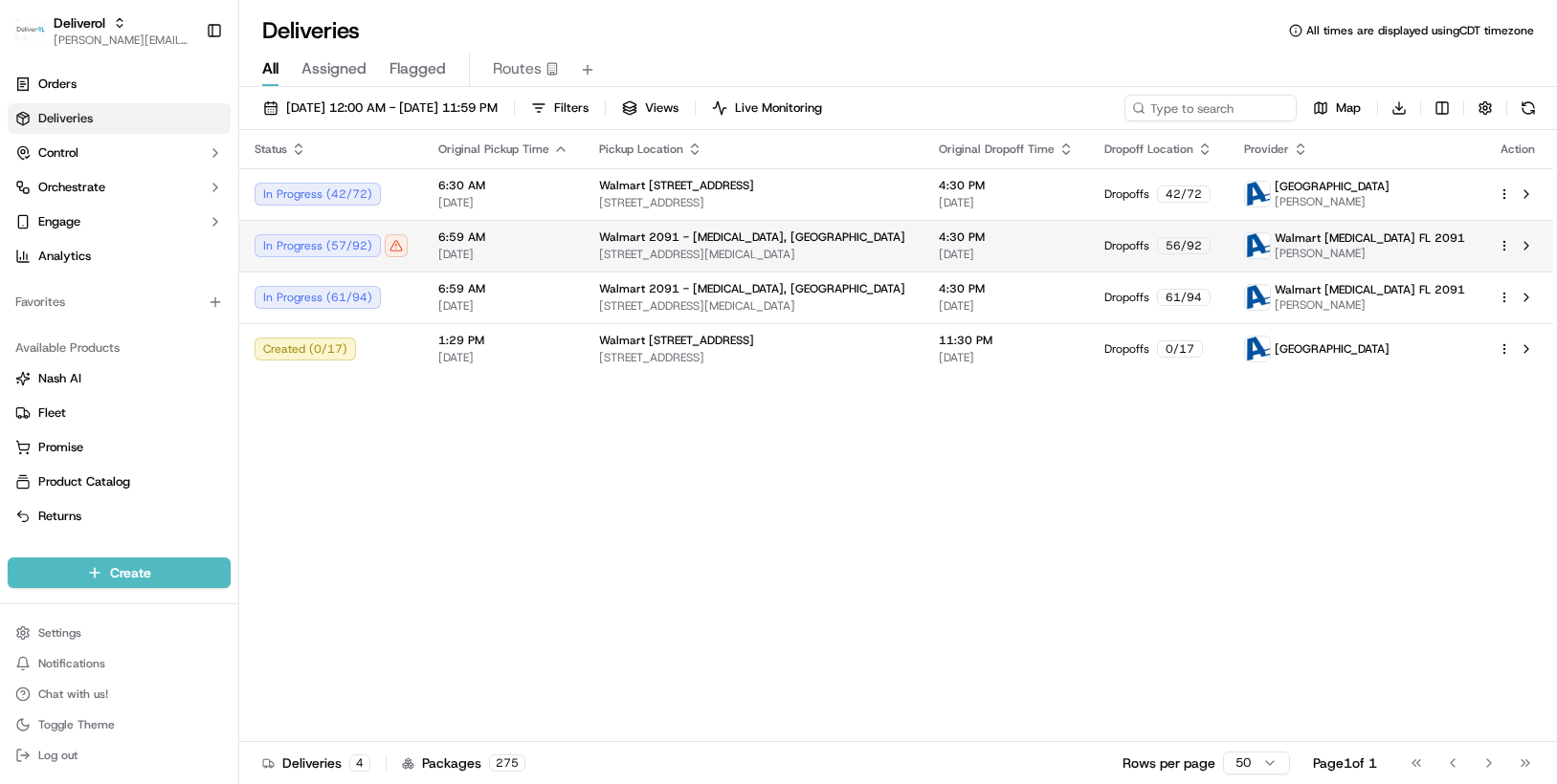
click at [1504, 244] on html "Deliverol chris.sexton@deliverol.com Toggle Sidebar Orders Deliveries Control O…" at bounding box center [778, 392] width 1557 height 784
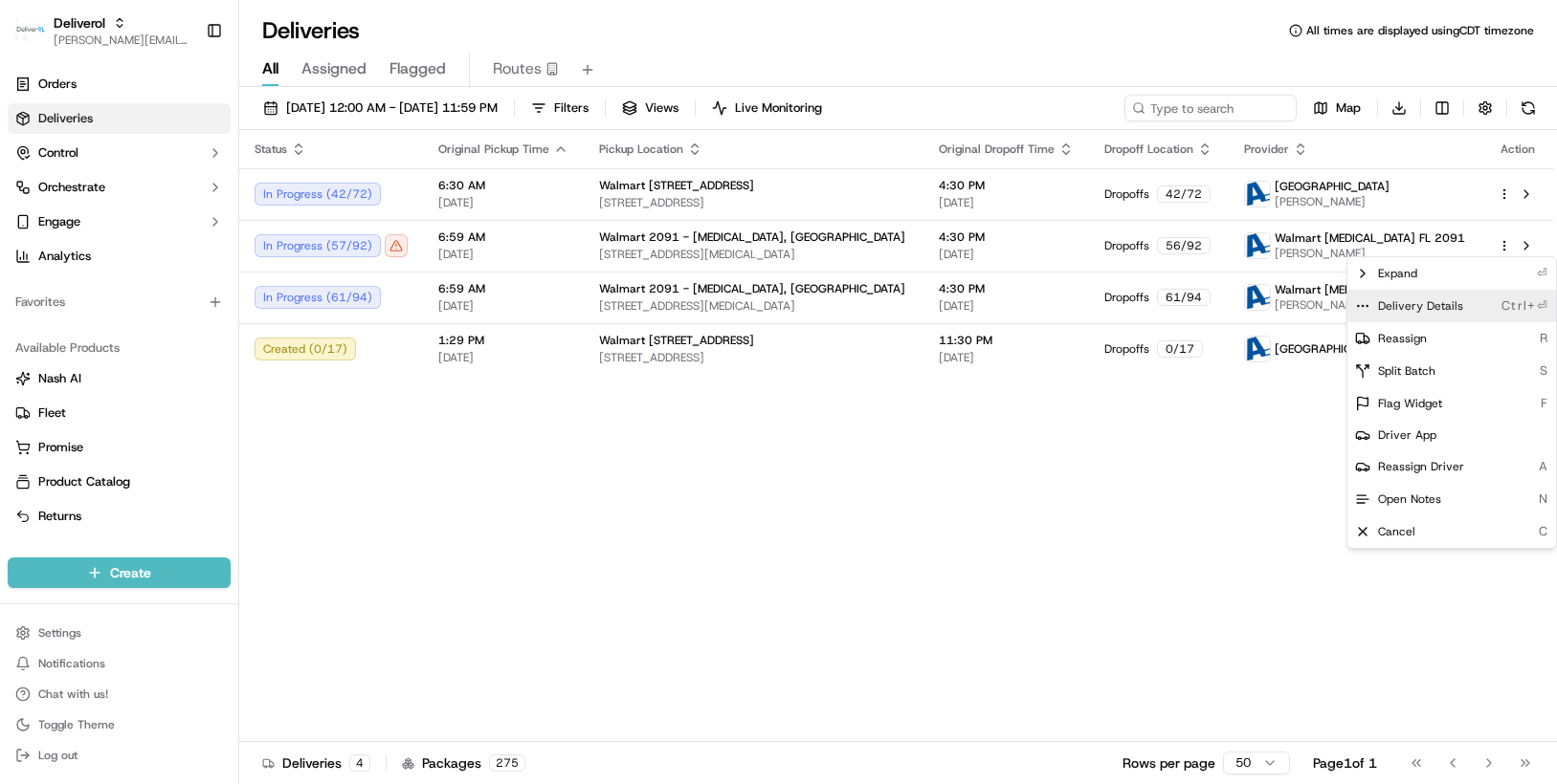
click at [1484, 304] on div "Delivery Details Ctrl+⏎" at bounding box center [1450, 305] width 208 height 33
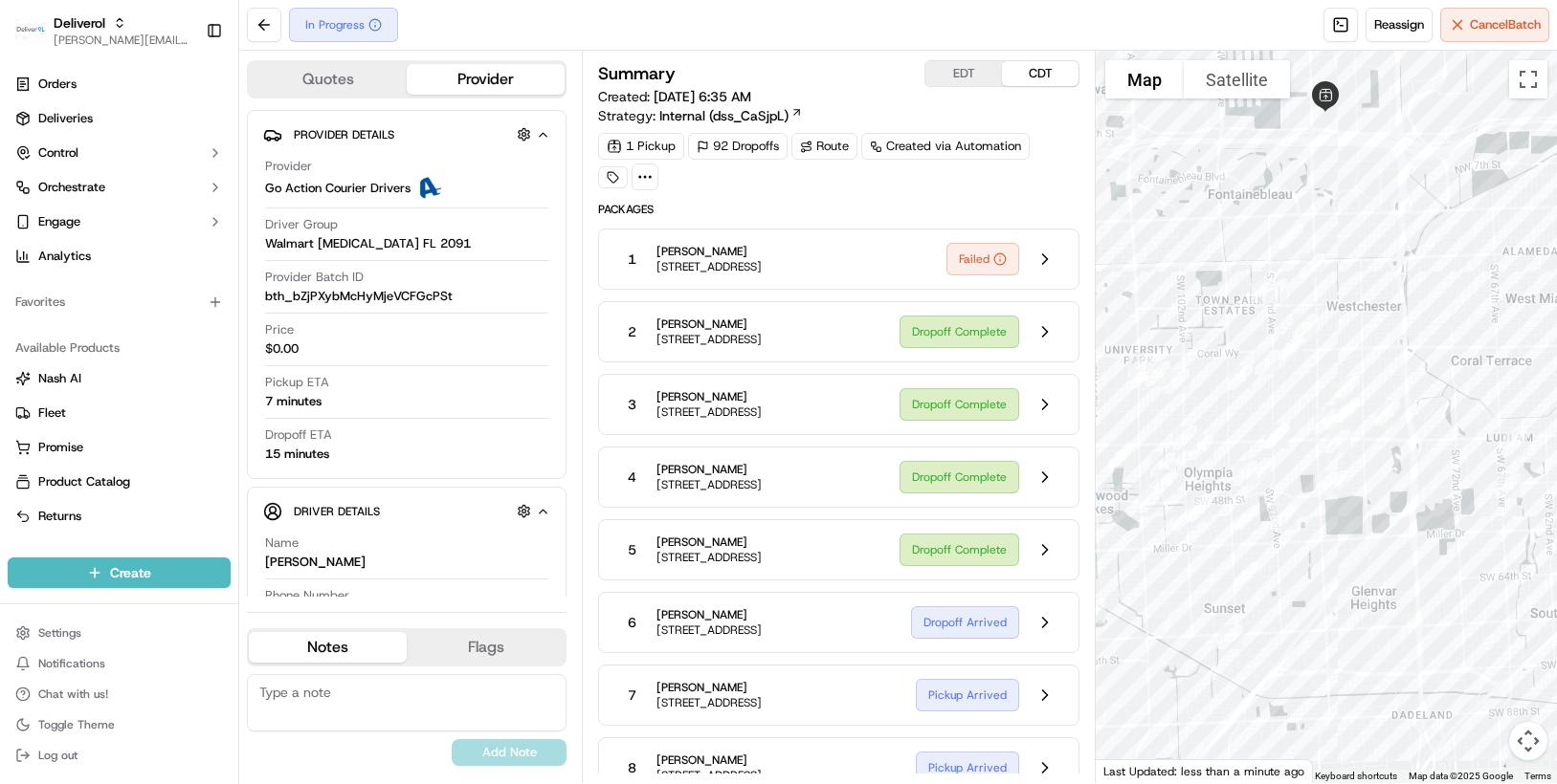
drag, startPoint x: 1275, startPoint y: 327, endPoint x: 1156, endPoint y: 284, distance: 126.5
click at [1156, 284] on div at bounding box center [1325, 417] width 461 height 732
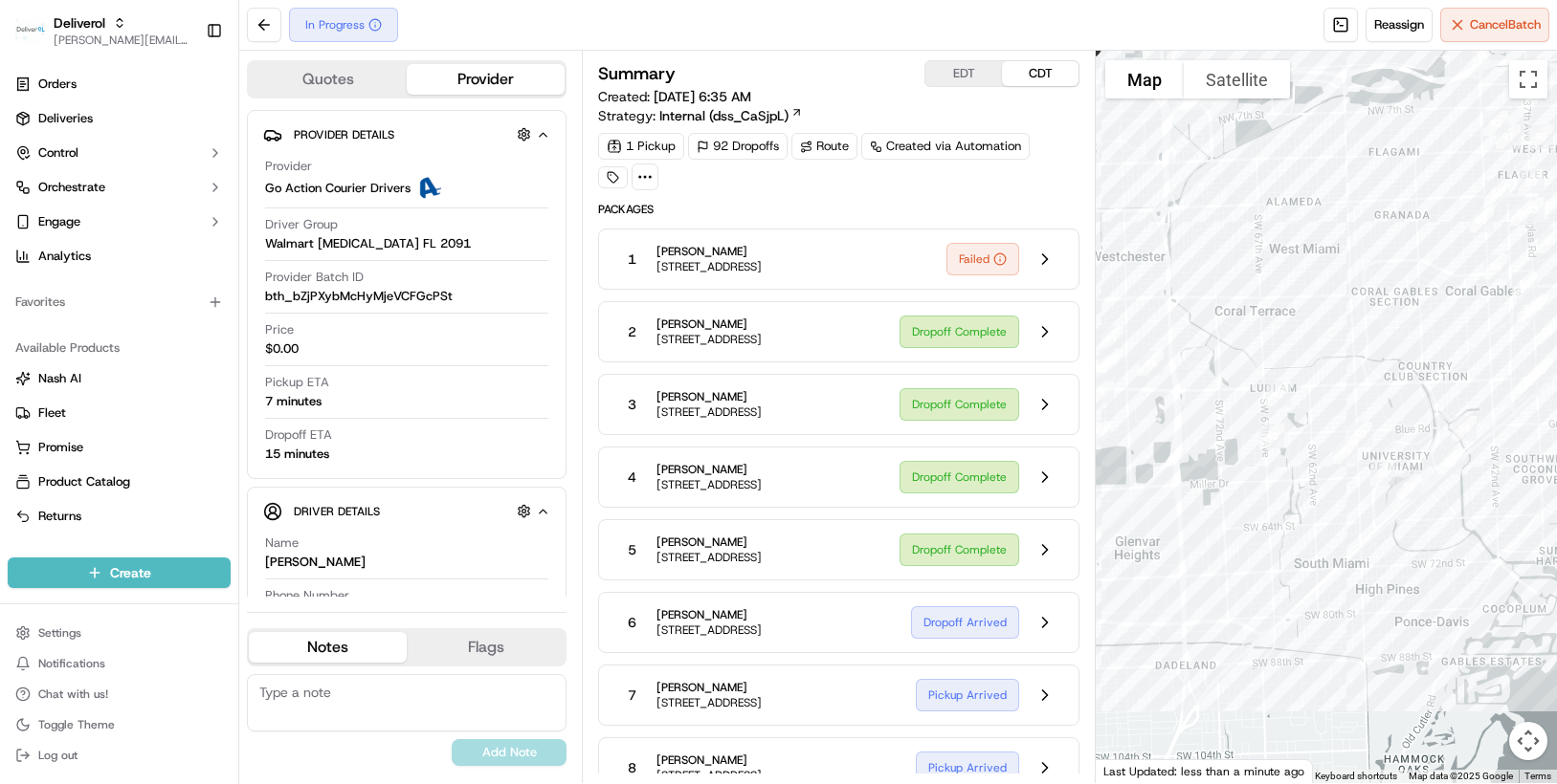
drag, startPoint x: 1473, startPoint y: 357, endPoint x: 1228, endPoint y: 307, distance: 250.0
click at [1228, 307] on div at bounding box center [1325, 417] width 461 height 732
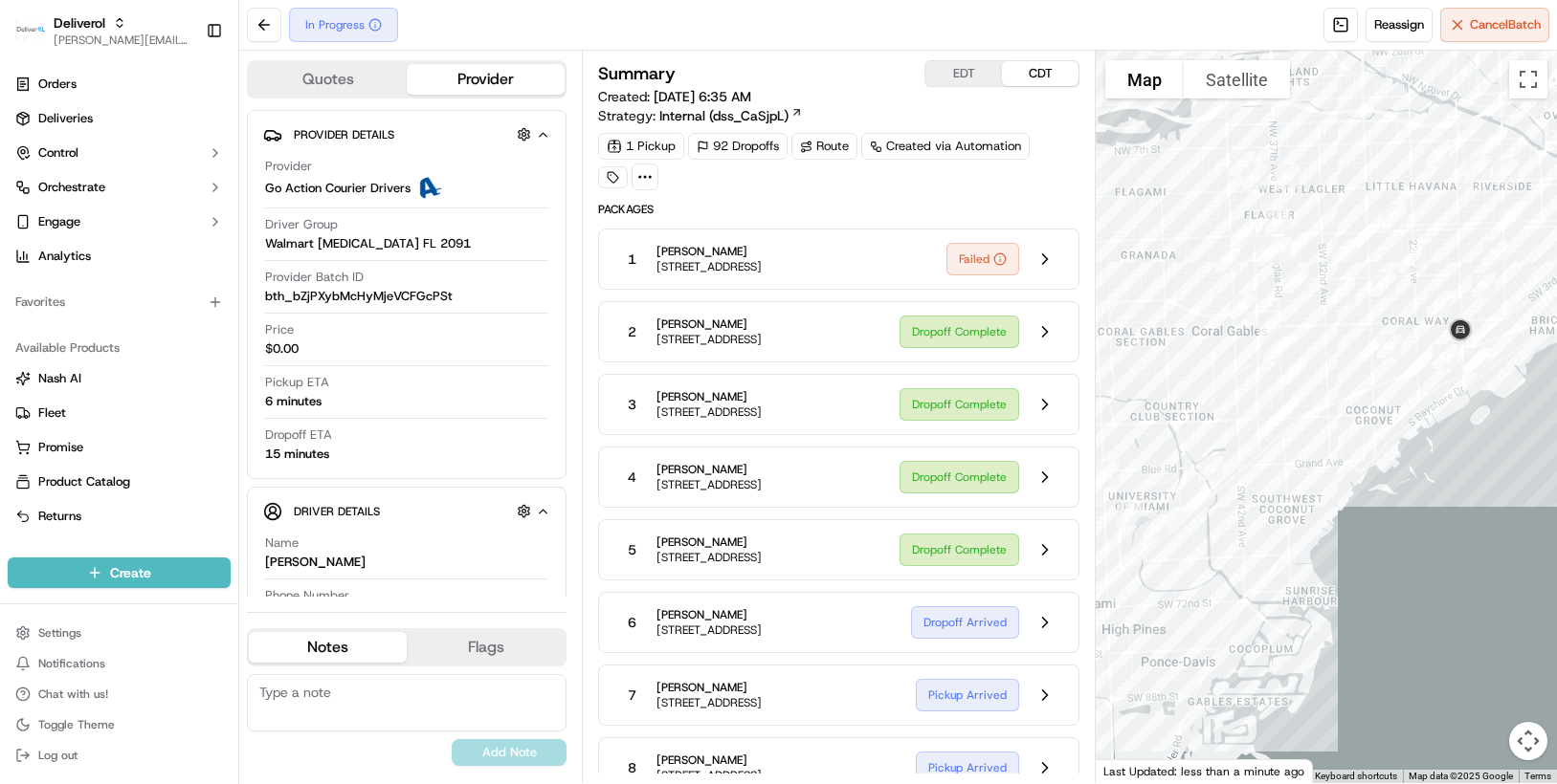
drag, startPoint x: 1373, startPoint y: 296, endPoint x: 1116, endPoint y: 339, distance: 260.6
click at [1116, 339] on div at bounding box center [1325, 417] width 461 height 732
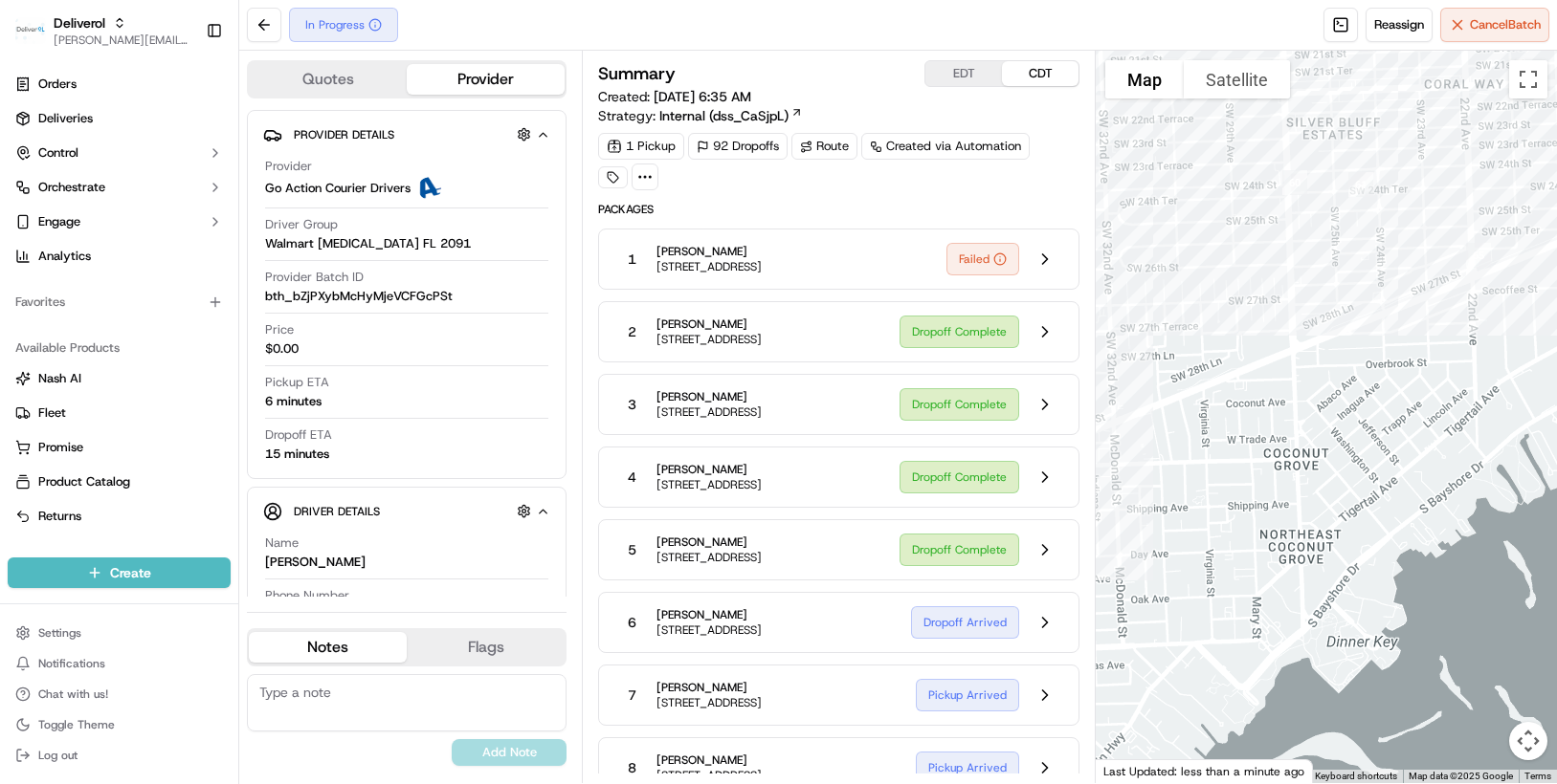
drag, startPoint x: 1378, startPoint y: 285, endPoint x: 1044, endPoint y: 597, distance: 457.1
click at [1044, 597] on div "Quotes Provider Provider Details Provider Go Action Courier Drivers Driver Grou…" at bounding box center [897, 417] width 1317 height 732
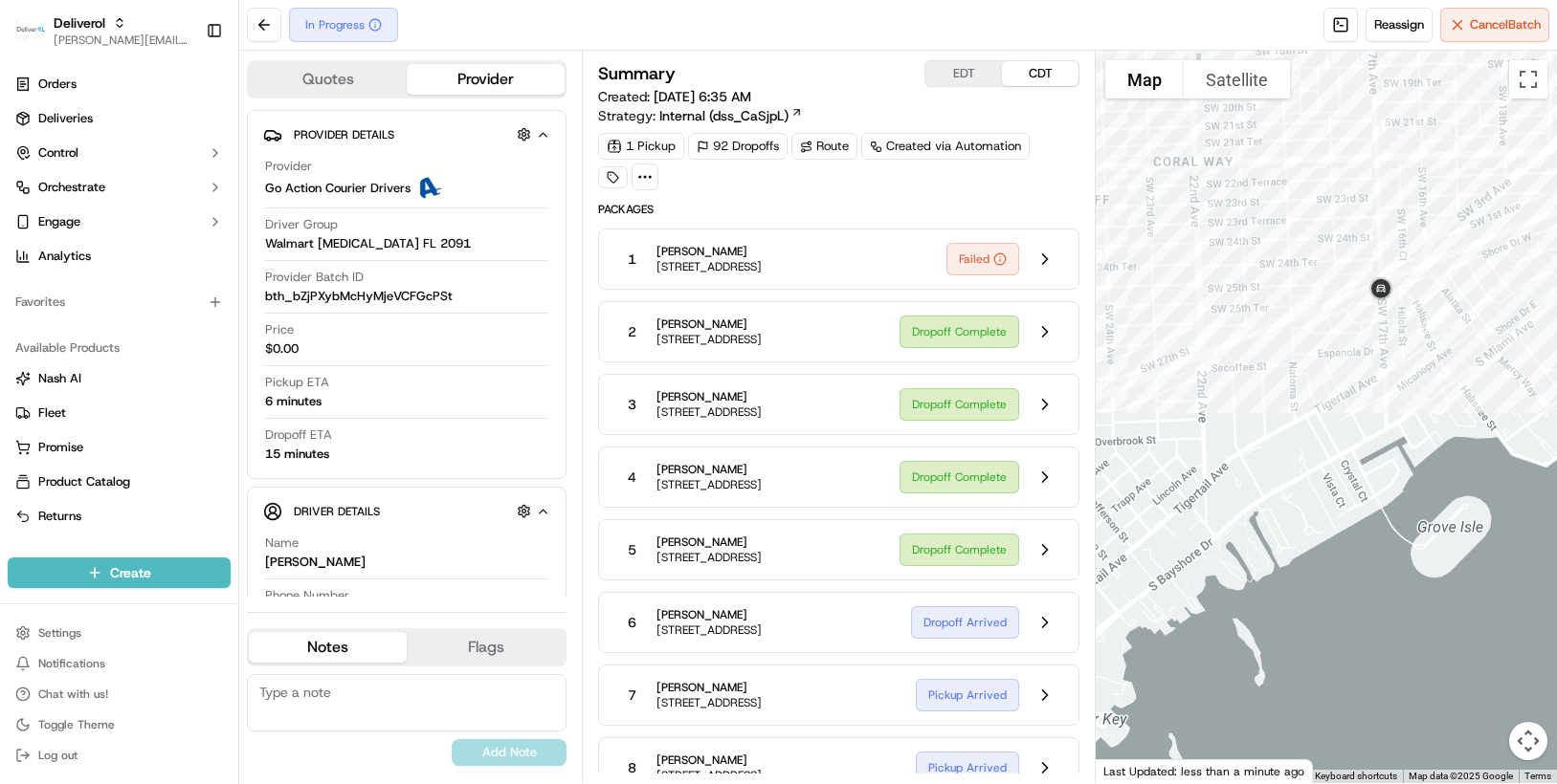
drag, startPoint x: 1371, startPoint y: 427, endPoint x: 1122, endPoint y: 504, distance: 260.6
click at [1122, 504] on div at bounding box center [1325, 417] width 461 height 732
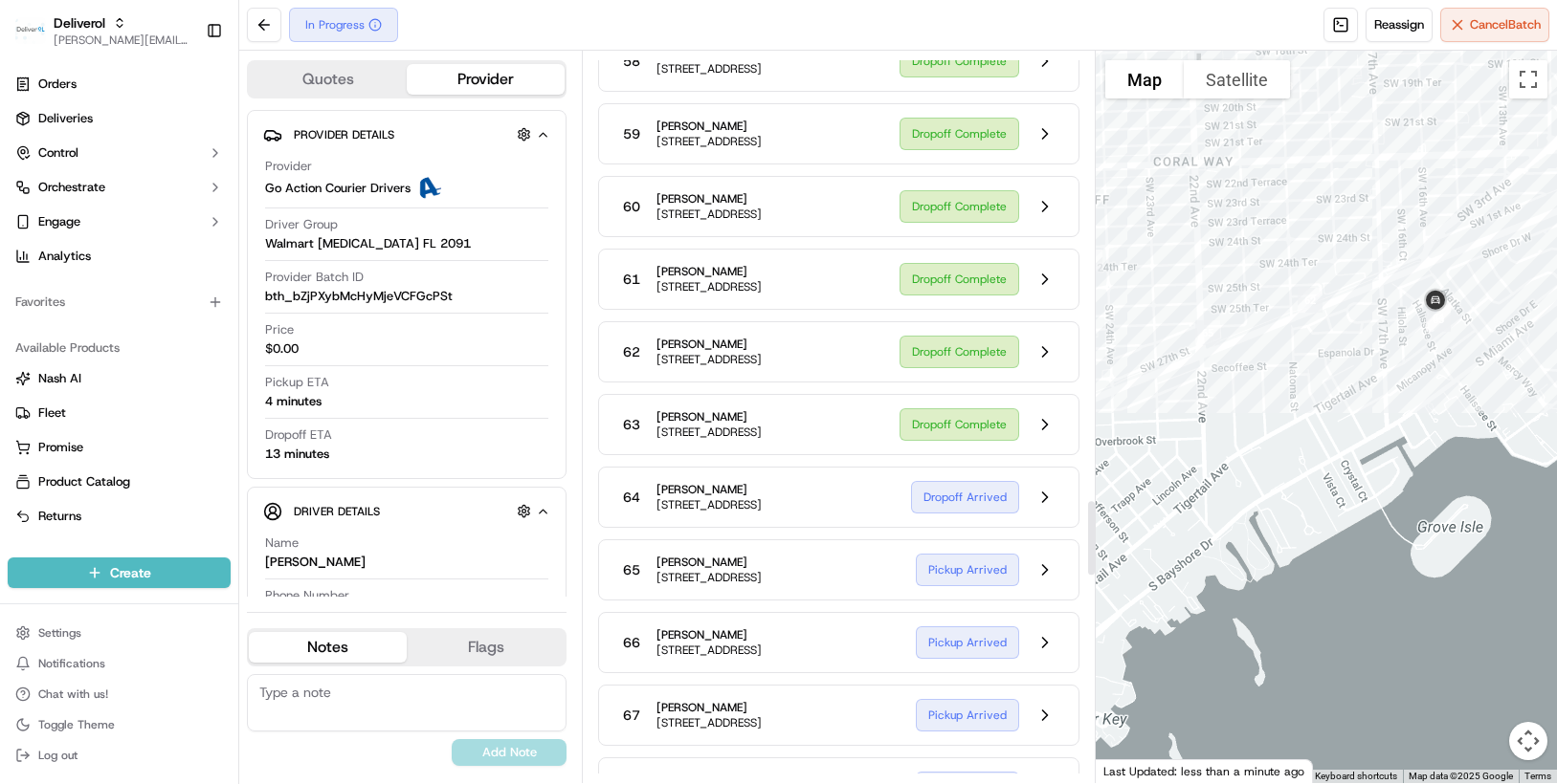
scroll to position [4351, 0]
click at [260, 25] on button at bounding box center [264, 25] width 35 height 35
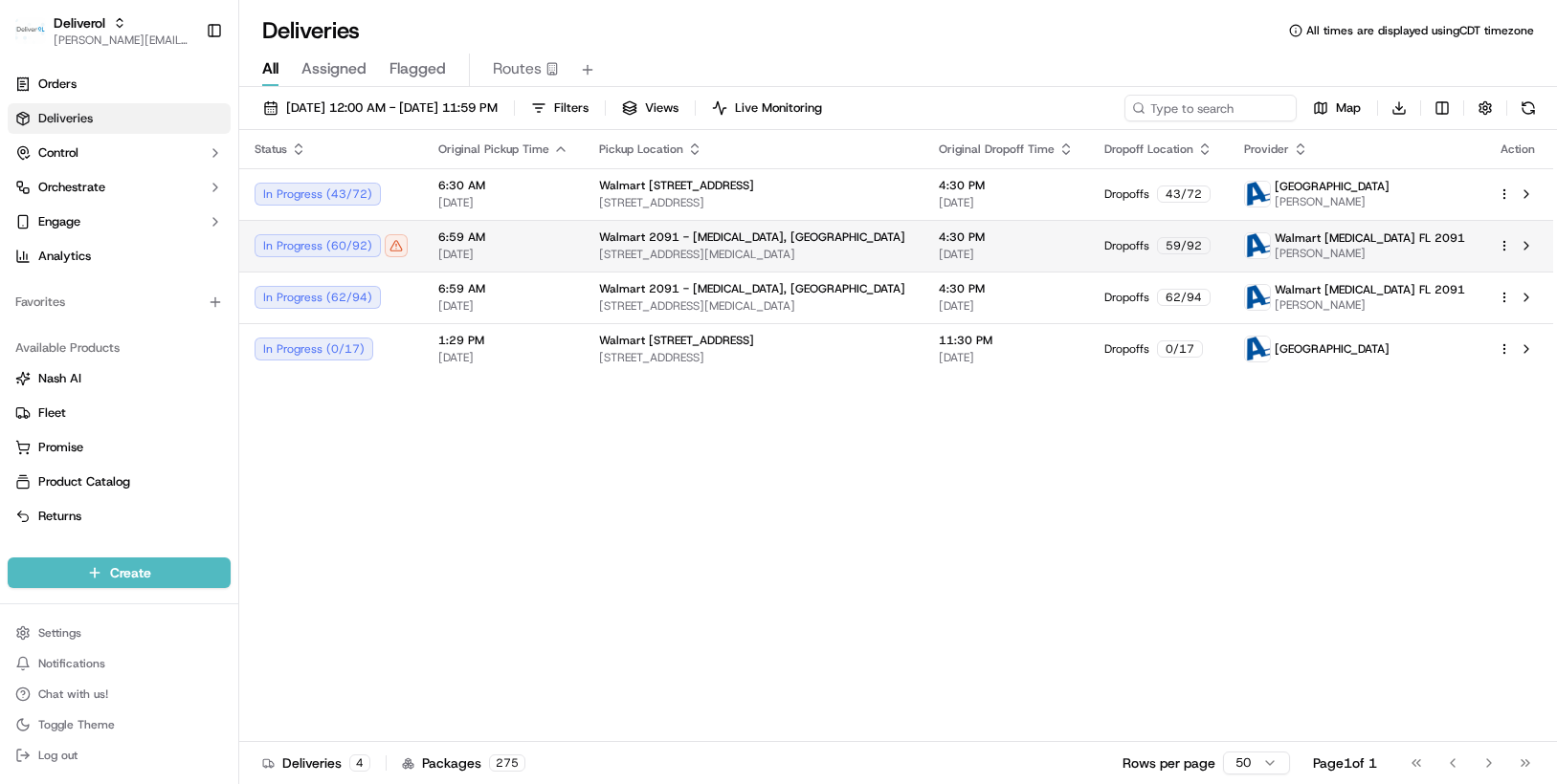
click at [1501, 244] on html "Deliverol chris.sexton@deliverol.com Toggle Sidebar Orders Deliveries Control O…" at bounding box center [778, 392] width 1557 height 784
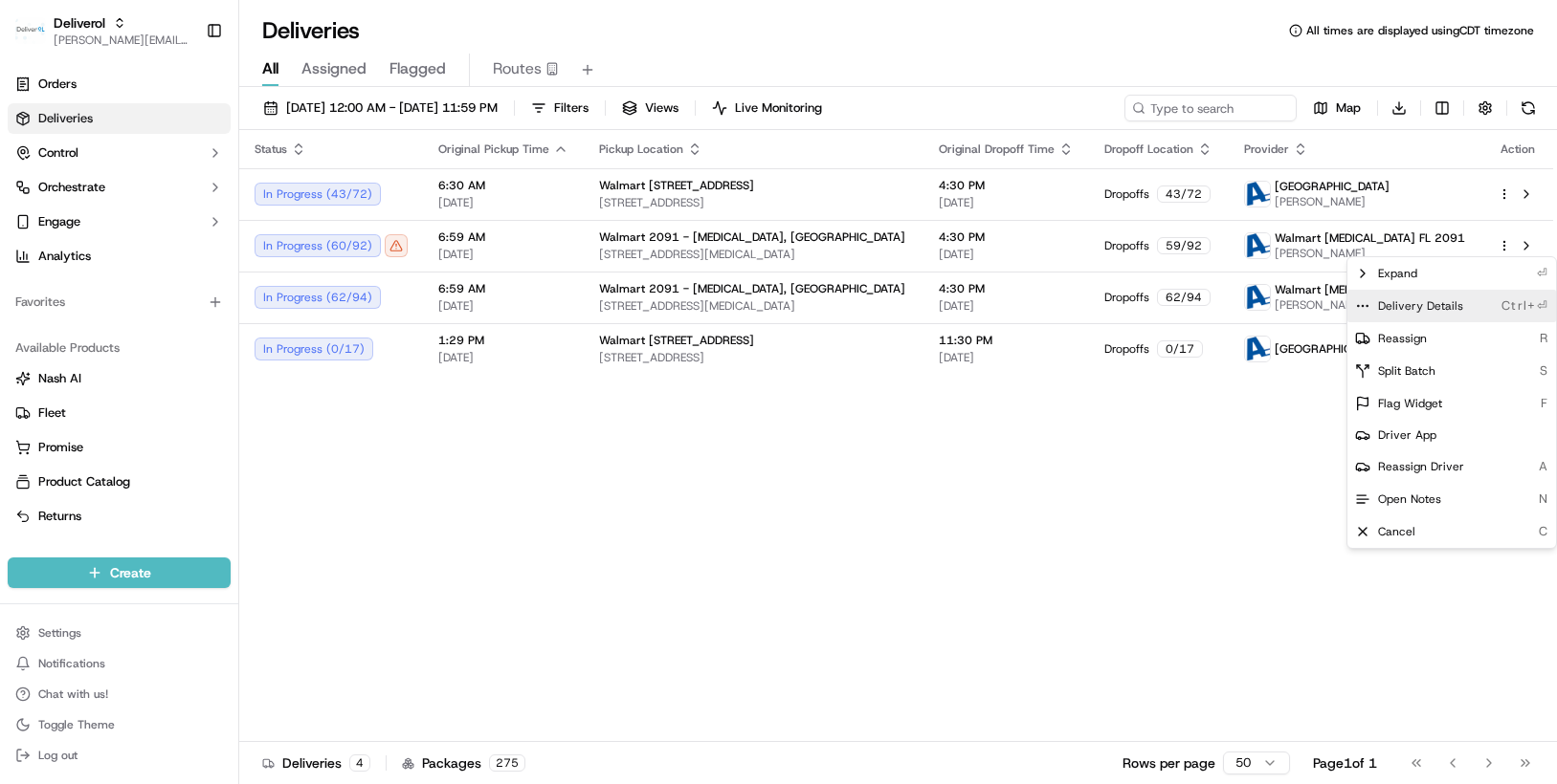
click at [1454, 306] on span "Delivery Details" at bounding box center [1421, 305] width 86 height 15
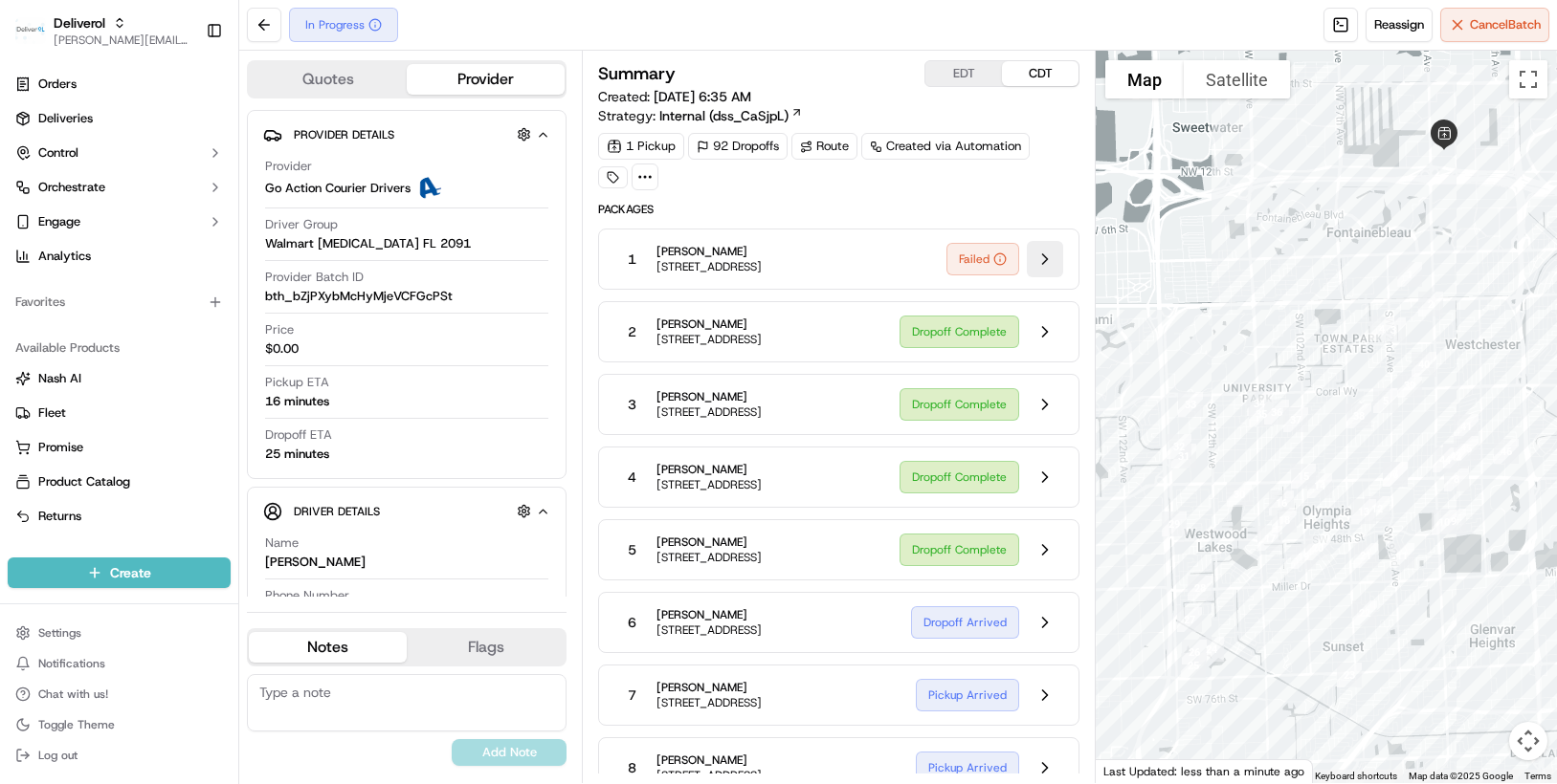
click at [1038, 258] on button at bounding box center [1044, 259] width 37 height 37
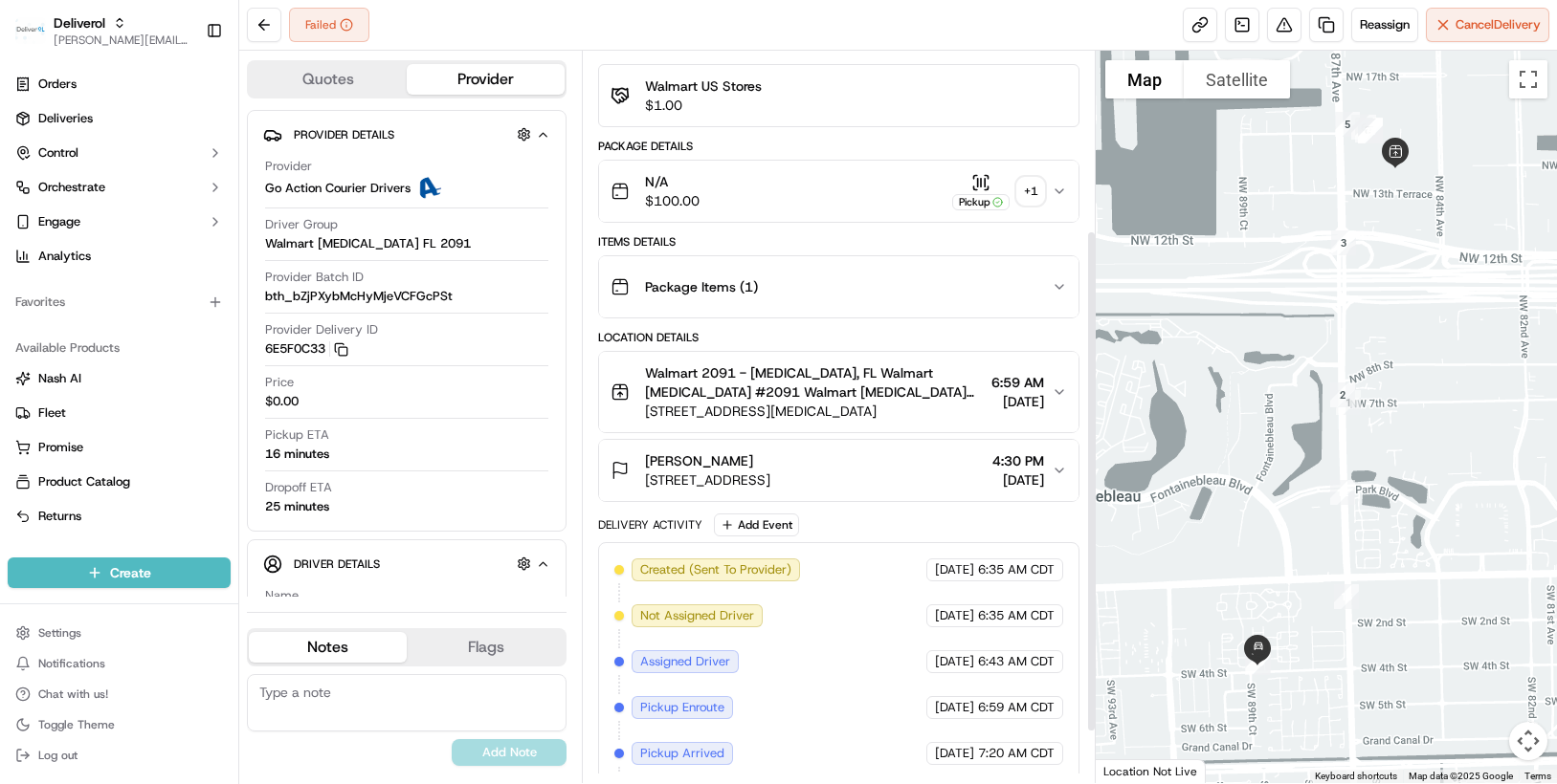
scroll to position [334, 0]
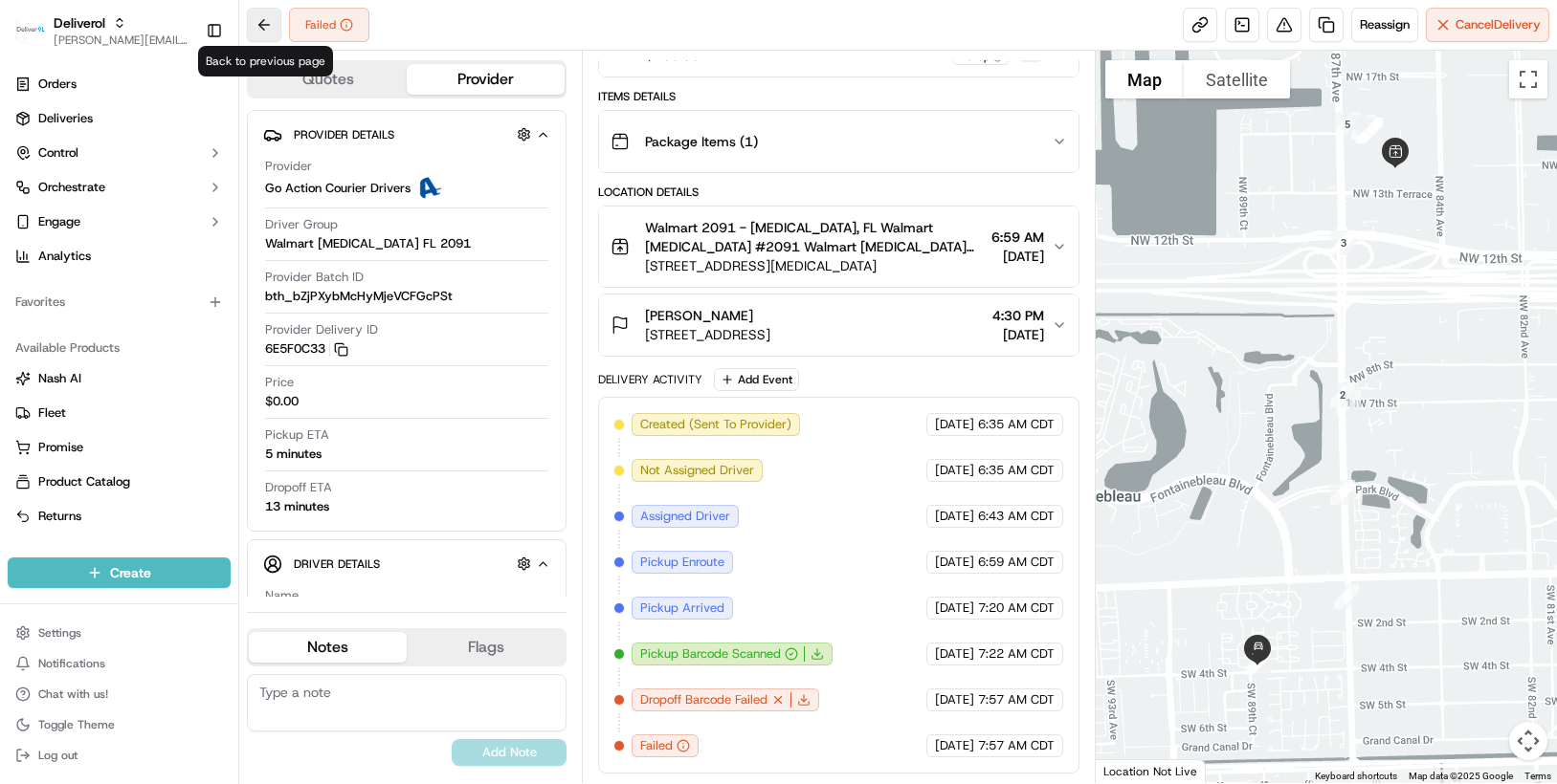
click at [261, 28] on button at bounding box center [264, 25] width 35 height 35
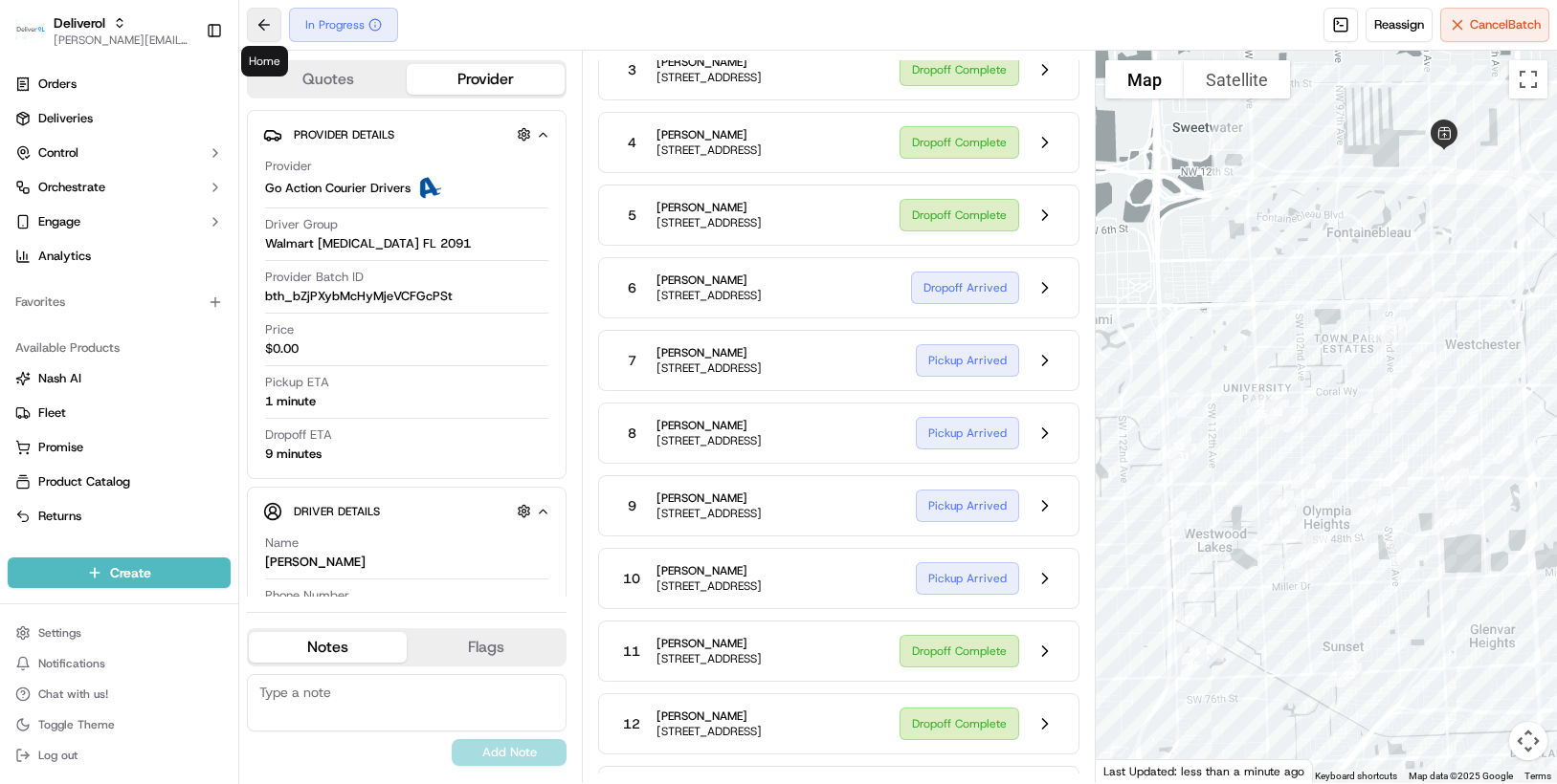
click at [262, 30] on button at bounding box center [264, 25] width 35 height 35
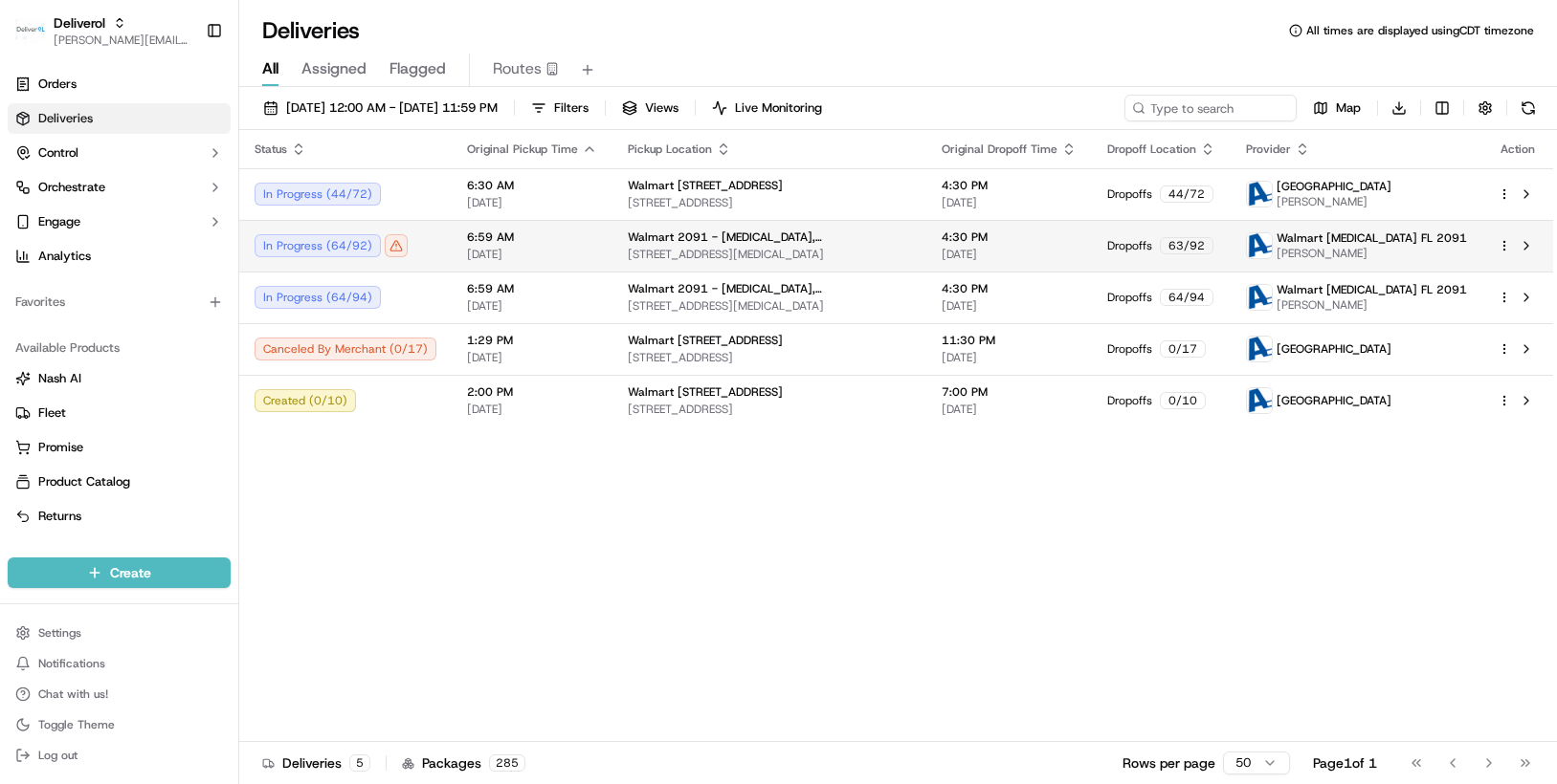
click at [1506, 246] on html "Deliverol chris.sexton@deliverol.com Toggle Sidebar Orders Deliveries Control O…" at bounding box center [778, 392] width 1557 height 784
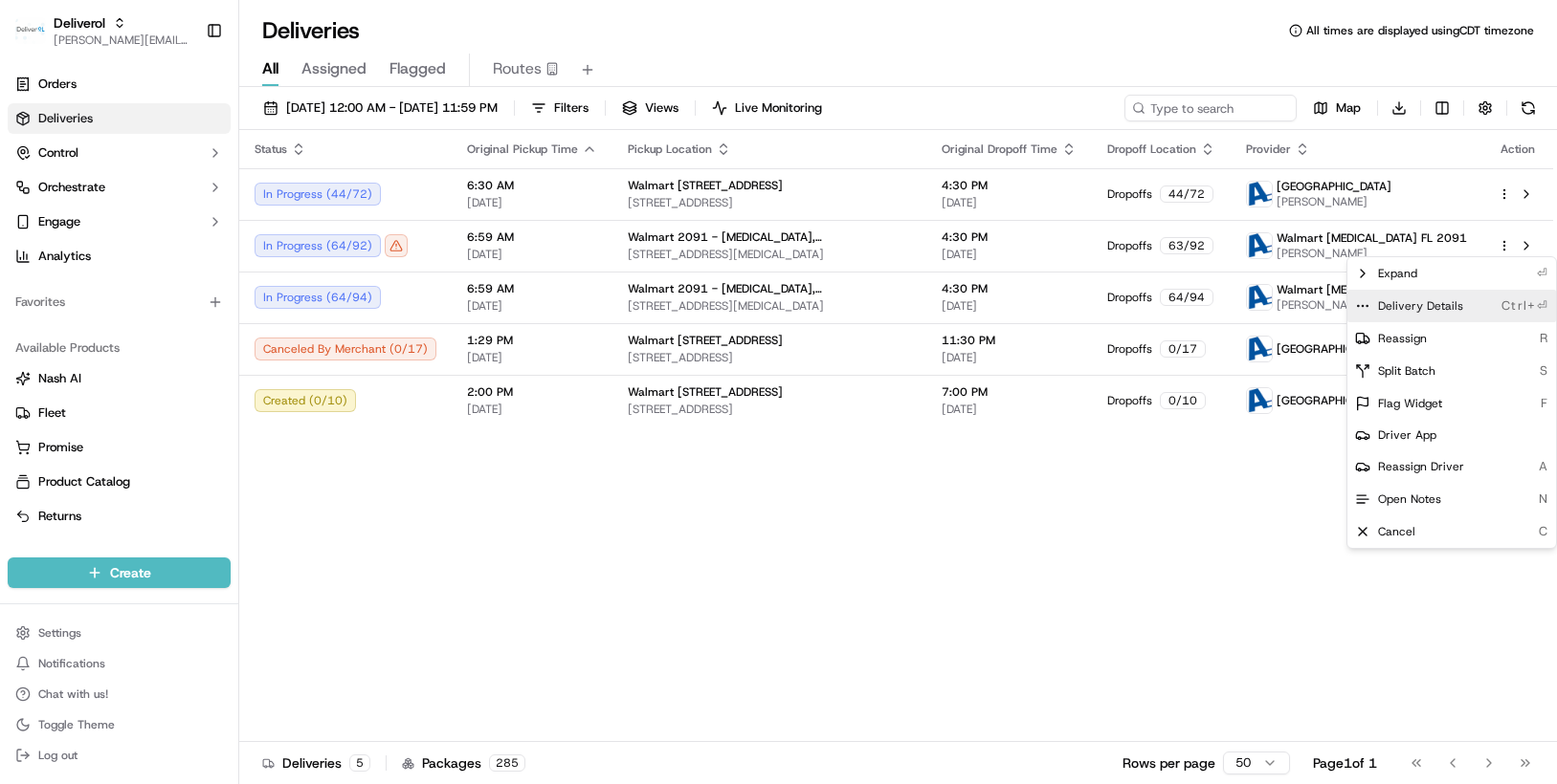
click at [1431, 305] on span "Delivery Details" at bounding box center [1421, 305] width 86 height 15
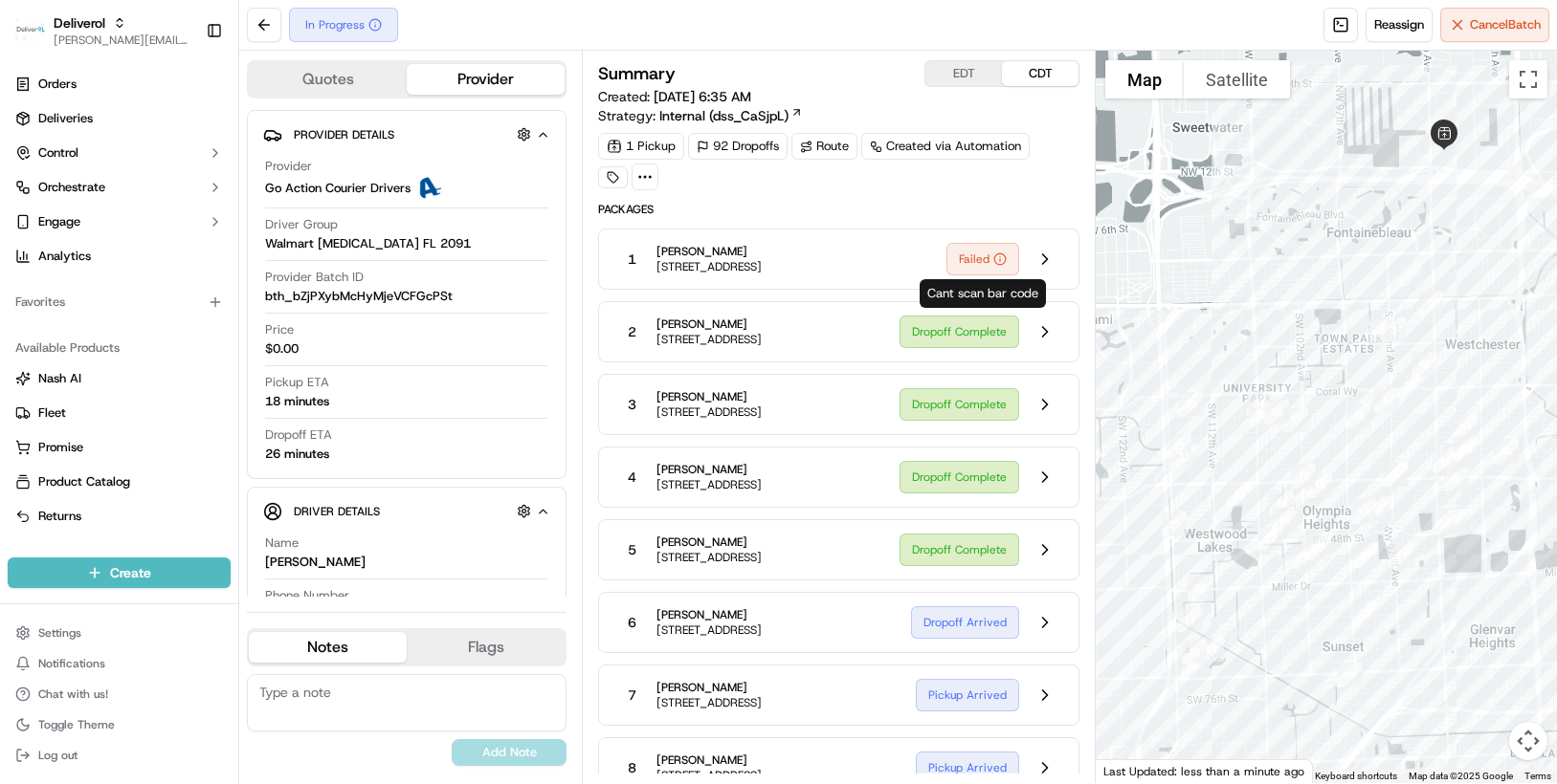
click at [998, 258] on icon at bounding box center [1000, 259] width 13 height 13
click at [1041, 254] on button at bounding box center [1044, 259] width 37 height 37
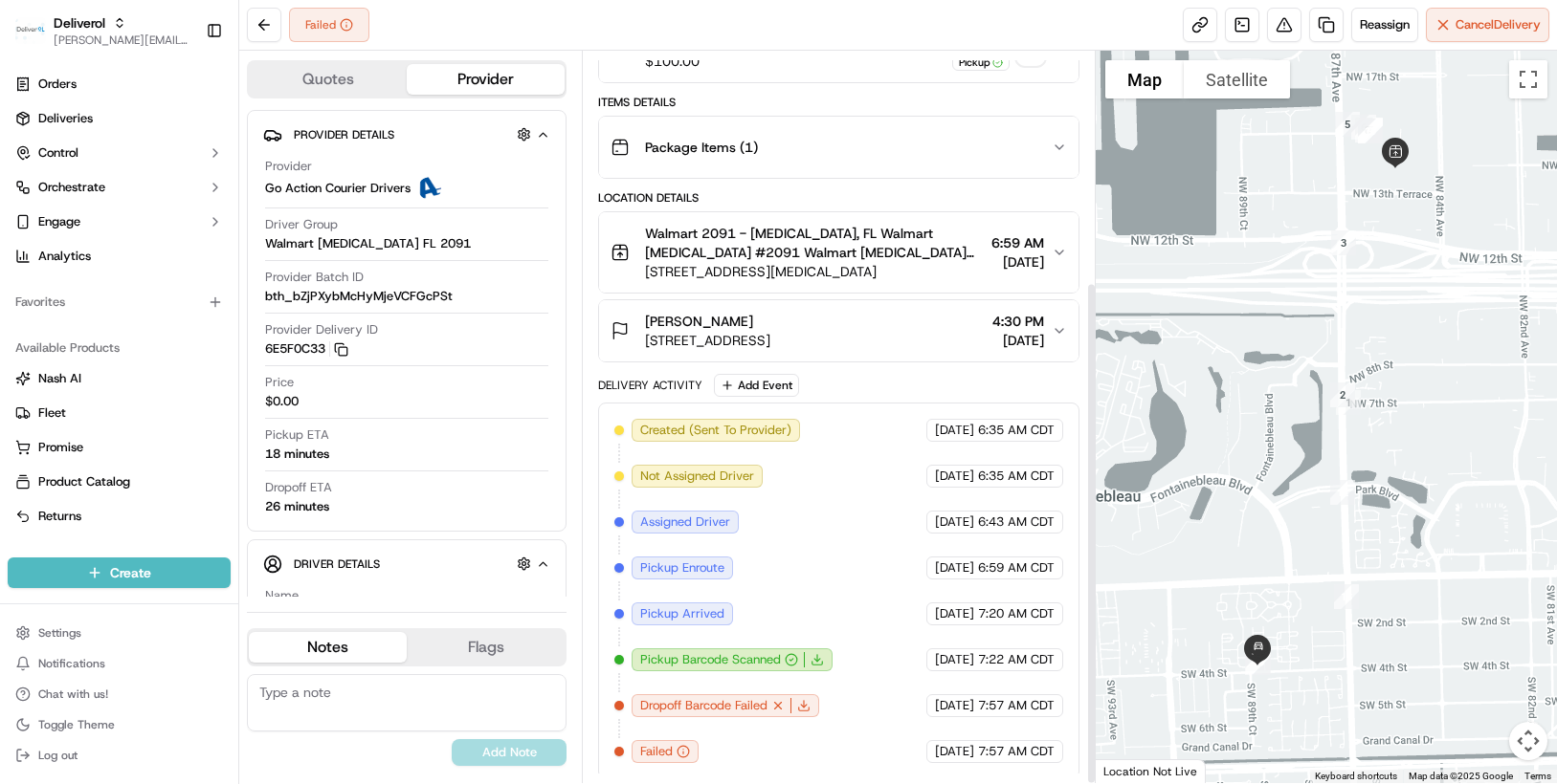
scroll to position [334, 0]
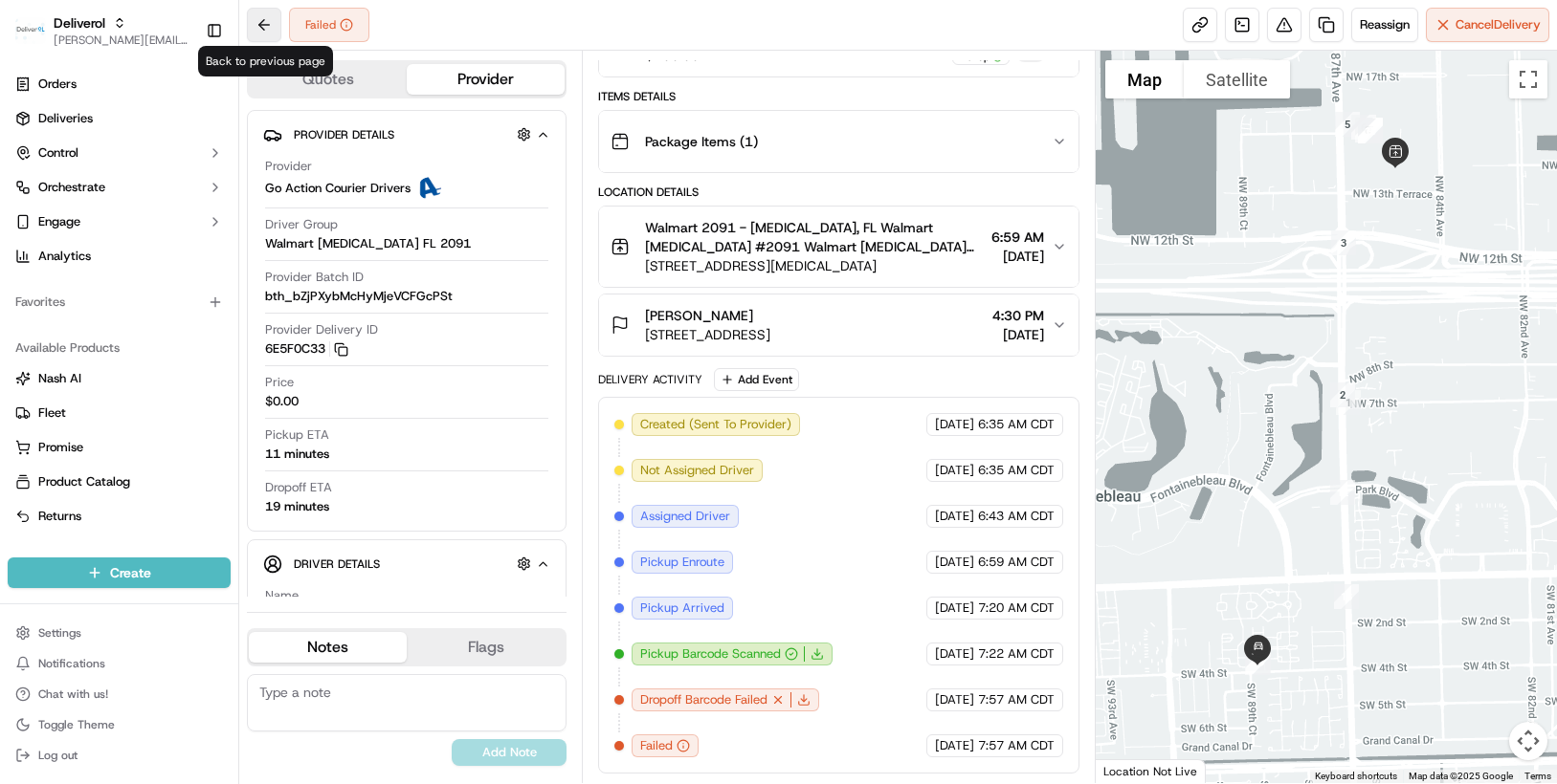
click at [258, 19] on button at bounding box center [264, 25] width 35 height 35
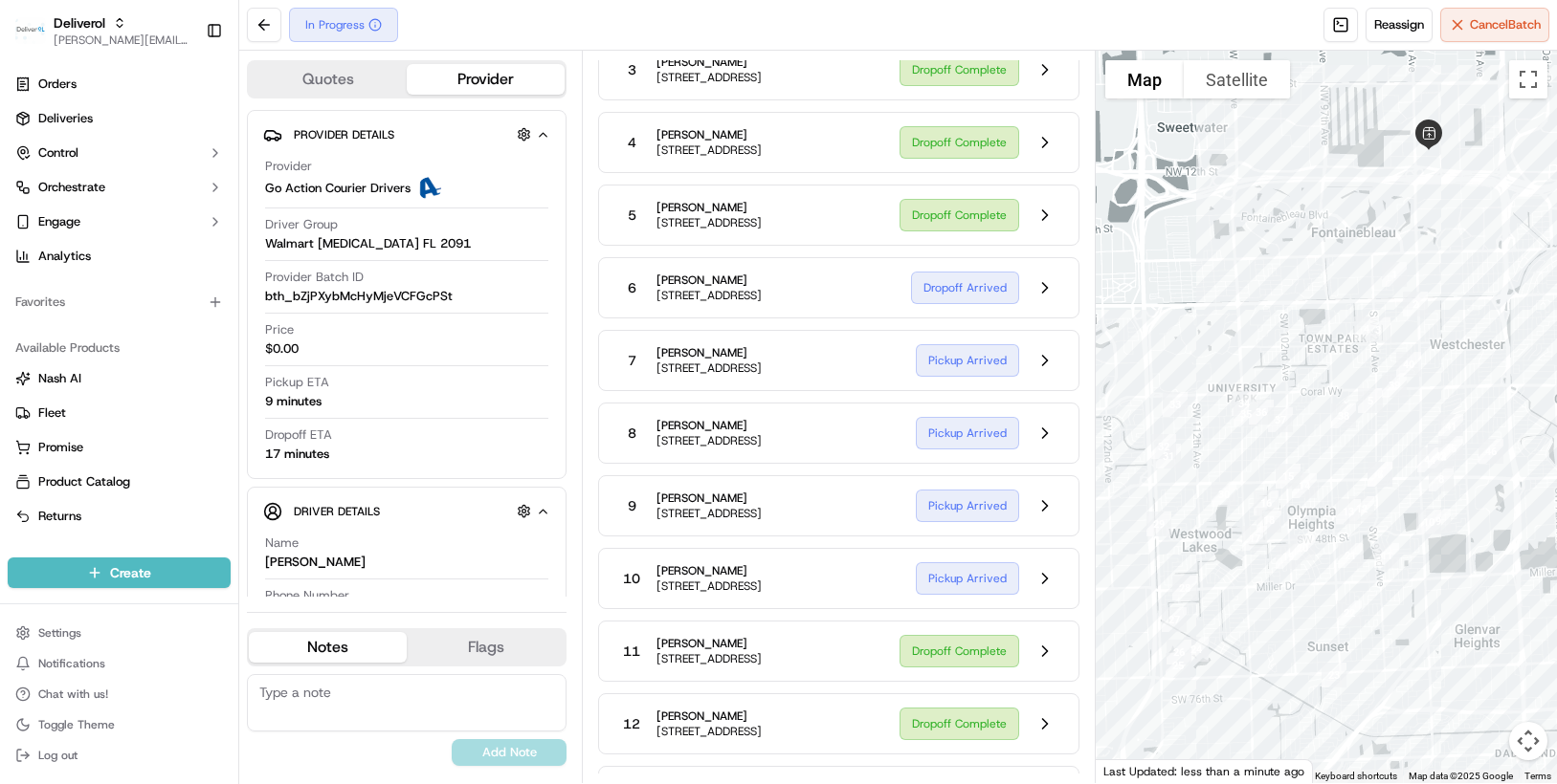
drag, startPoint x: 1184, startPoint y: 318, endPoint x: 1161, endPoint y: 318, distance: 23.0
click at [1161, 318] on div at bounding box center [1325, 417] width 461 height 732
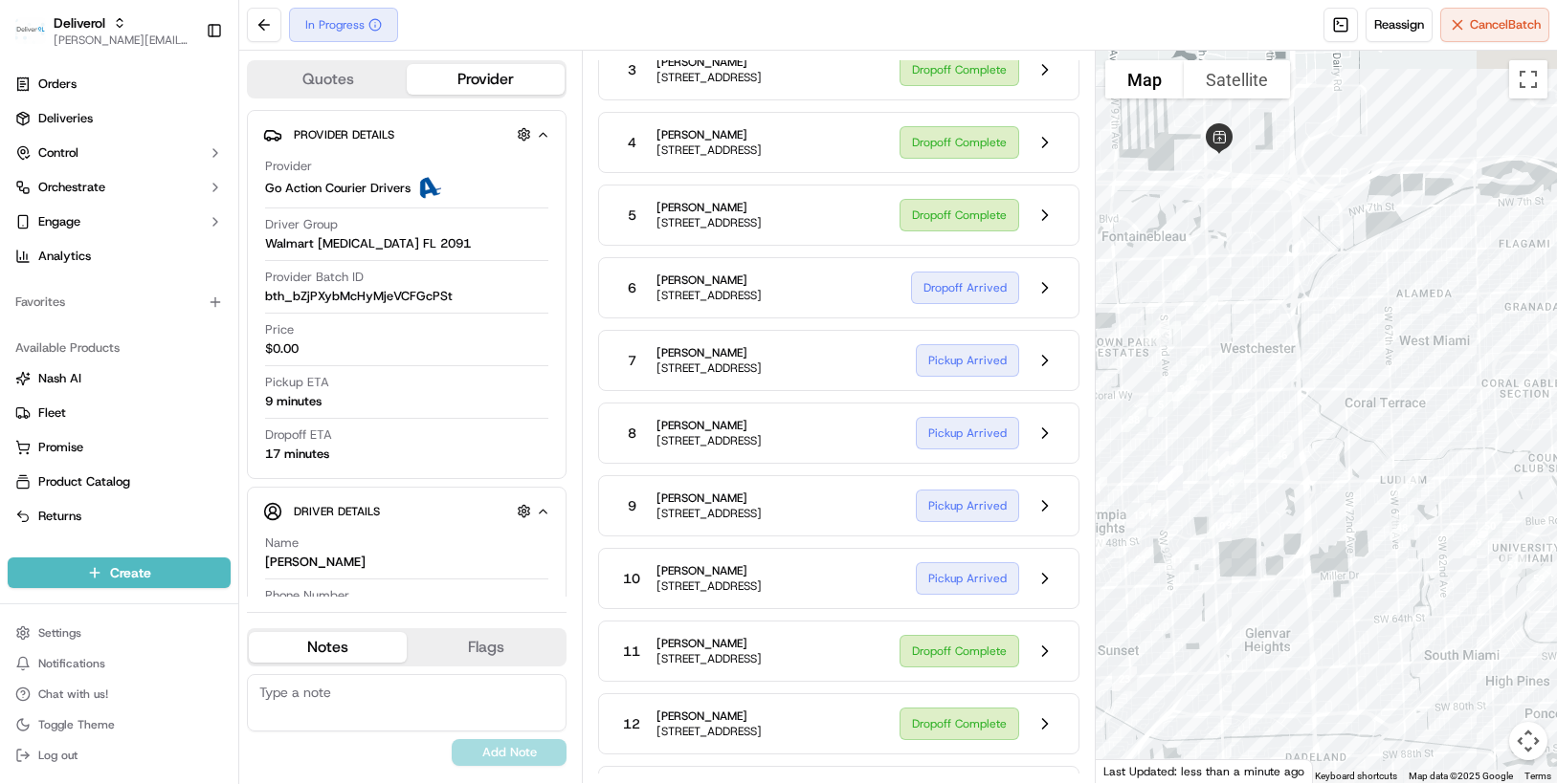
drag, startPoint x: 1230, startPoint y: 298, endPoint x: 1016, endPoint y: 306, distance: 214.1
click at [1016, 306] on div "Quotes Provider Provider Details Provider Go Action Courier Drivers Driver Grou…" at bounding box center [897, 417] width 1317 height 732
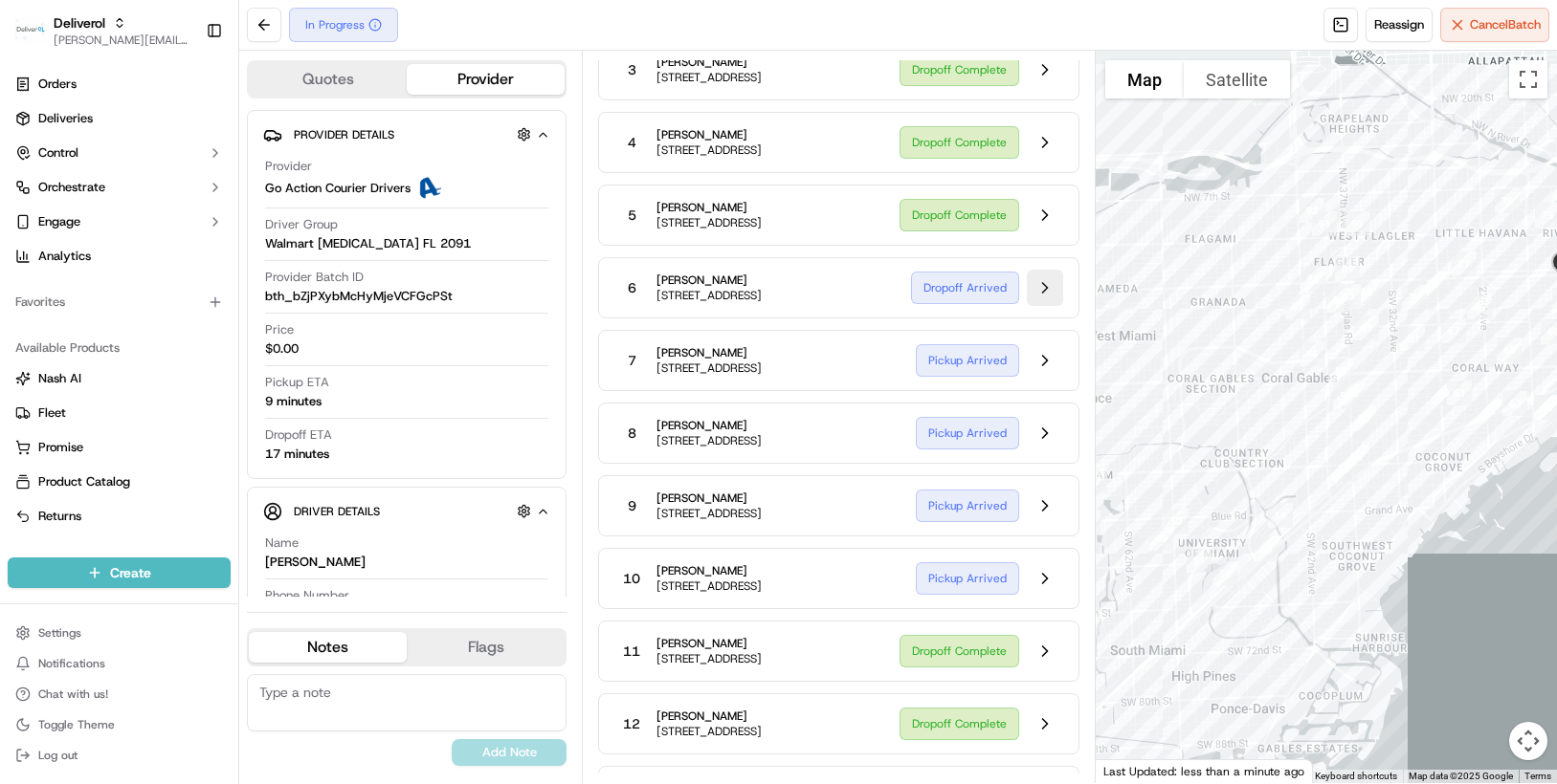
drag, startPoint x: 1345, startPoint y: 324, endPoint x: 1048, endPoint y: 313, distance: 297.2
click at [1048, 313] on div "Quotes Provider Provider Details Provider Go Action Courier Drivers Driver Grou…" at bounding box center [897, 417] width 1317 height 732
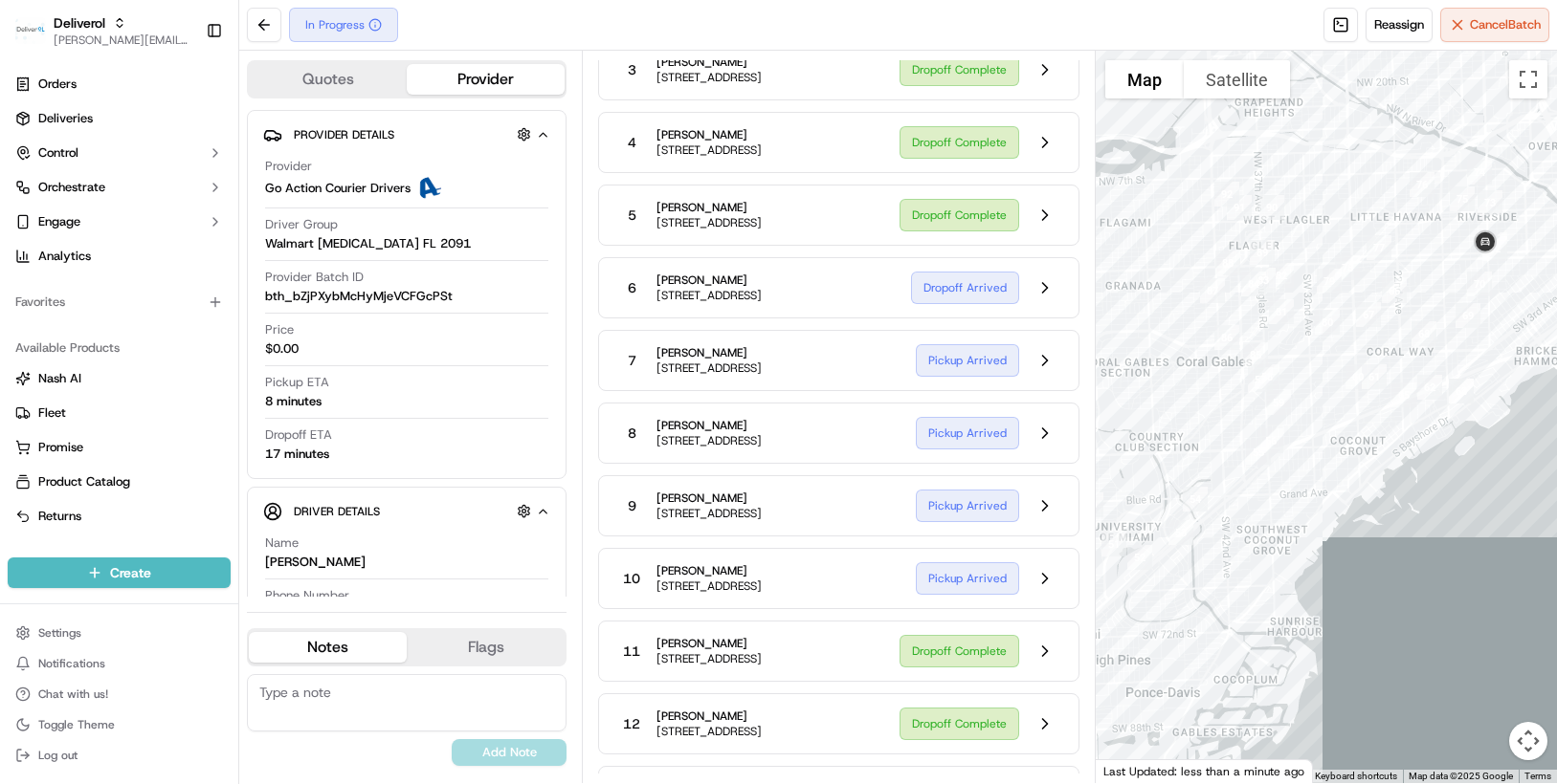
drag, startPoint x: 1176, startPoint y: 325, endPoint x: 1085, endPoint y: 308, distance: 92.6
click at [1085, 308] on div "Quotes Provider Provider Details Provider Go Action Courier Drivers Driver Grou…" at bounding box center [897, 417] width 1317 height 732
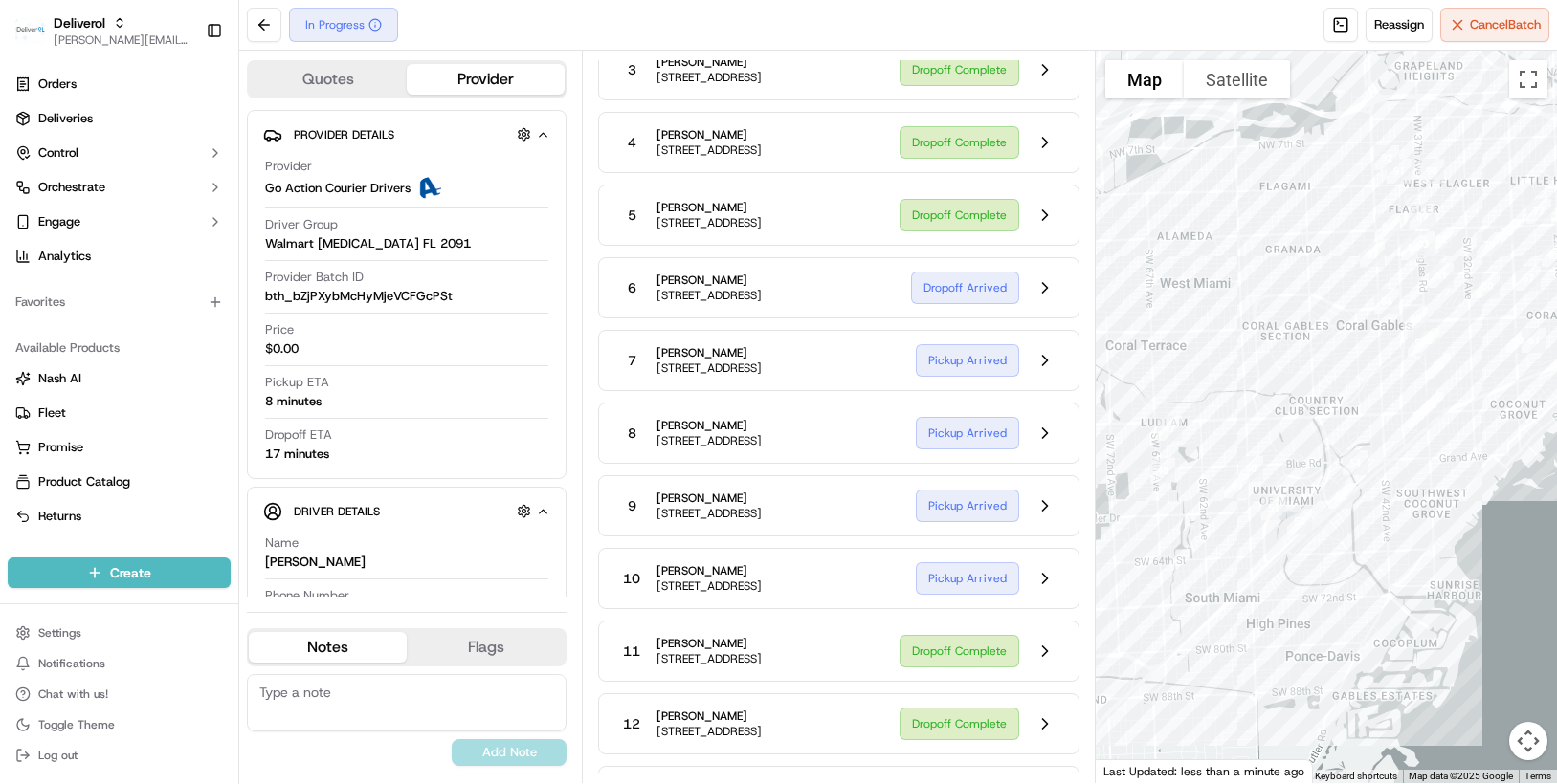
drag, startPoint x: 1131, startPoint y: 408, endPoint x: 1306, endPoint y: 369, distance: 179.3
click at [1306, 369] on div at bounding box center [1325, 417] width 461 height 732
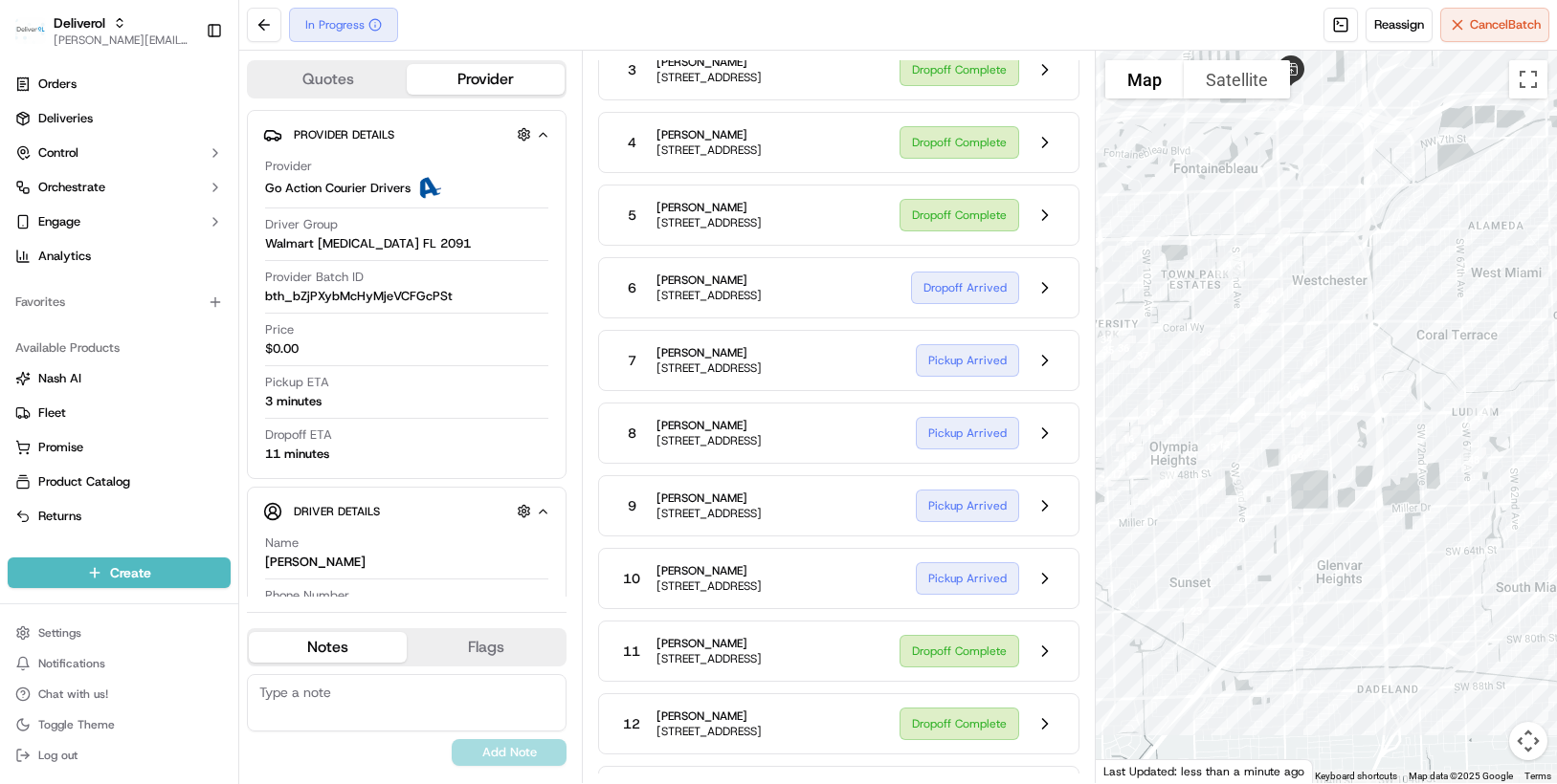
drag, startPoint x: 1122, startPoint y: 304, endPoint x: 1424, endPoint y: 296, distance: 302.1
click at [1424, 296] on div at bounding box center [1325, 417] width 461 height 732
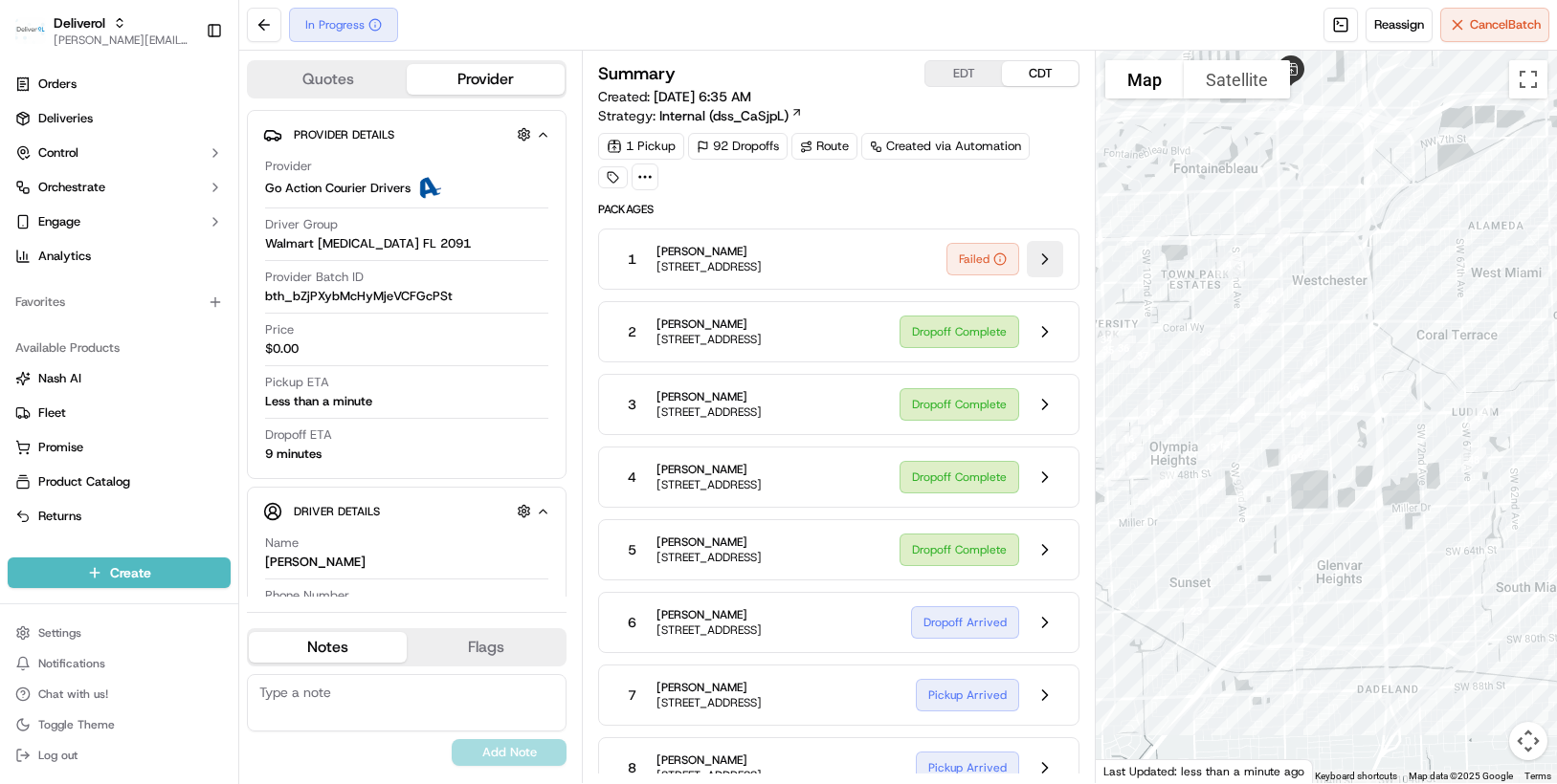
click at [1039, 261] on button at bounding box center [1044, 259] width 37 height 37
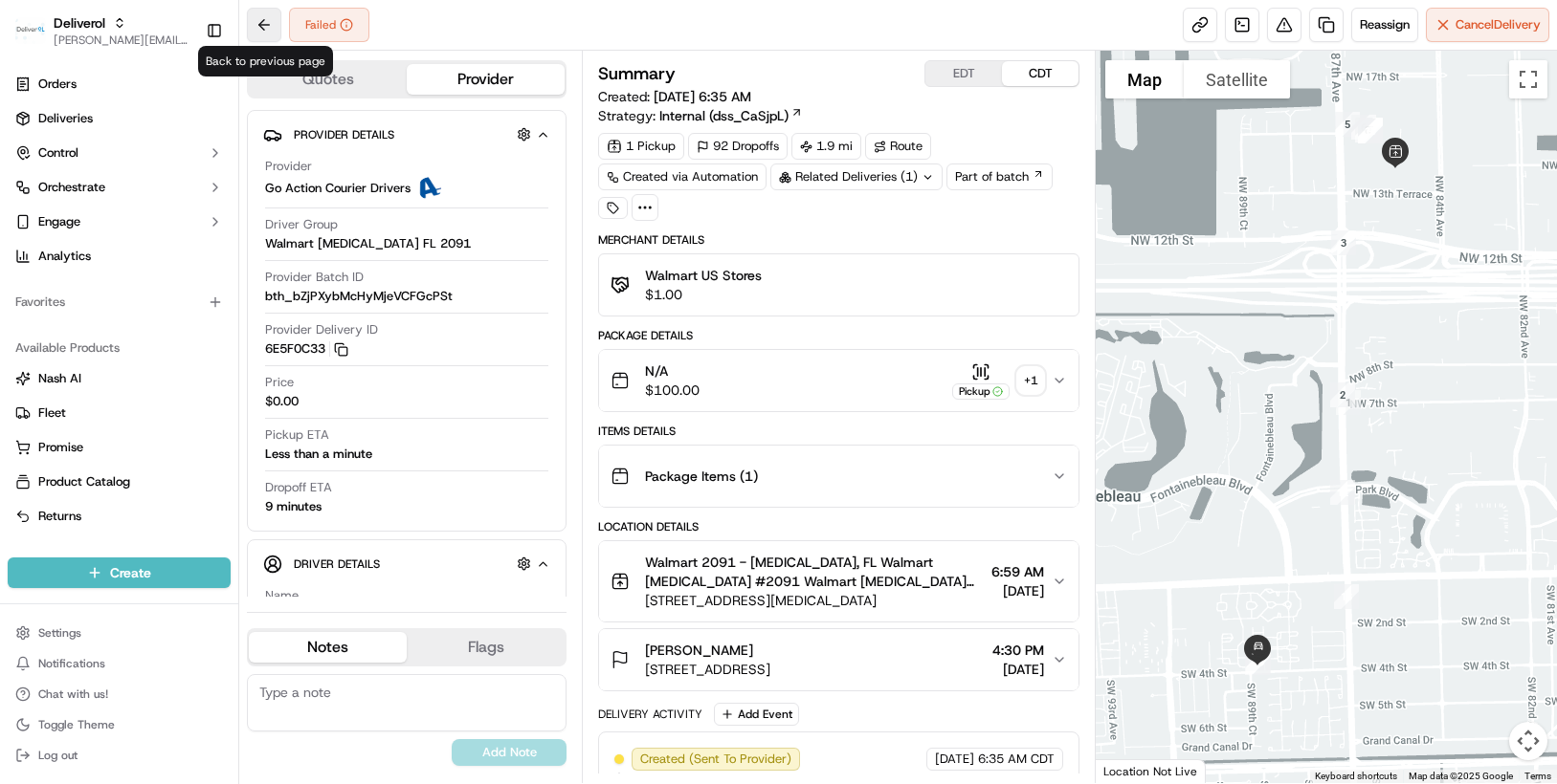
click at [258, 25] on button at bounding box center [264, 25] width 35 height 35
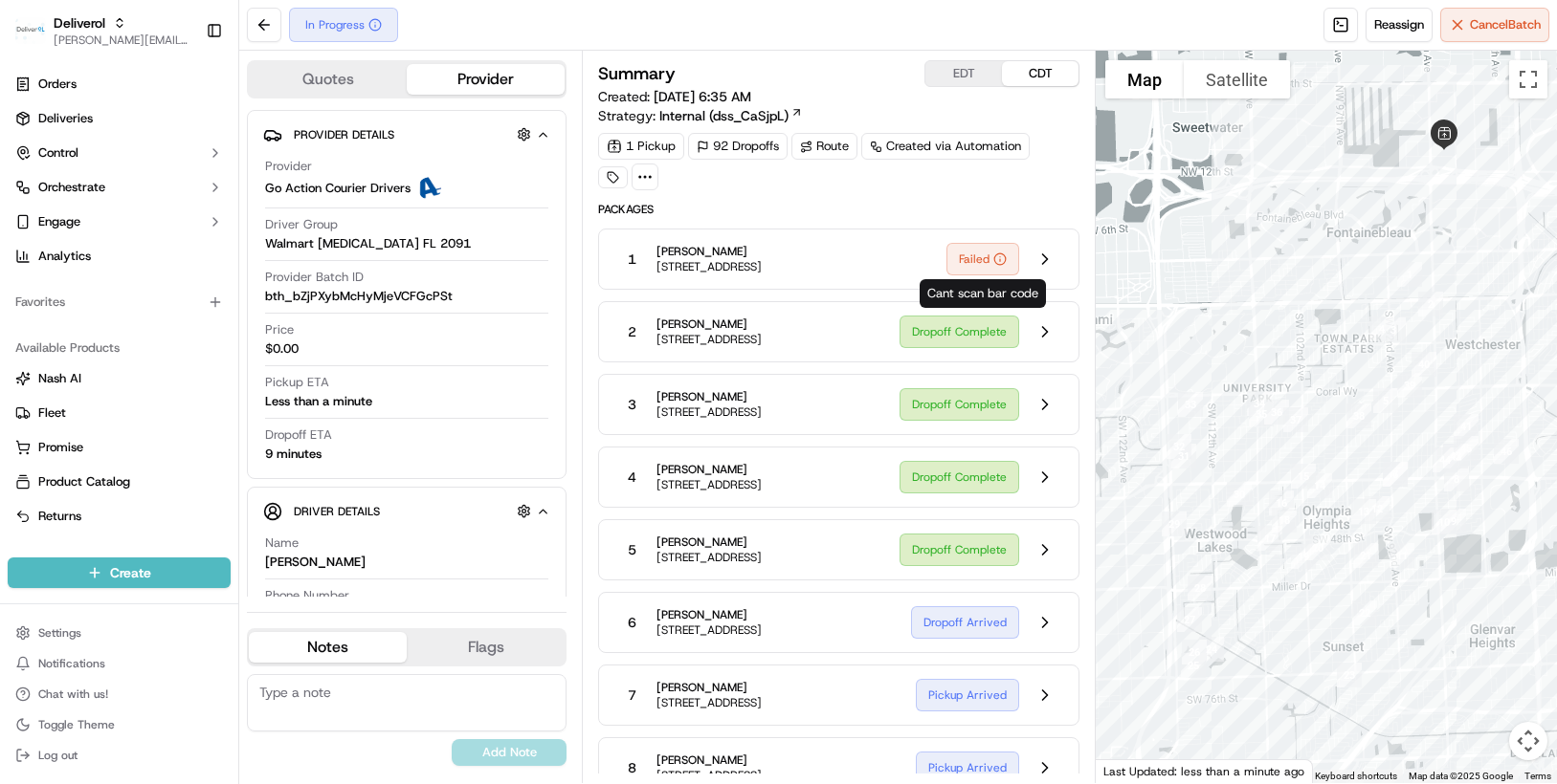
click at [994, 256] on icon at bounding box center [1000, 259] width 13 height 13
click at [1041, 259] on button at bounding box center [1044, 259] width 37 height 37
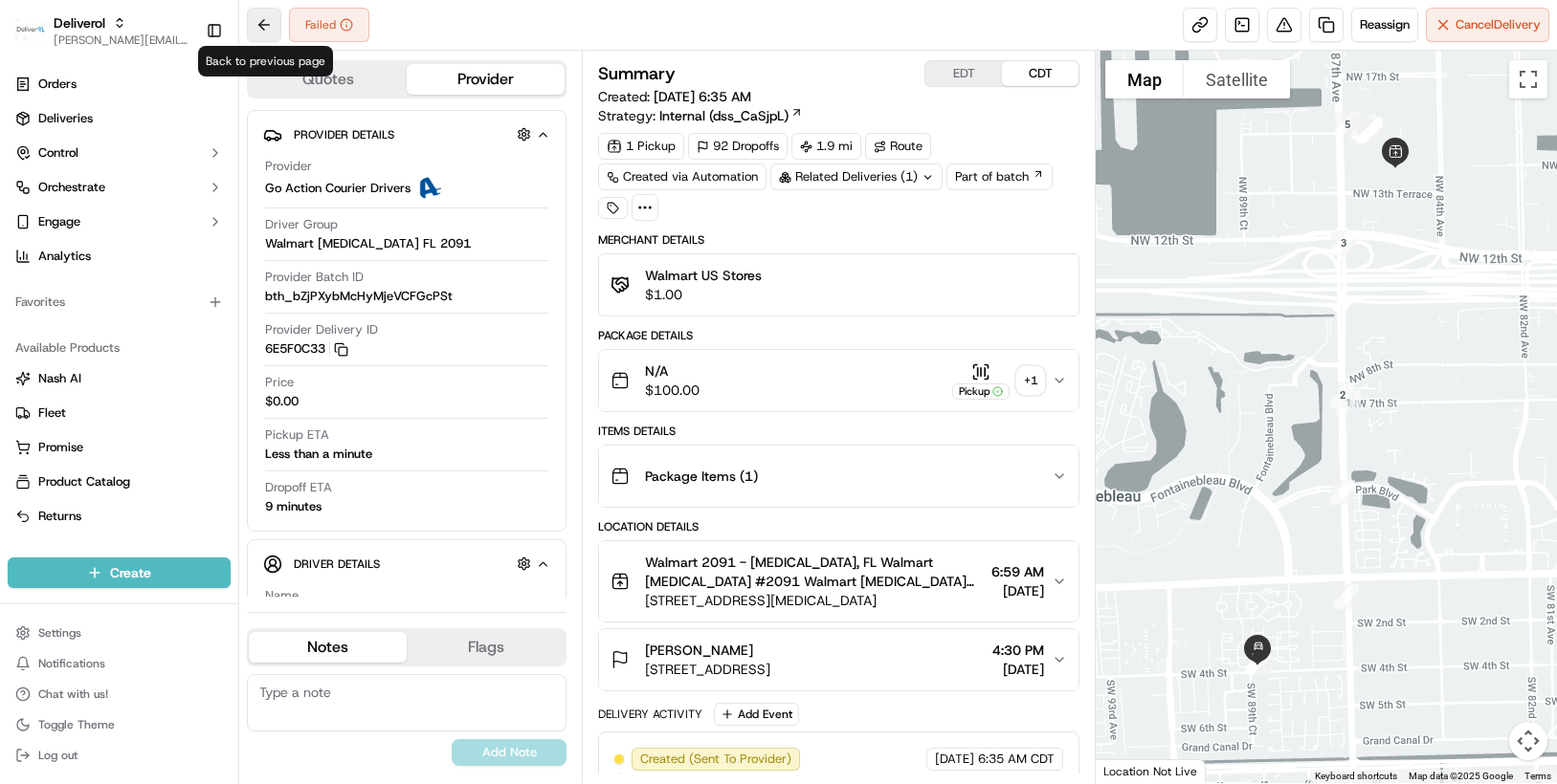
click at [264, 27] on button at bounding box center [264, 25] width 35 height 35
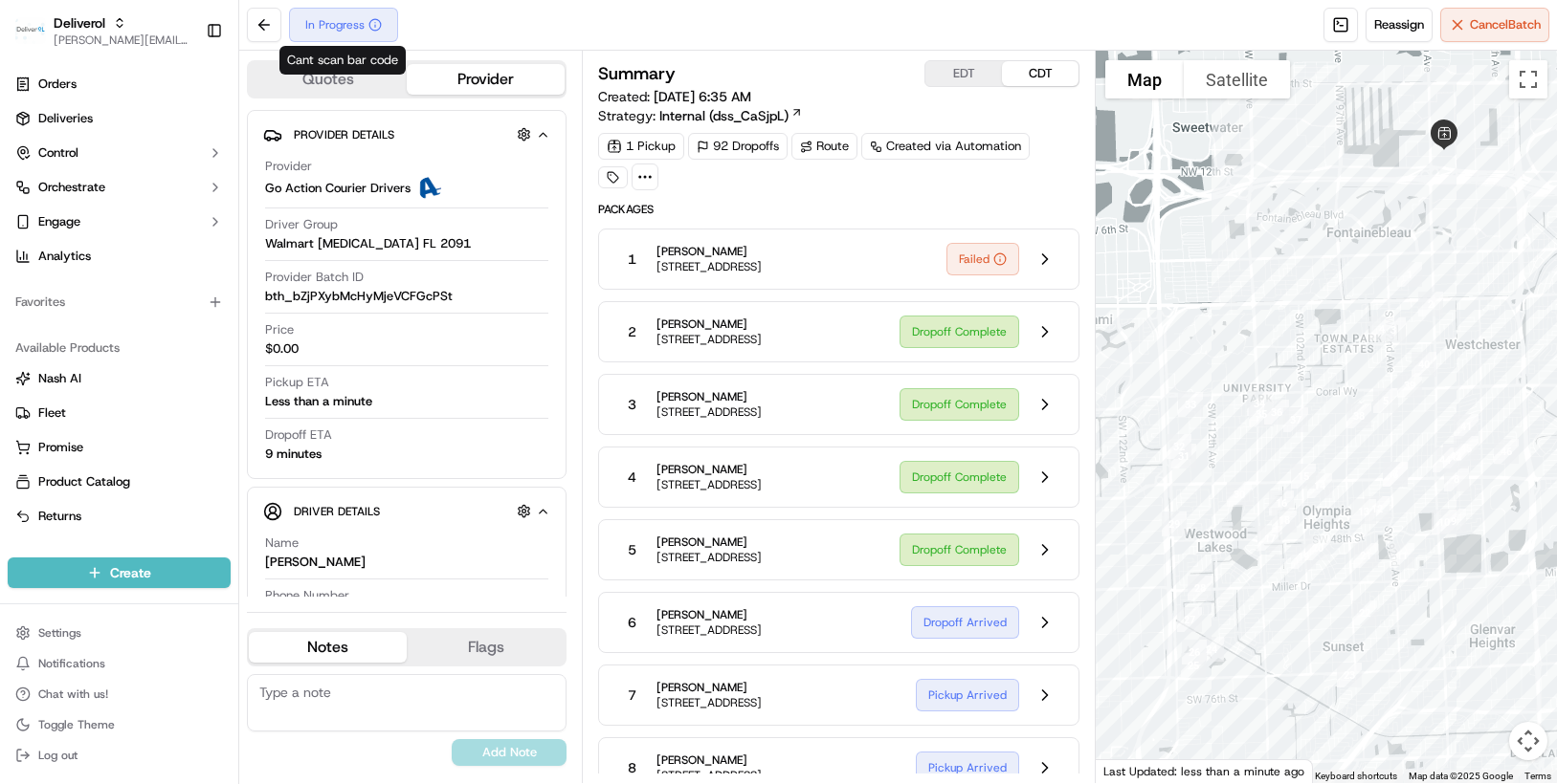
click at [354, 25] on div "In Progress" at bounding box center [343, 25] width 110 height 35
click at [274, 24] on button at bounding box center [264, 25] width 35 height 35
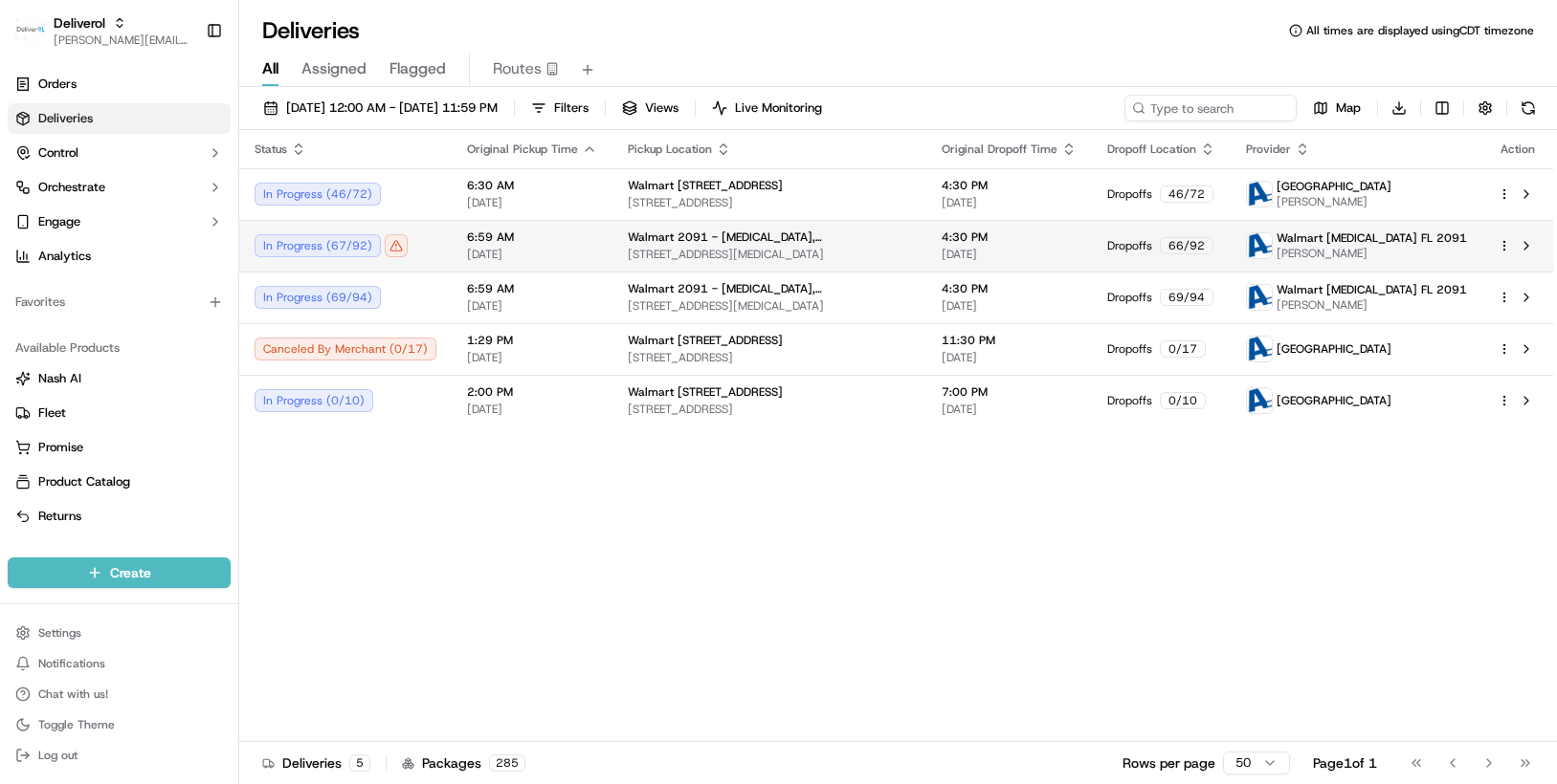
click at [334, 250] on div "In Progress ( 67 / 92 )" at bounding box center [345, 245] width 182 height 23
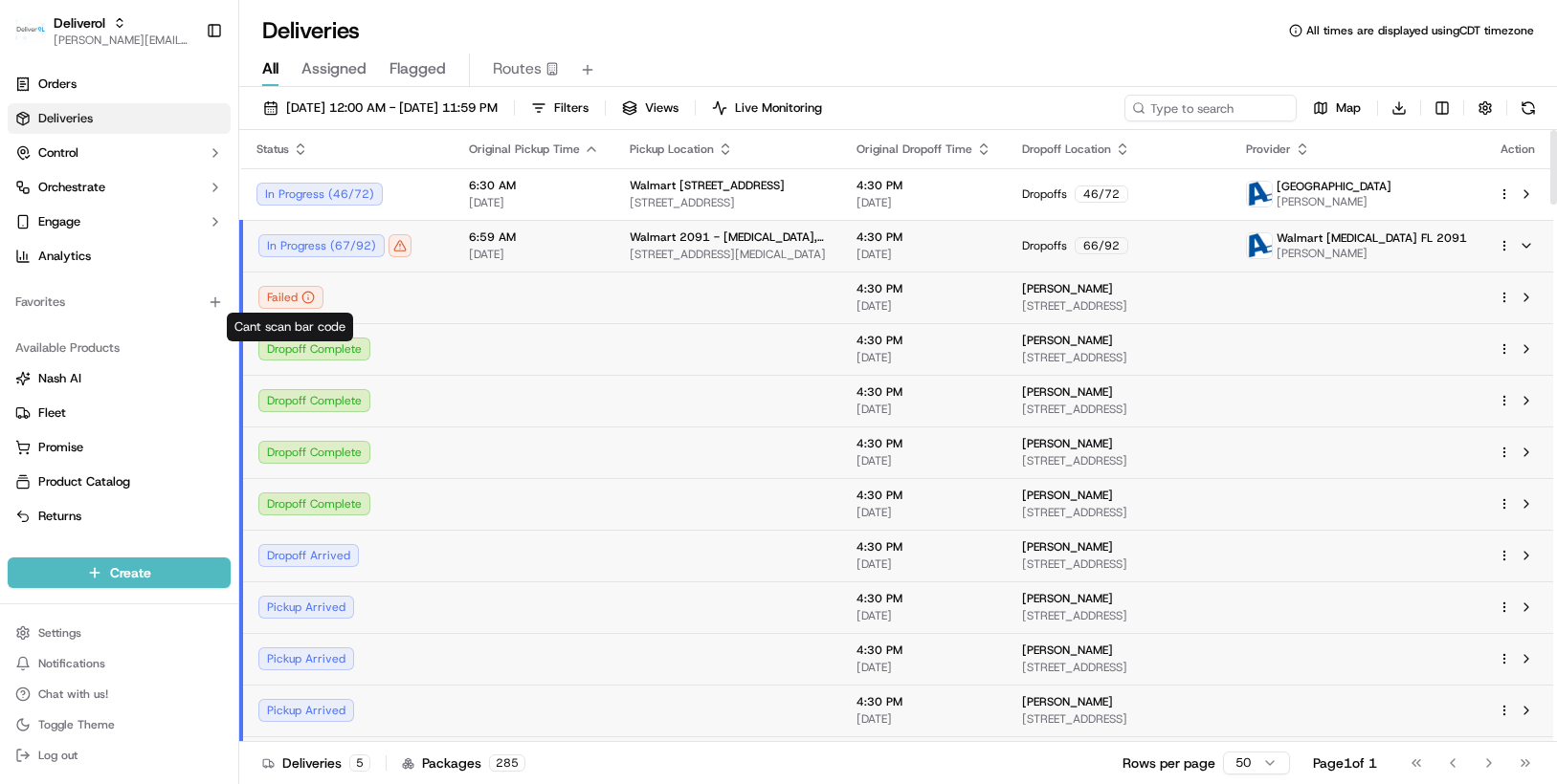
click at [280, 294] on div "Failed" at bounding box center [290, 296] width 65 height 23
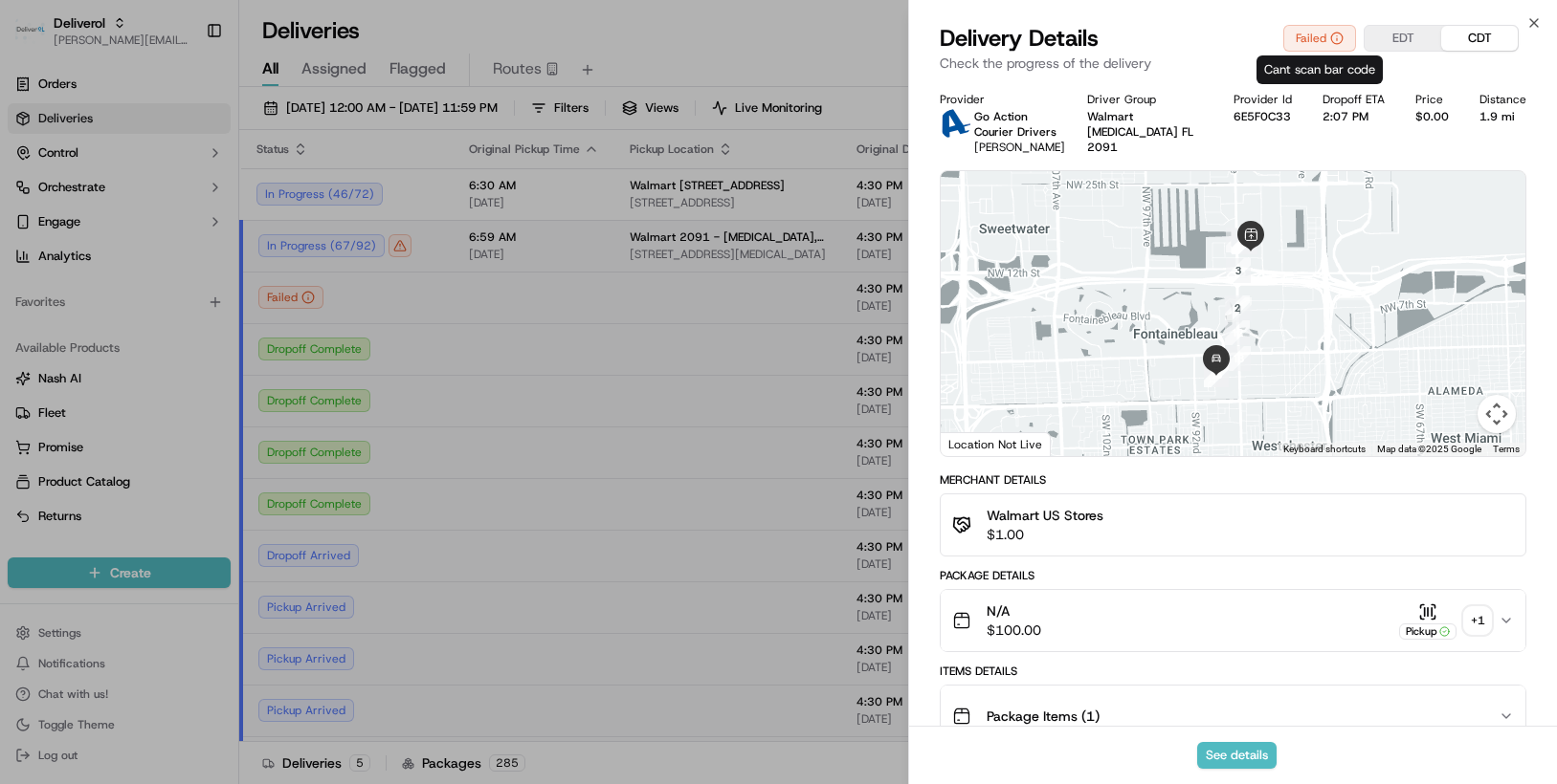
click at [1329, 40] on div "Failed" at bounding box center [1319, 38] width 73 height 27
click at [1532, 19] on icon "button" at bounding box center [1533, 22] width 15 height 15
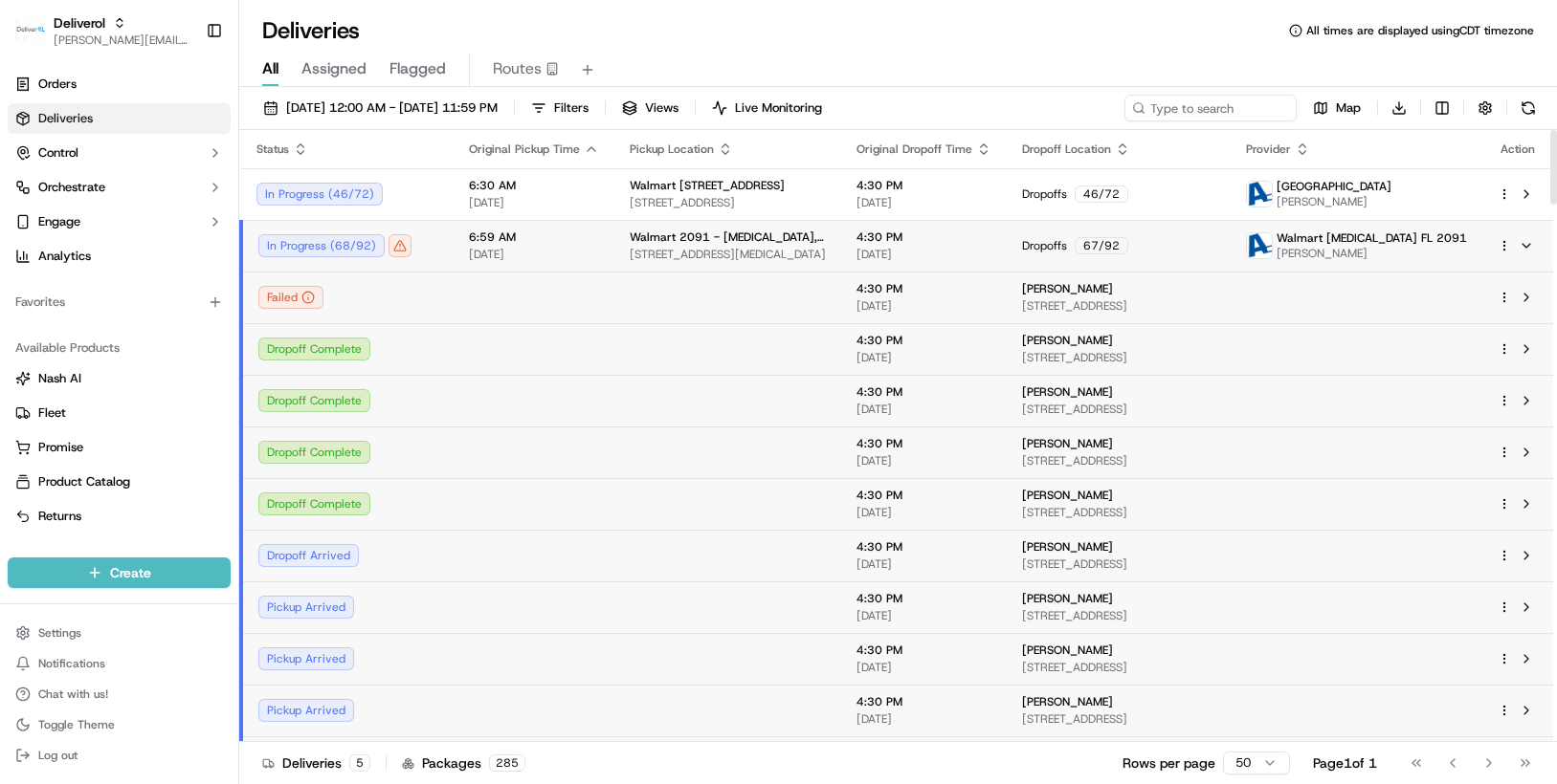
click at [1503, 242] on html "Deliverol chris.sexton@deliverol.com Toggle Sidebar Orders Deliveries Control O…" at bounding box center [778, 392] width 1557 height 784
click at [1460, 303] on div "Delivery Details Ctrl+⏎" at bounding box center [1450, 305] width 208 height 33
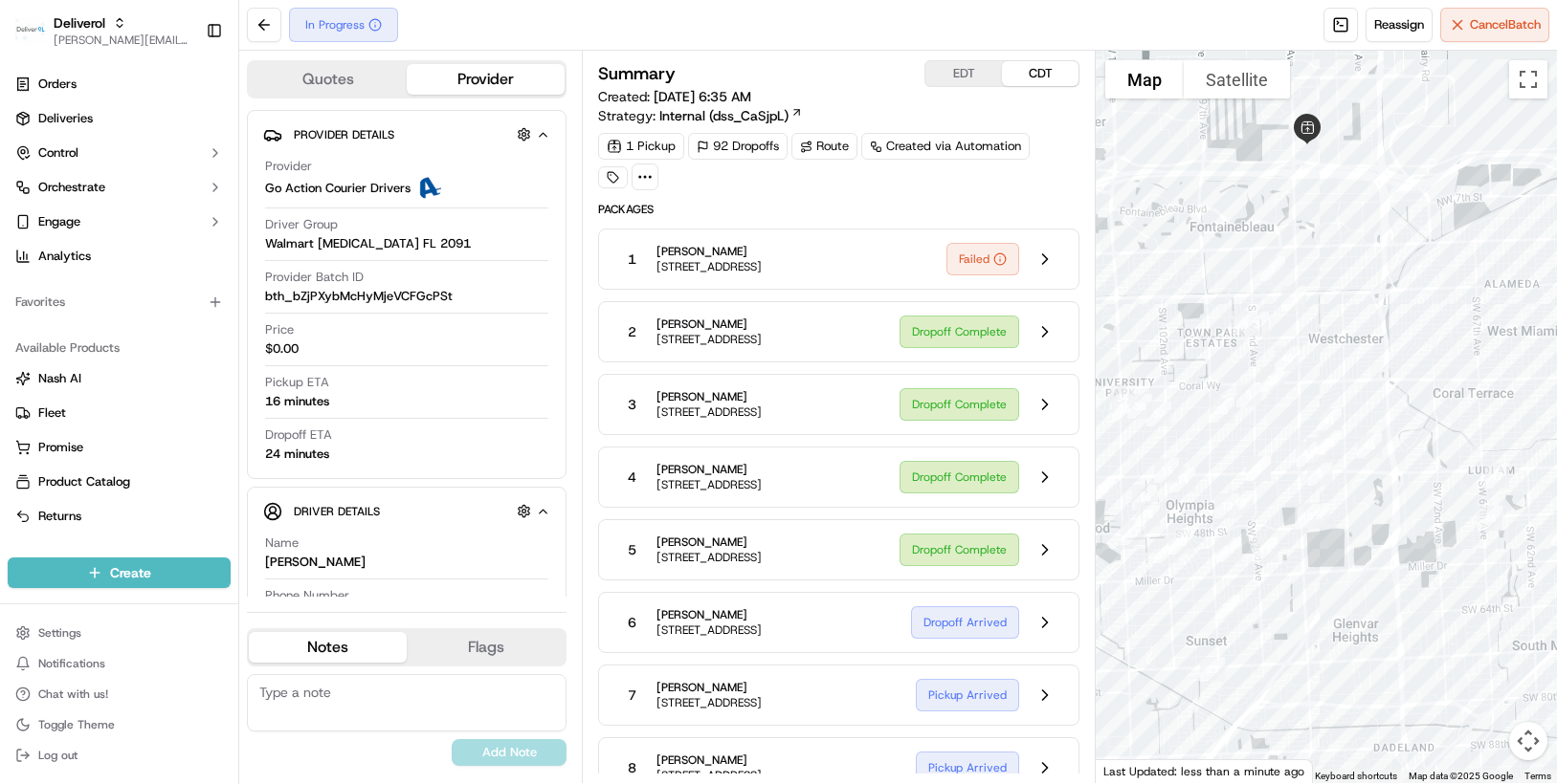
drag, startPoint x: 1285, startPoint y: 330, endPoint x: 1146, endPoint y: 324, distance: 139.1
click at [1146, 324] on div at bounding box center [1325, 417] width 461 height 732
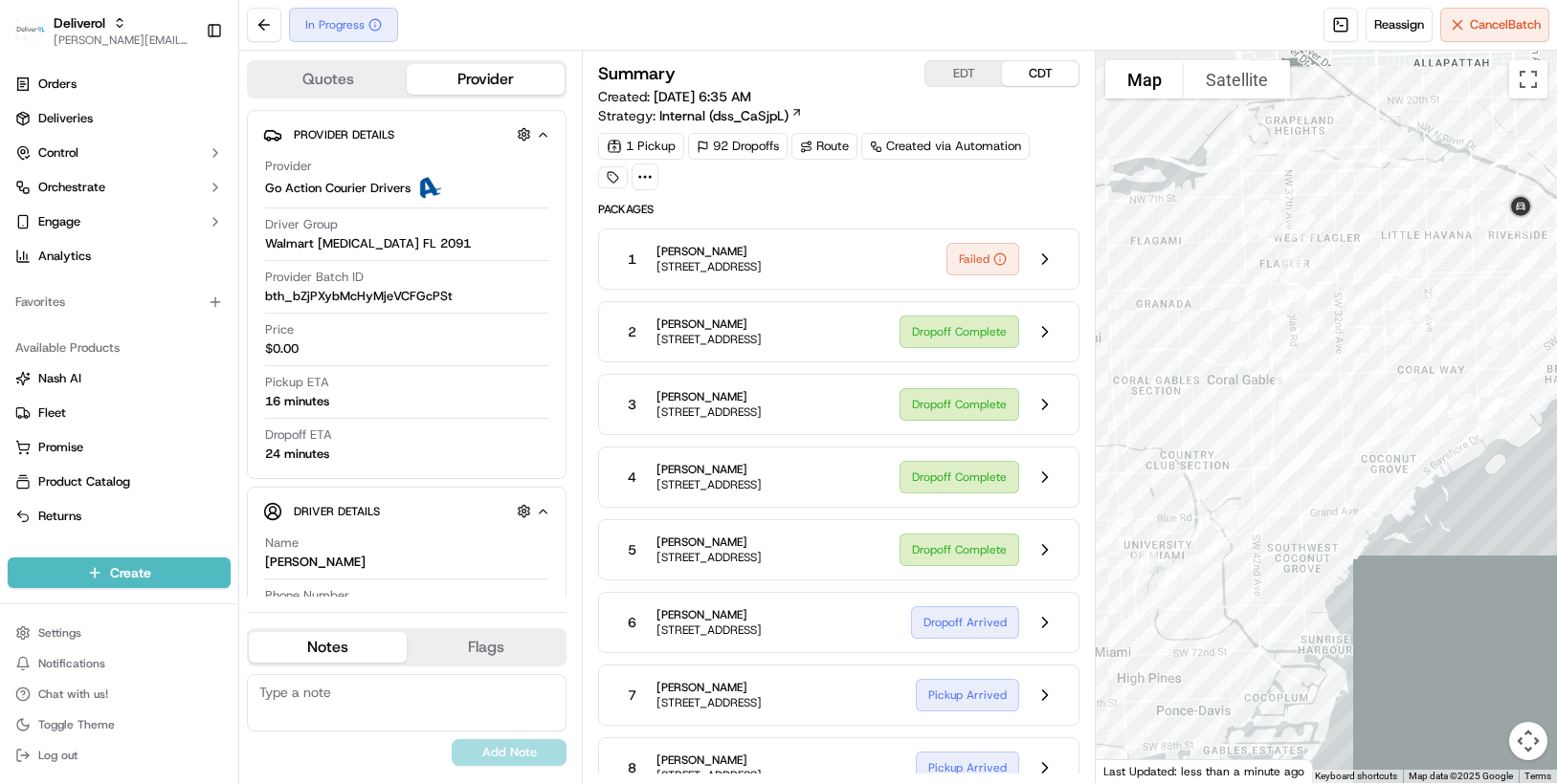
drag, startPoint x: 1406, startPoint y: 327, endPoint x: 941, endPoint y: 332, distance: 465.0
click at [941, 332] on div "Quotes Provider Provider Details Provider Go Action Courier Drivers Driver Grou…" at bounding box center [897, 417] width 1317 height 732
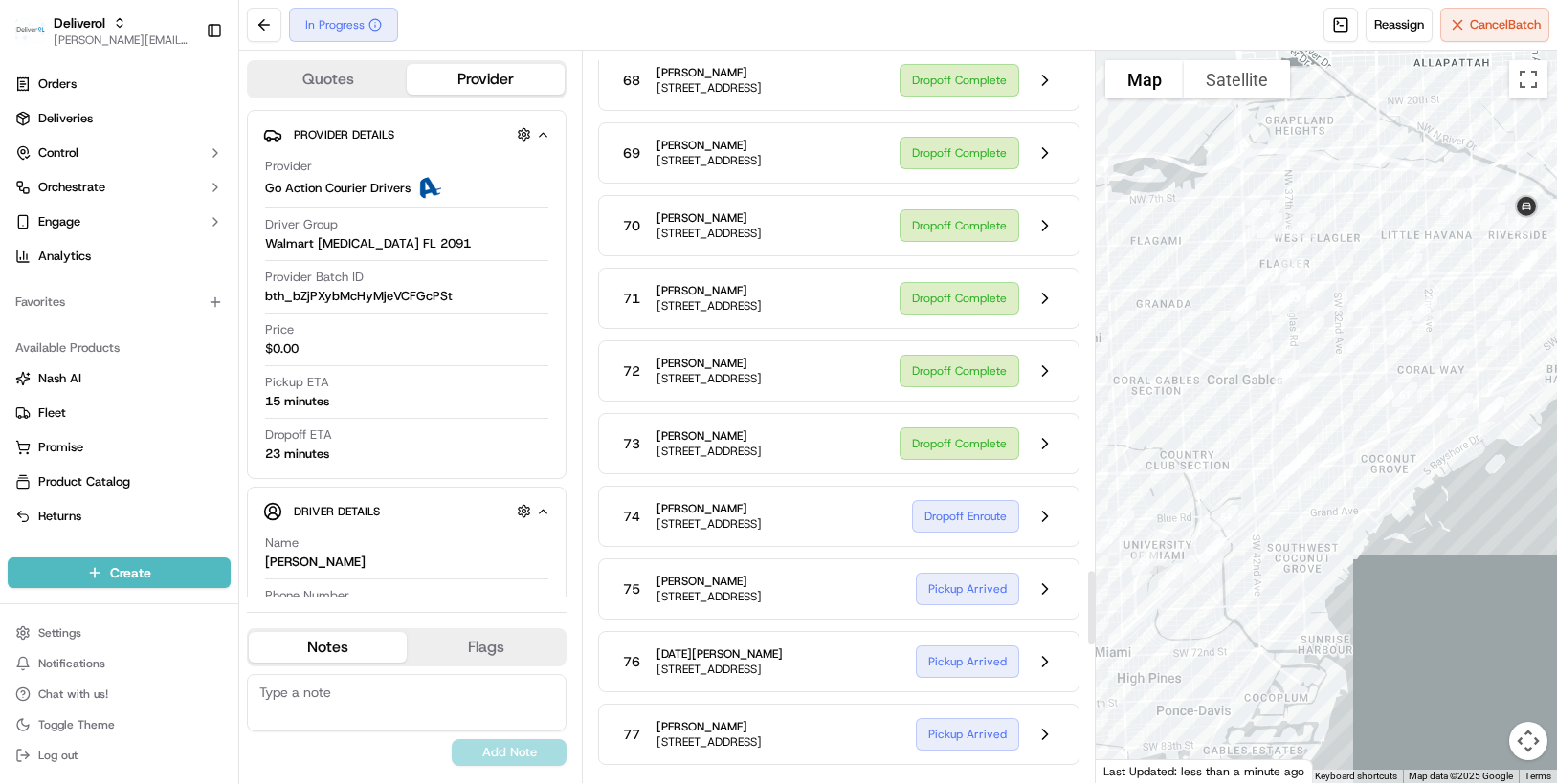
scroll to position [5039, 0]
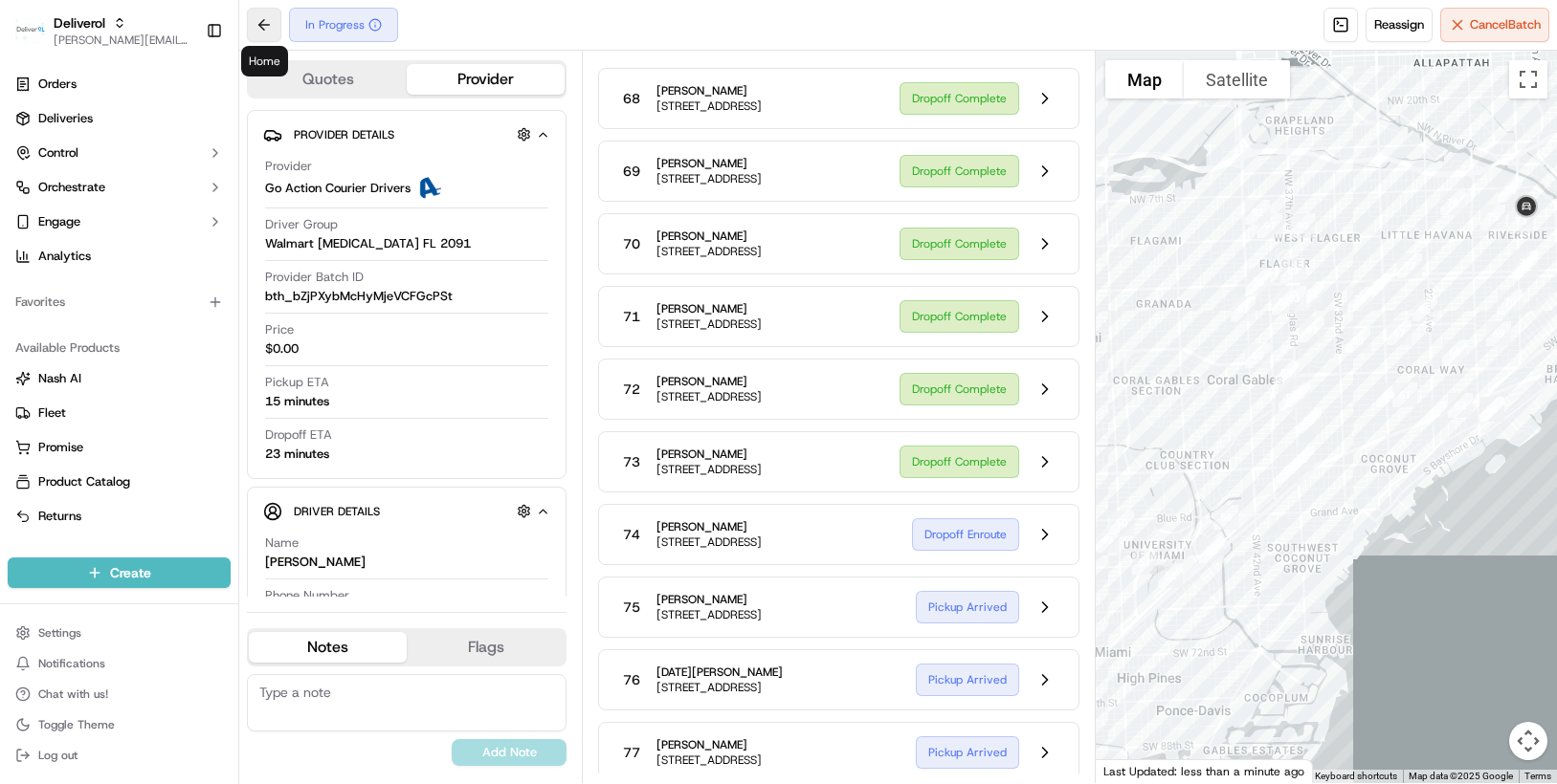
click at [262, 27] on button at bounding box center [264, 25] width 35 height 35
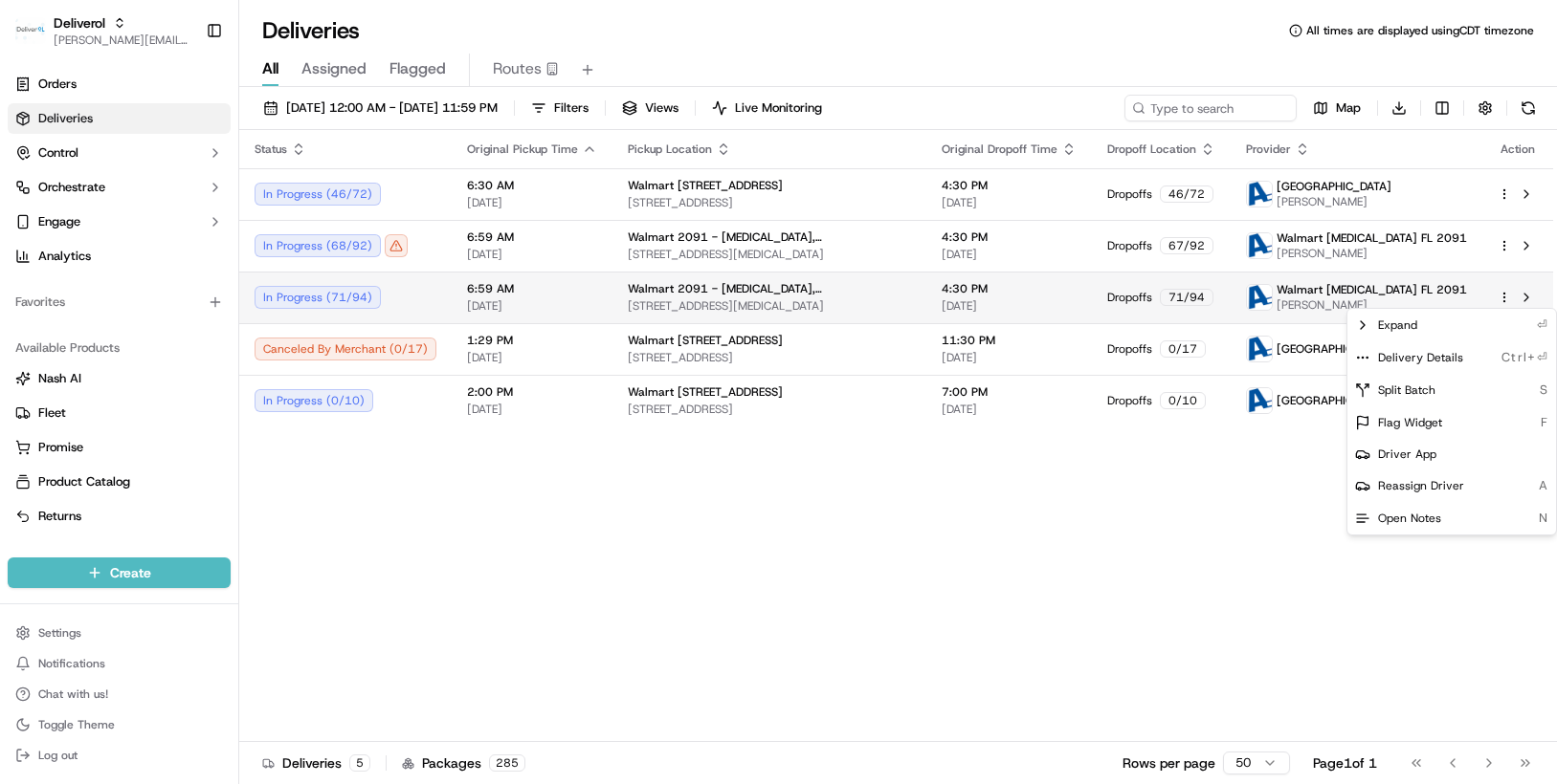
click at [1505, 298] on html "Deliverol [PERSON_NAME][EMAIL_ADDRESS][PERSON_NAME][DOMAIN_NAME] Toggle Sidebar…" at bounding box center [778, 392] width 1557 height 784
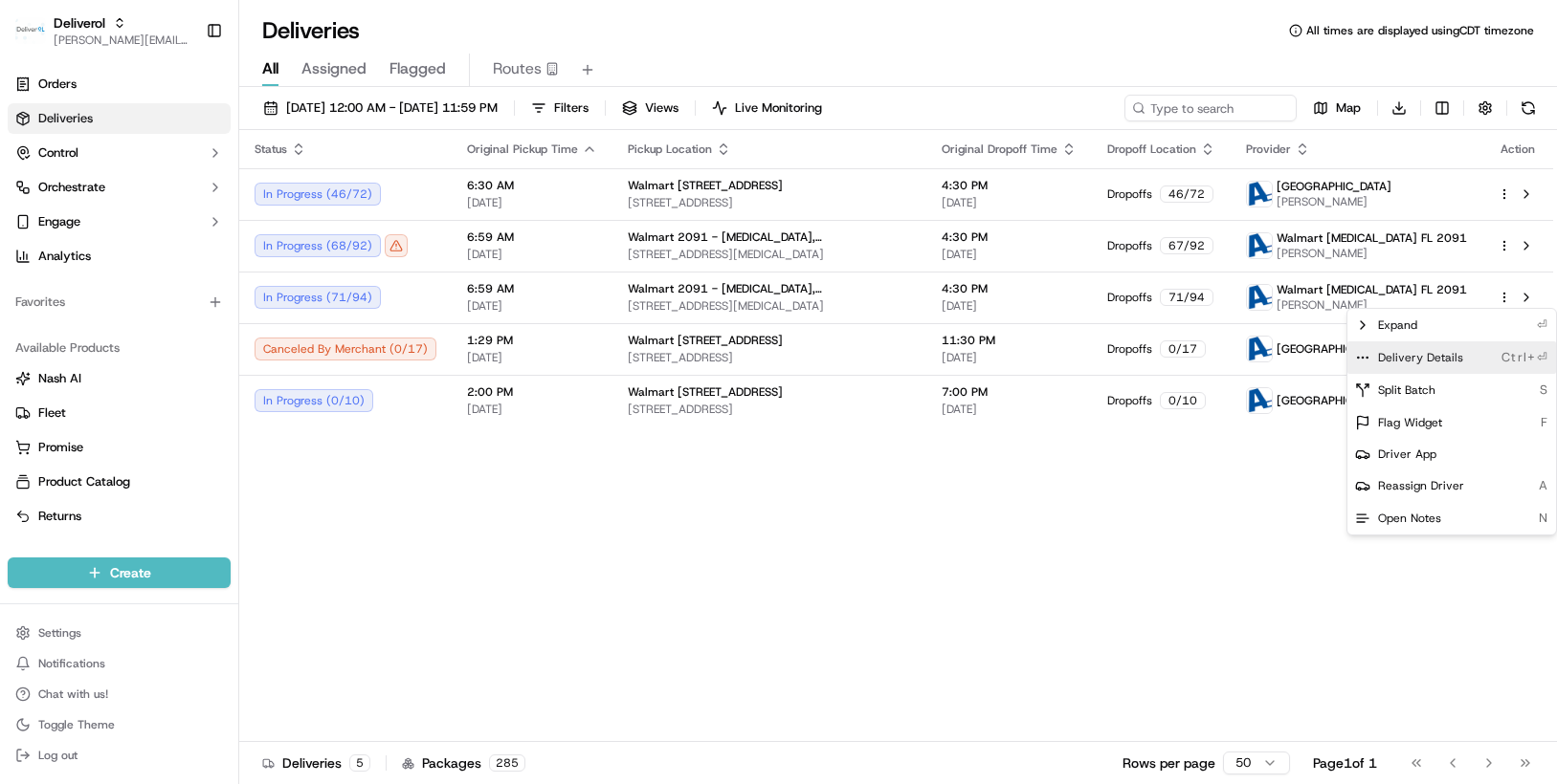
click at [1469, 355] on div "Delivery Details Ctrl+⏎" at bounding box center [1450, 357] width 208 height 33
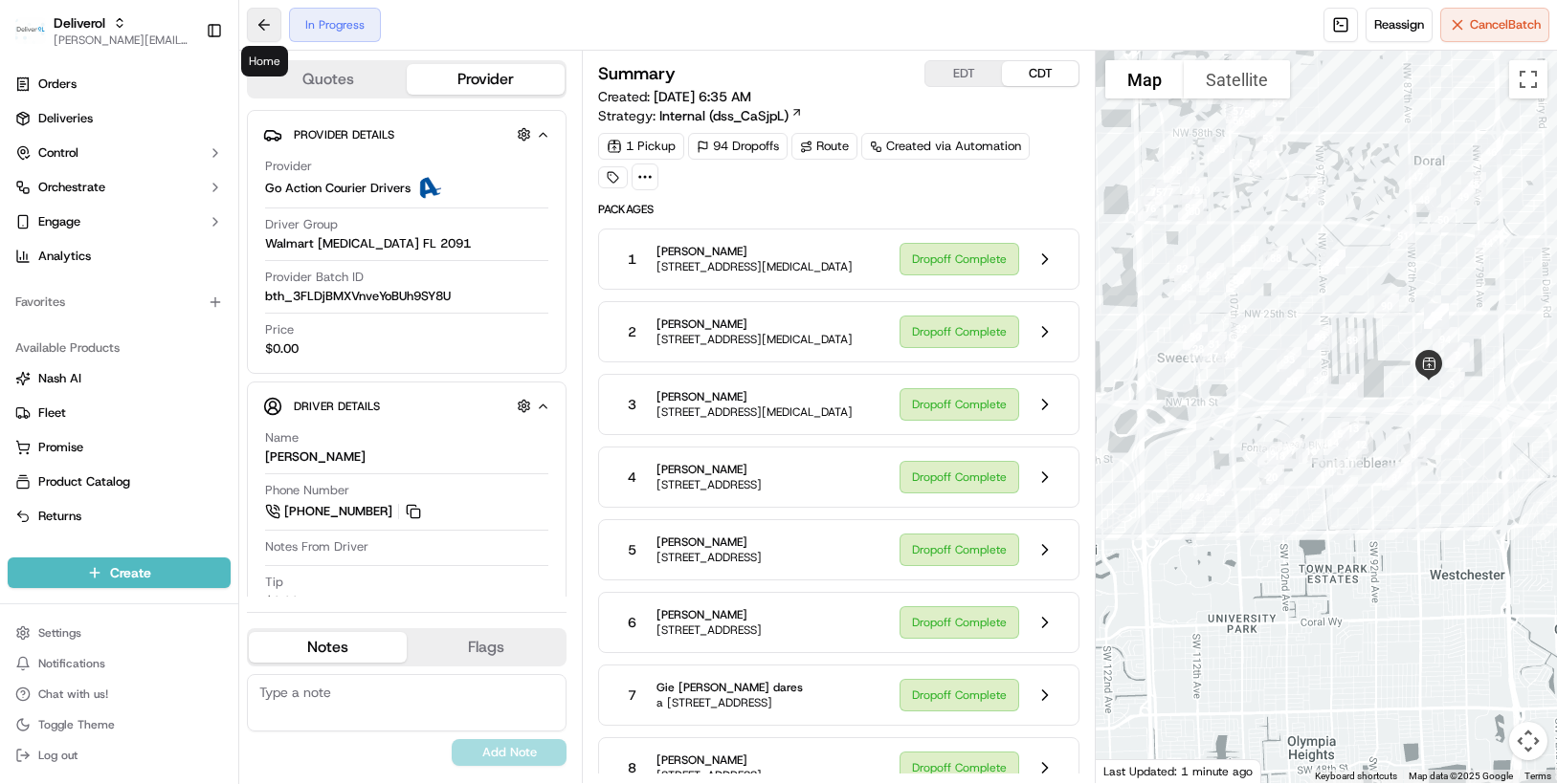
click at [275, 32] on button at bounding box center [264, 25] width 35 height 35
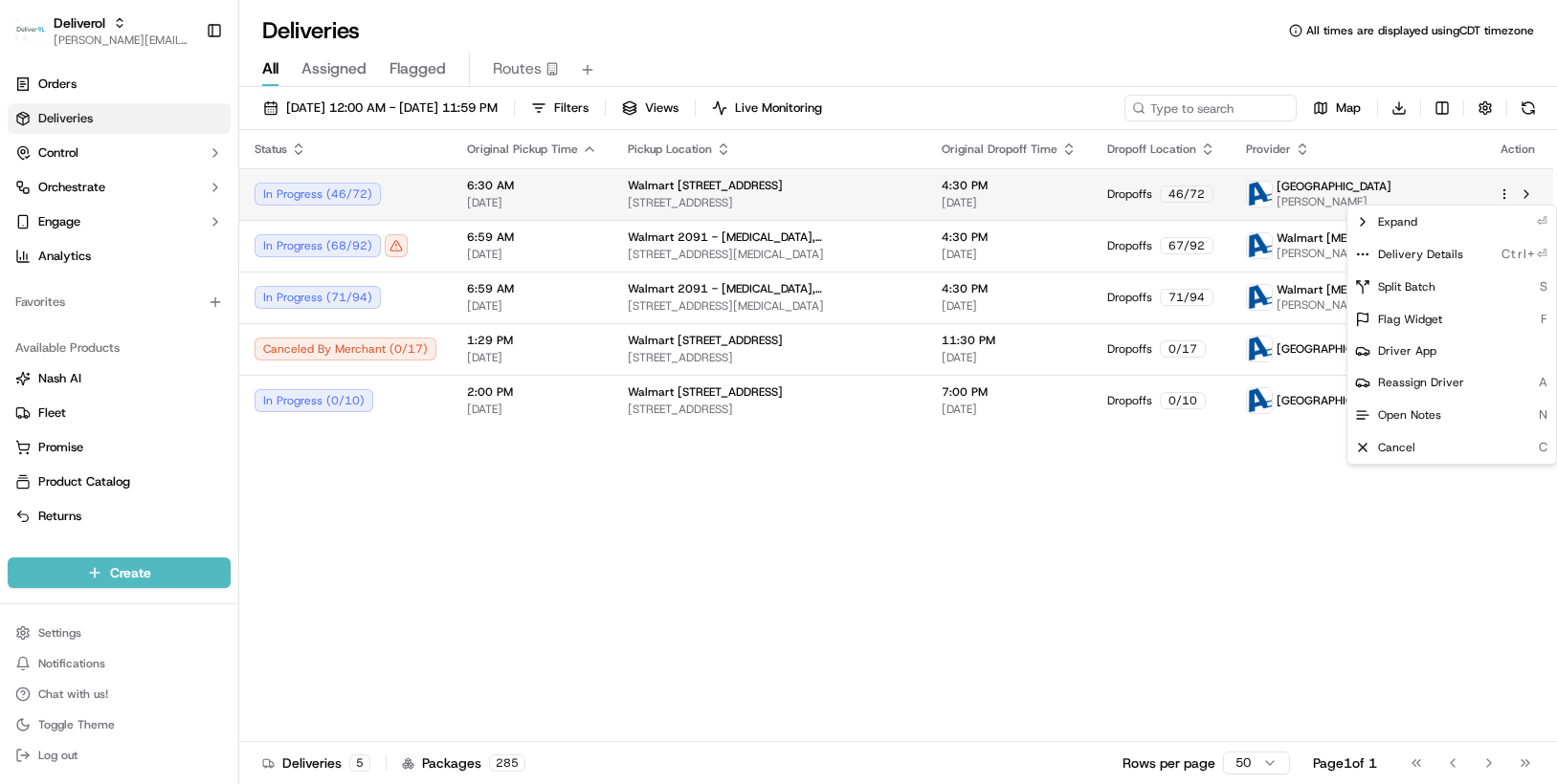
click at [1501, 191] on html "Deliverol [PERSON_NAME][EMAIL_ADDRESS][PERSON_NAME][DOMAIN_NAME] Toggle Sidebar…" at bounding box center [778, 392] width 1557 height 784
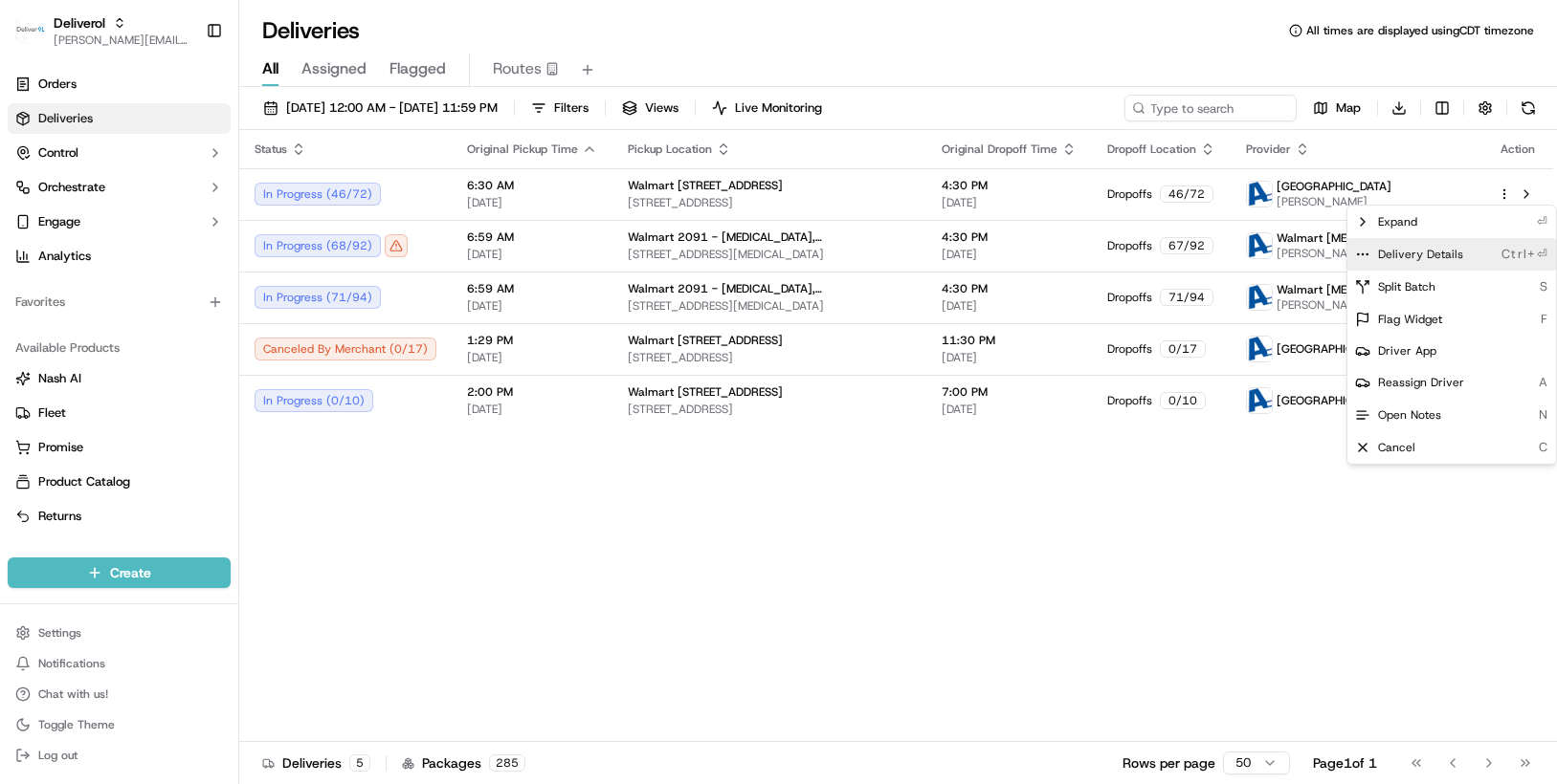
click at [1438, 258] on span "Delivery Details" at bounding box center [1421, 254] width 86 height 15
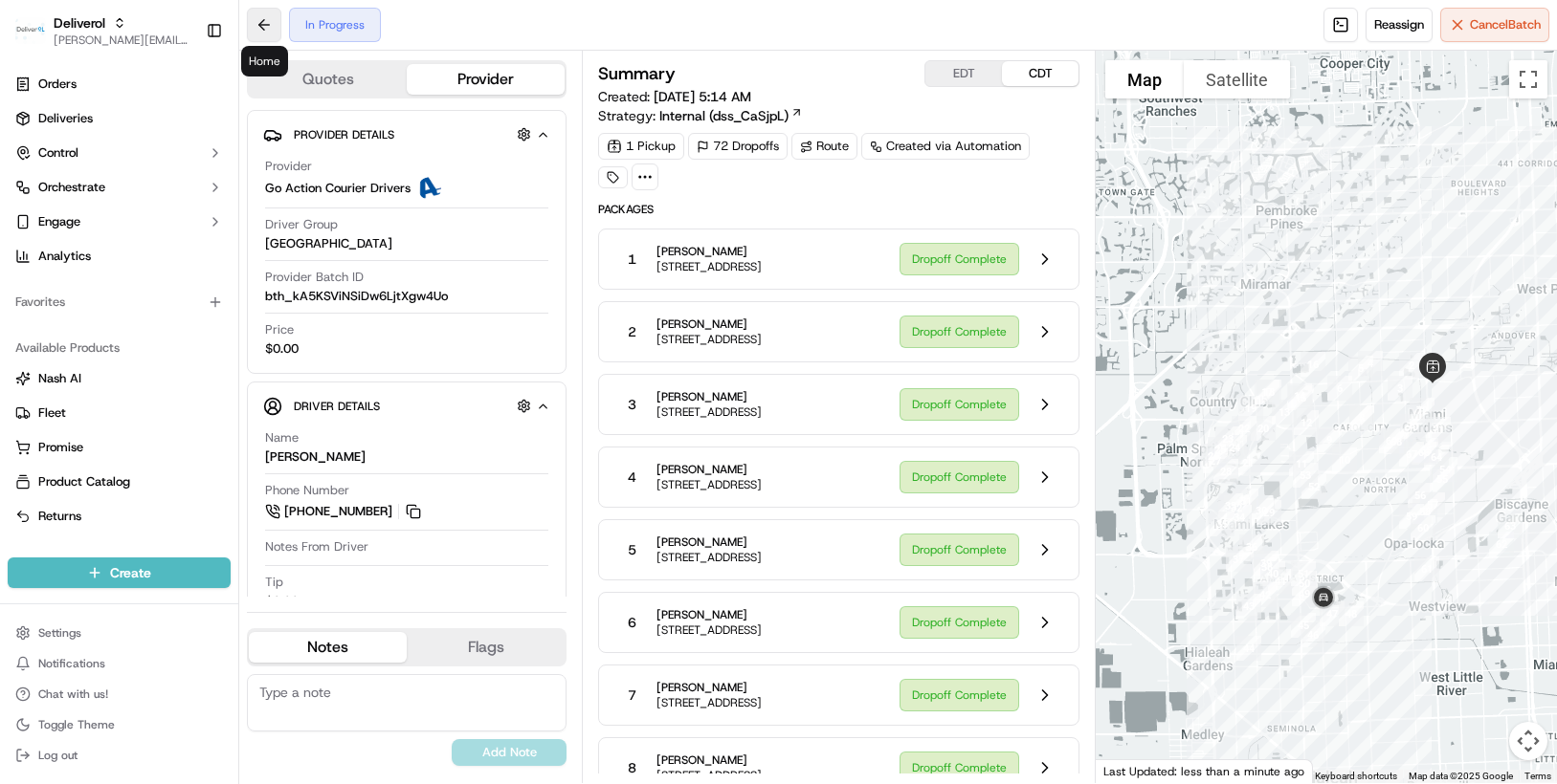
click at [259, 27] on button at bounding box center [264, 25] width 35 height 35
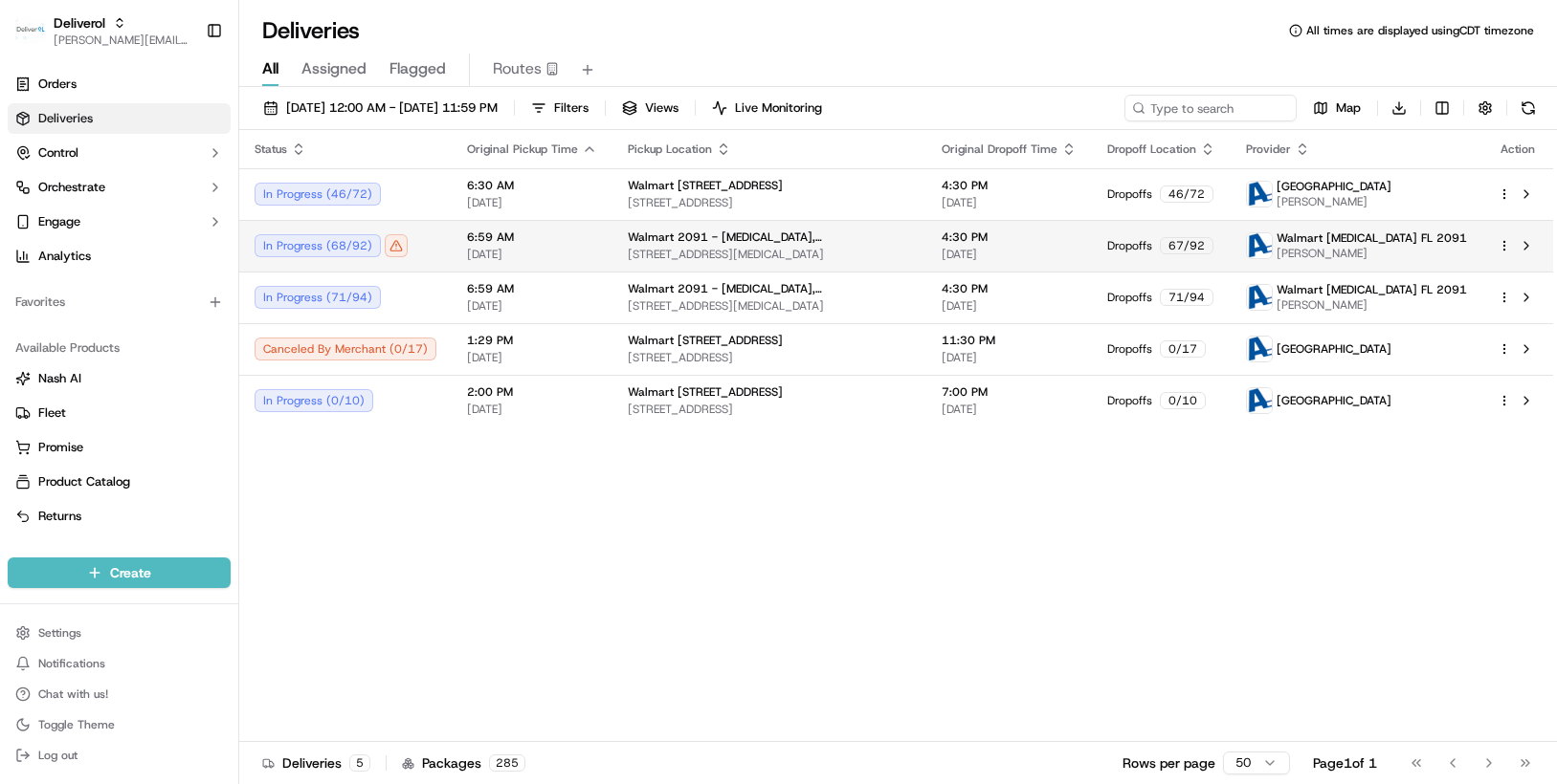
click at [1506, 246] on html "Deliverol [PERSON_NAME][EMAIL_ADDRESS][PERSON_NAME][DOMAIN_NAME] Toggle Sidebar…" at bounding box center [778, 392] width 1557 height 784
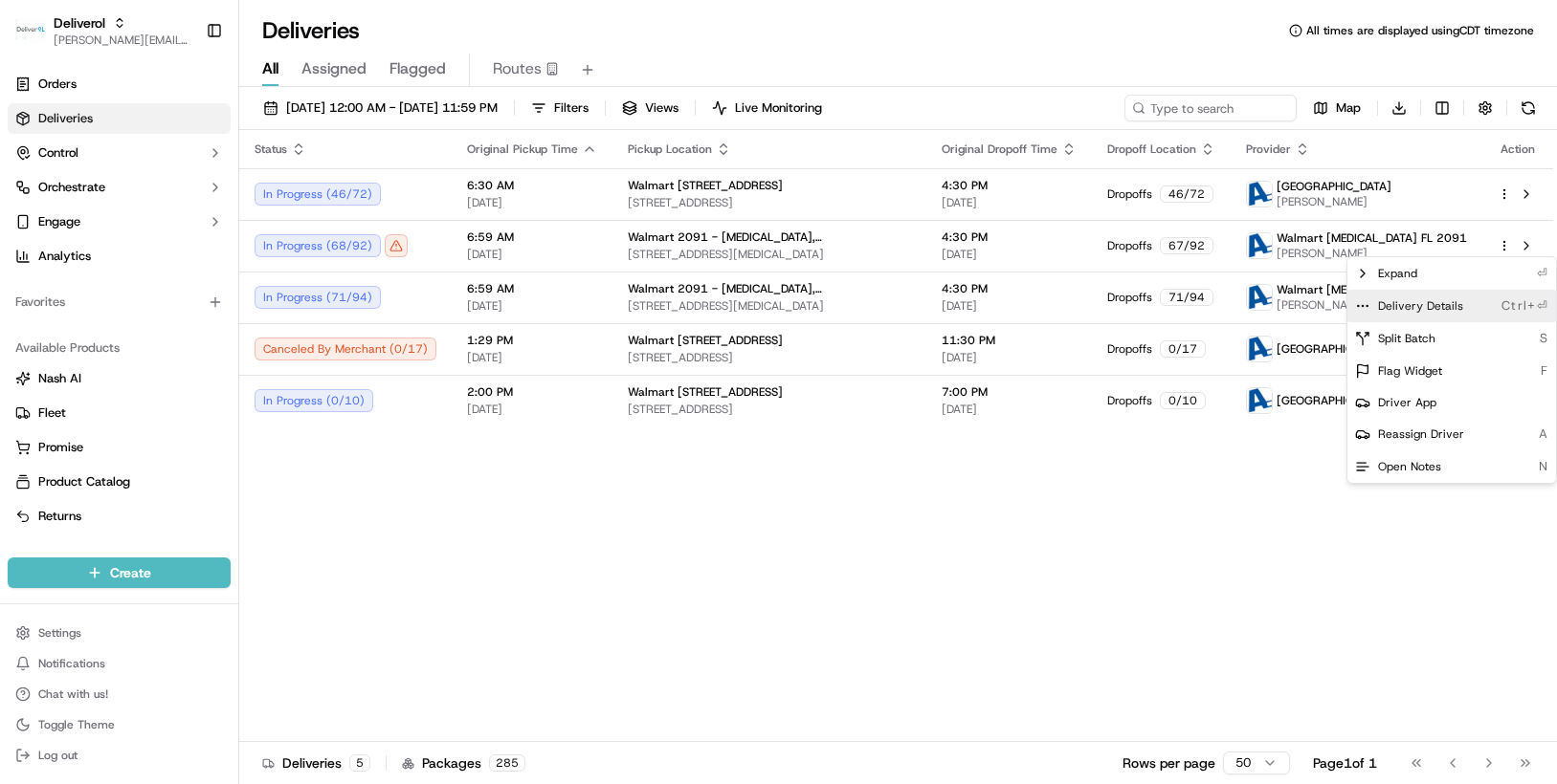
click at [1442, 298] on span "Delivery Details" at bounding box center [1421, 305] width 86 height 15
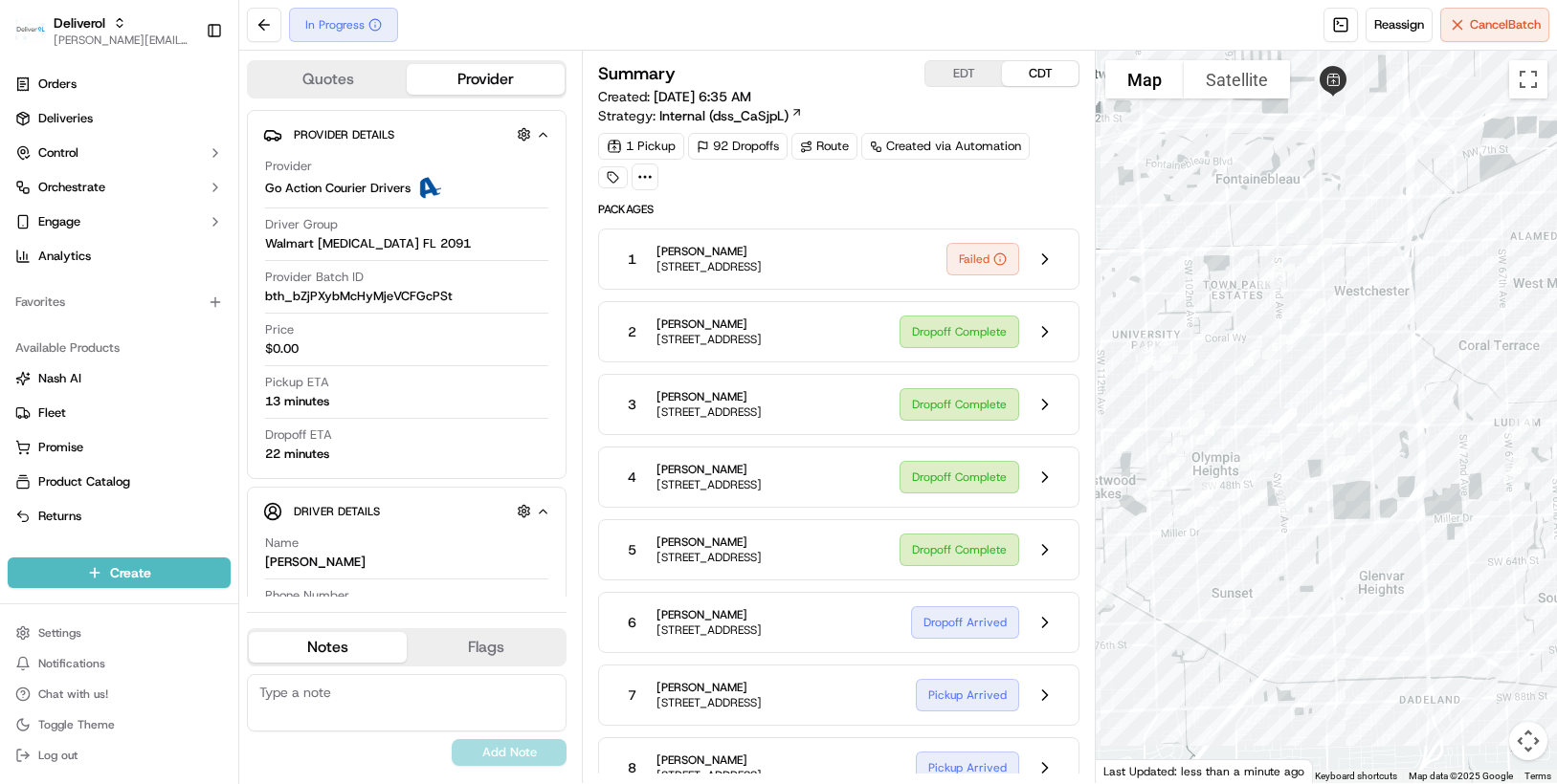
drag, startPoint x: 1276, startPoint y: 306, endPoint x: 1164, endPoint y: 252, distance: 124.3
click at [1164, 252] on div at bounding box center [1325, 417] width 461 height 732
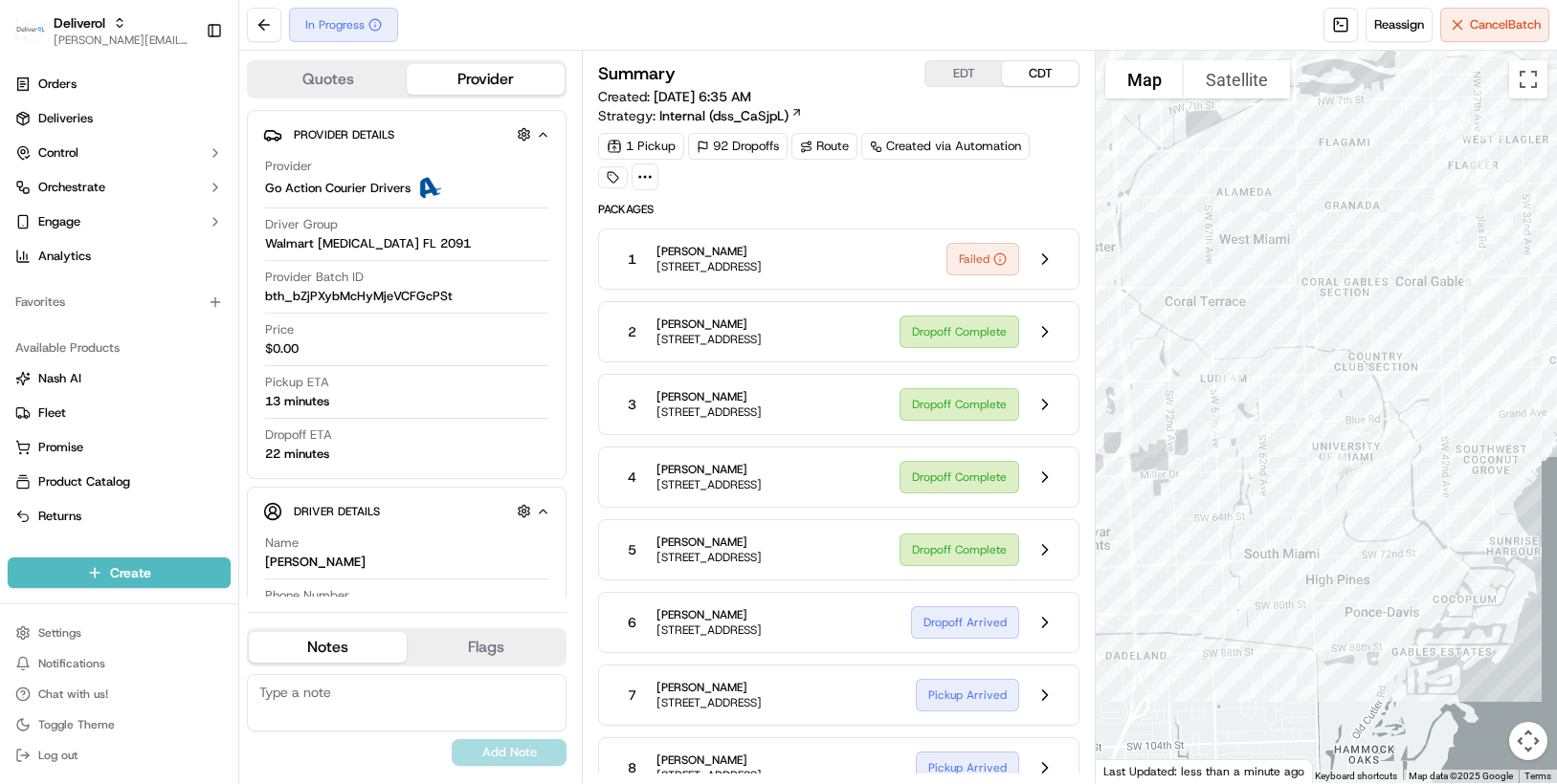
drag, startPoint x: 1419, startPoint y: 295, endPoint x: 1120, endPoint y: 252, distance: 302.1
click at [1120, 252] on div at bounding box center [1325, 417] width 461 height 732
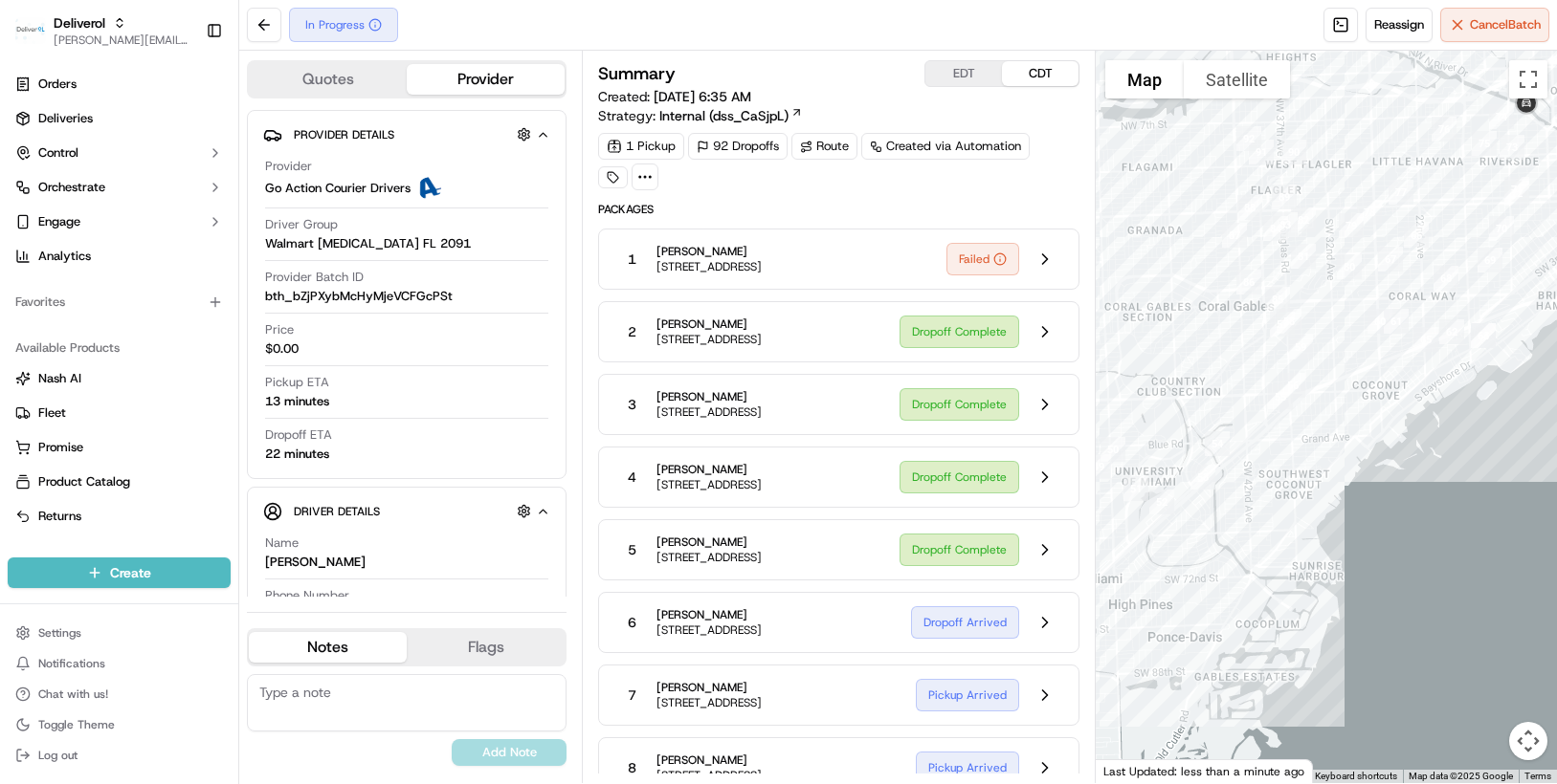
drag, startPoint x: 1297, startPoint y: 314, endPoint x: 1093, endPoint y: 339, distance: 205.5
click at [1093, 339] on div "Quotes Provider Provider Details Provider Go Action Courier Drivers Driver Grou…" at bounding box center [897, 417] width 1317 height 732
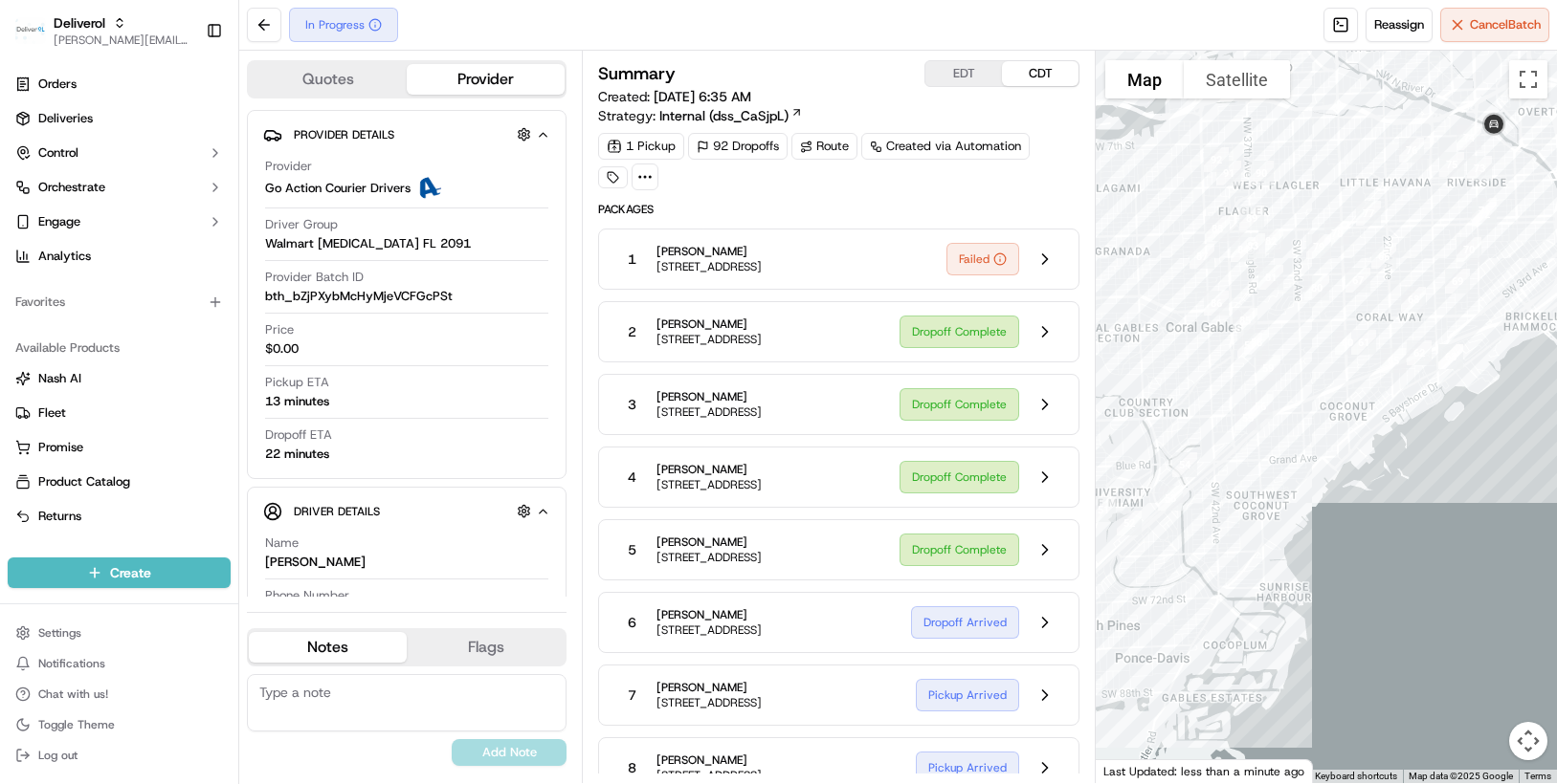
drag, startPoint x: 1190, startPoint y: 260, endPoint x: 1156, endPoint y: 282, distance: 40.5
click at [1156, 282] on div at bounding box center [1325, 417] width 461 height 732
click at [272, 27] on button at bounding box center [264, 25] width 35 height 35
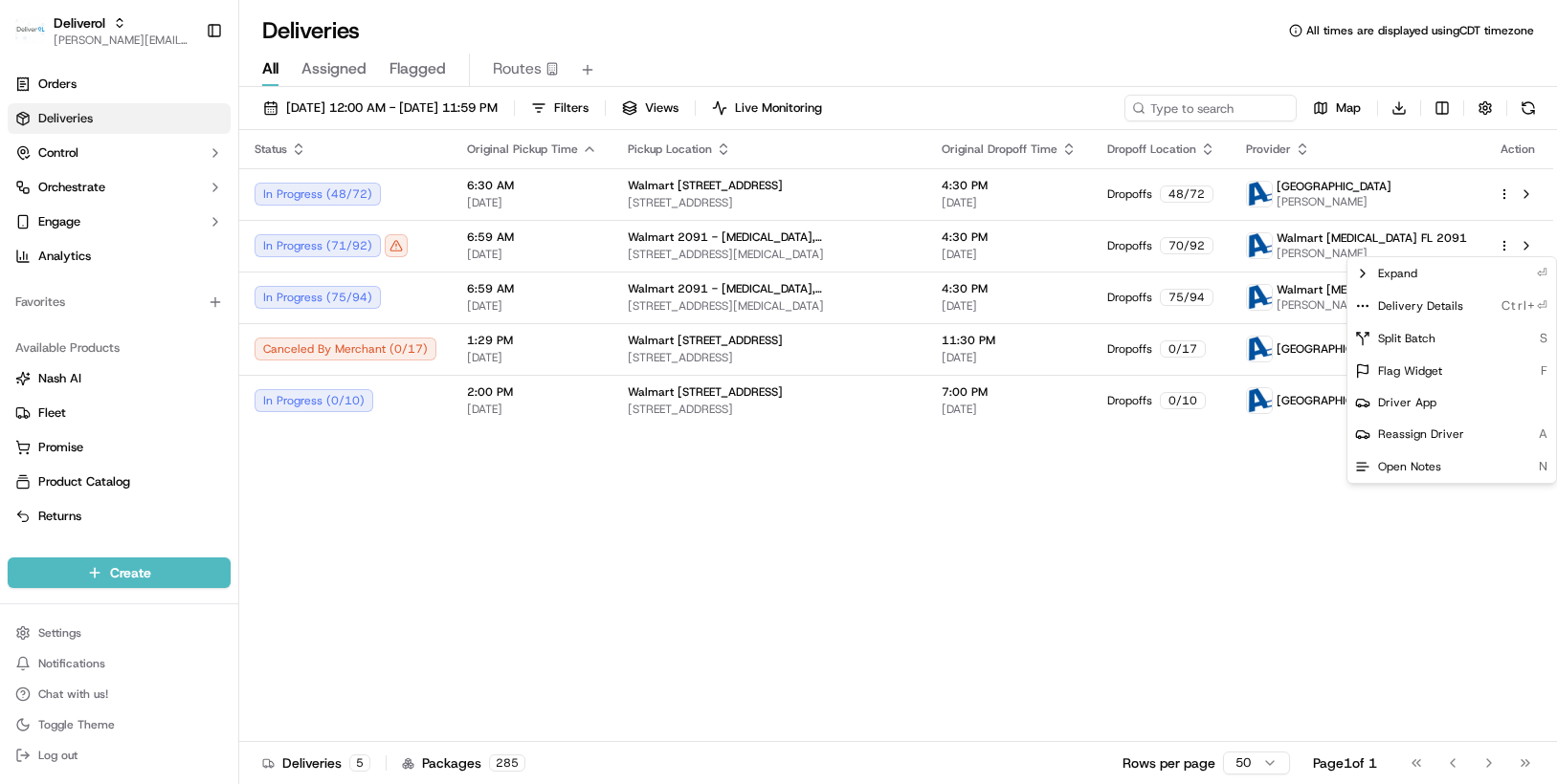
click at [1078, 491] on html "Deliverol chris.sexton@deliverol.com Toggle Sidebar Orders Deliveries Control O…" at bounding box center [778, 392] width 1557 height 784
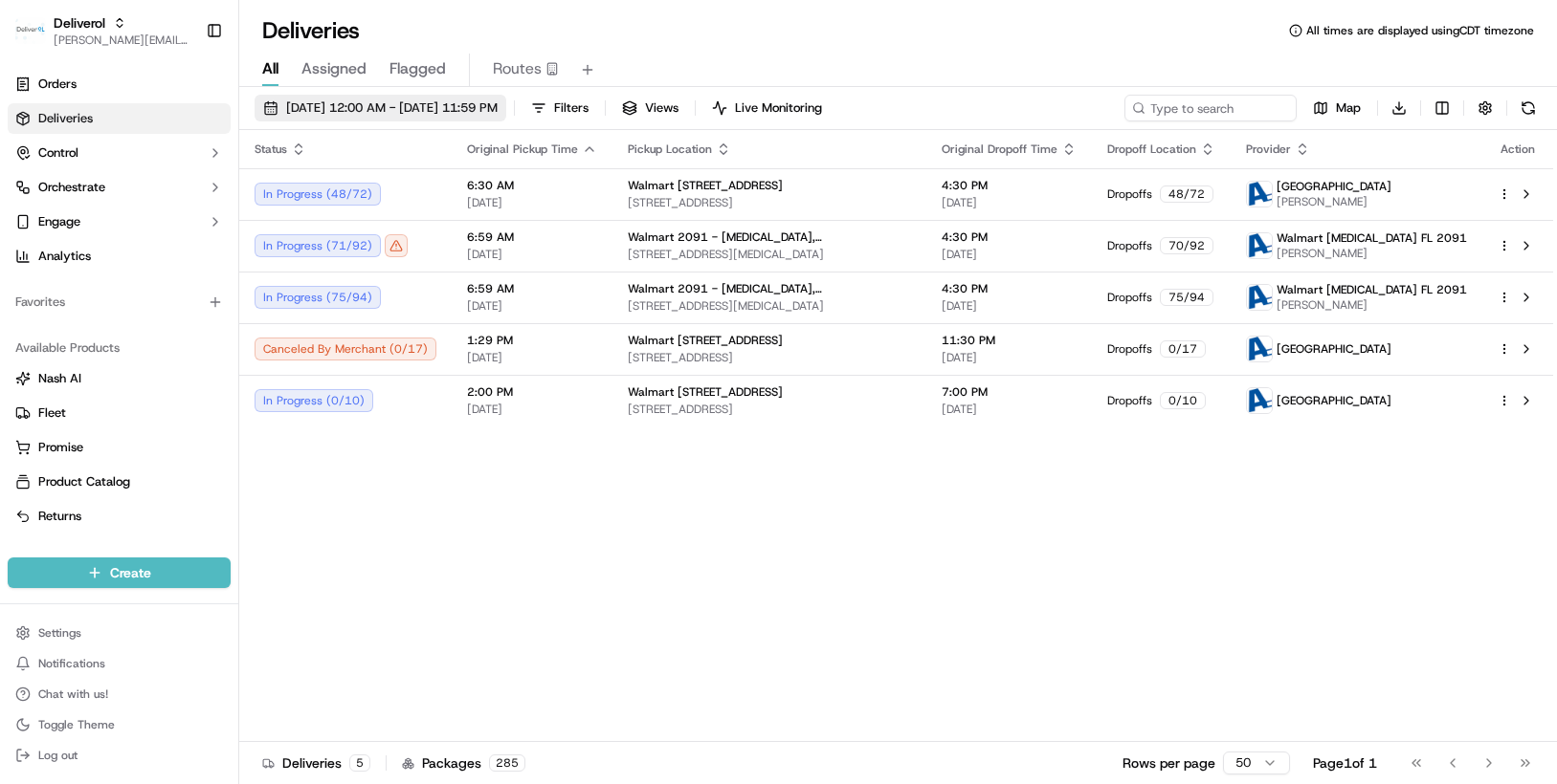
click at [506, 102] on button "[DATE] 12:00 AM - [DATE] 11:59 PM" at bounding box center [380, 107] width 252 height 27
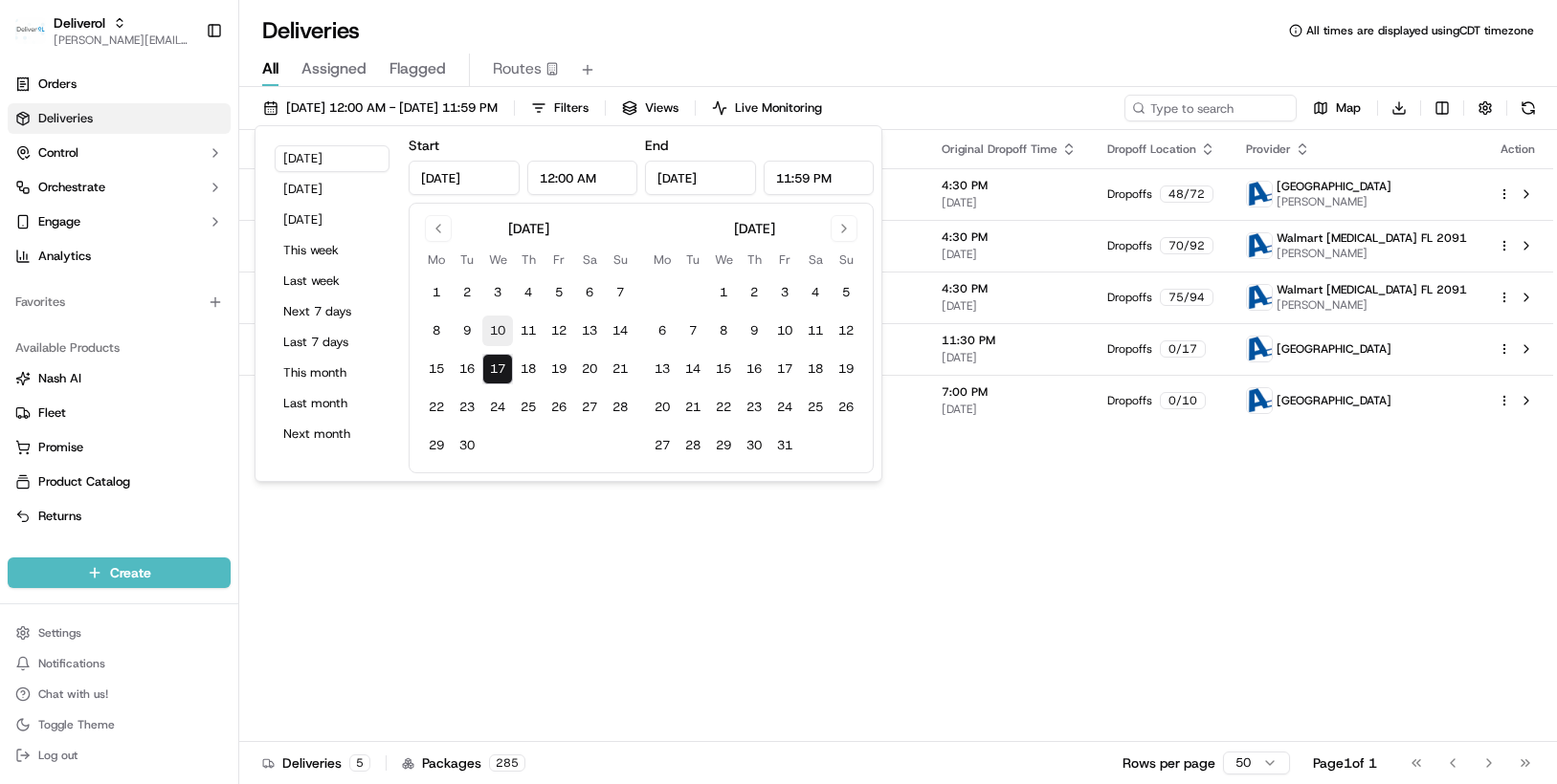
click at [500, 328] on button "10" at bounding box center [497, 330] width 31 height 31
type input "Sep 10, 2025"
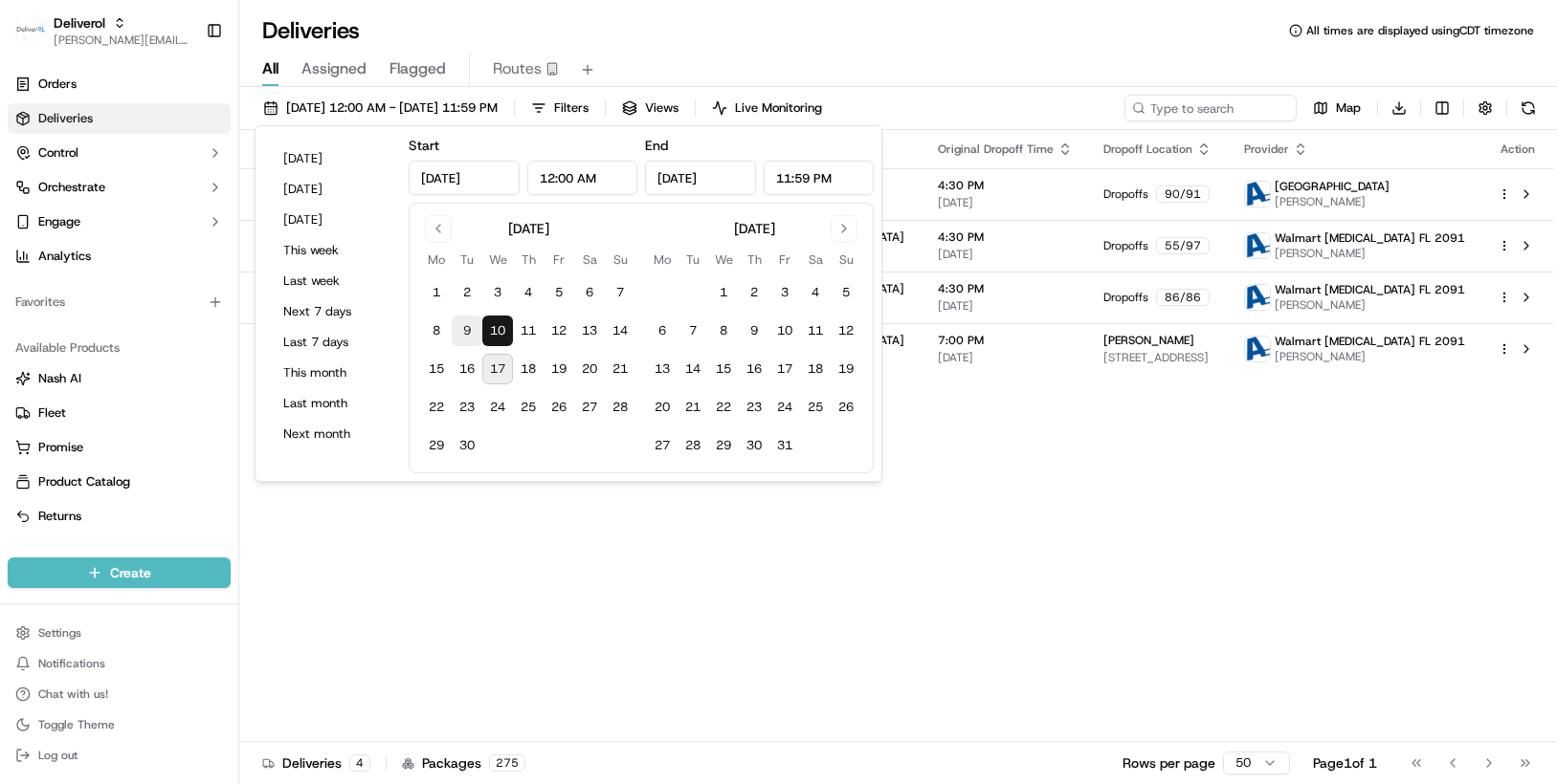
click at [464, 326] on button "9" at bounding box center [467, 330] width 31 height 31
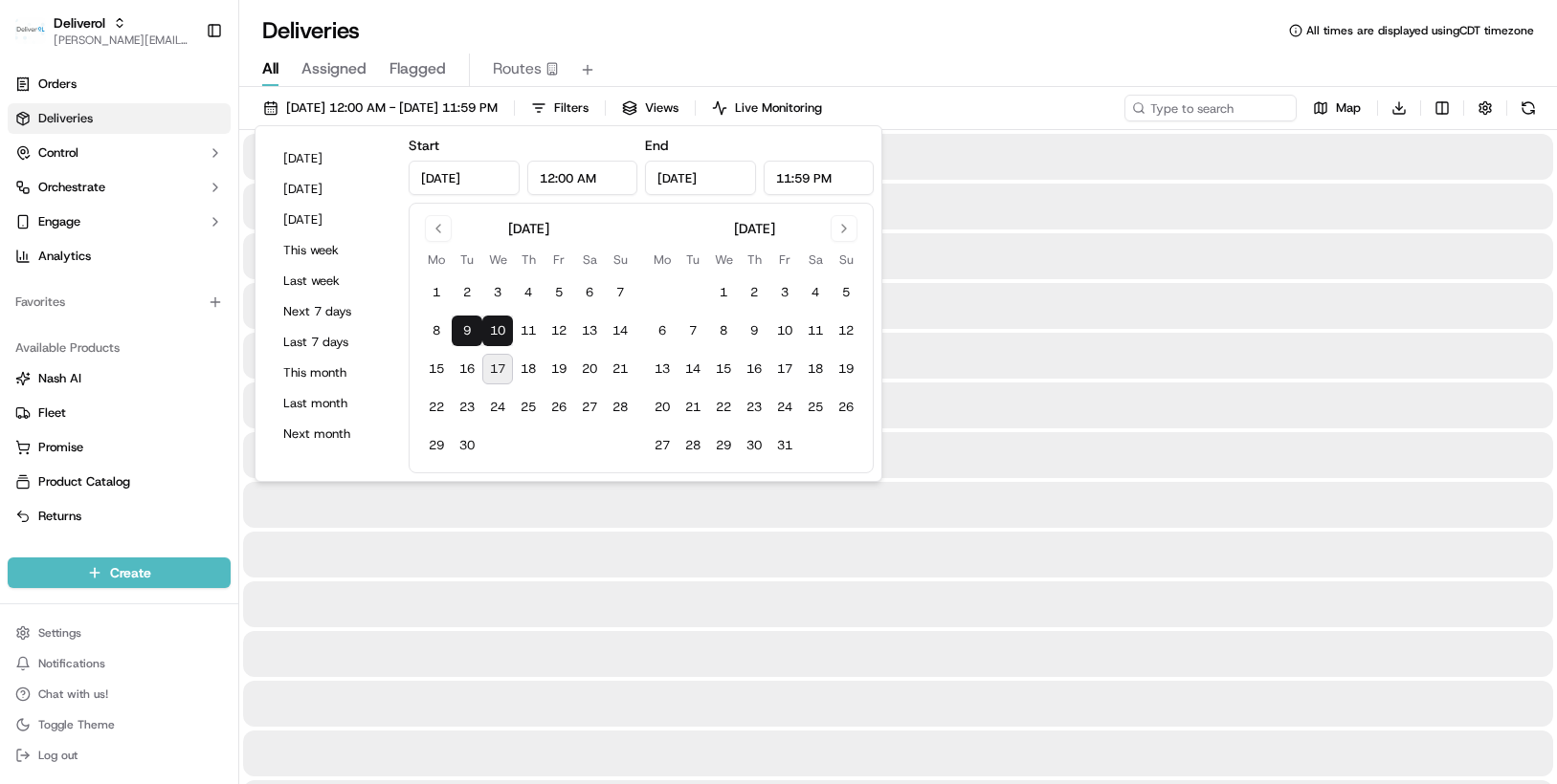
click at [495, 329] on button "10" at bounding box center [497, 330] width 31 height 31
click at [475, 326] on button "9" at bounding box center [467, 330] width 31 height 31
type input "Sep 9, 2025"
click at [466, 326] on button "9" at bounding box center [467, 330] width 31 height 31
type input "Sep 9, 2025"
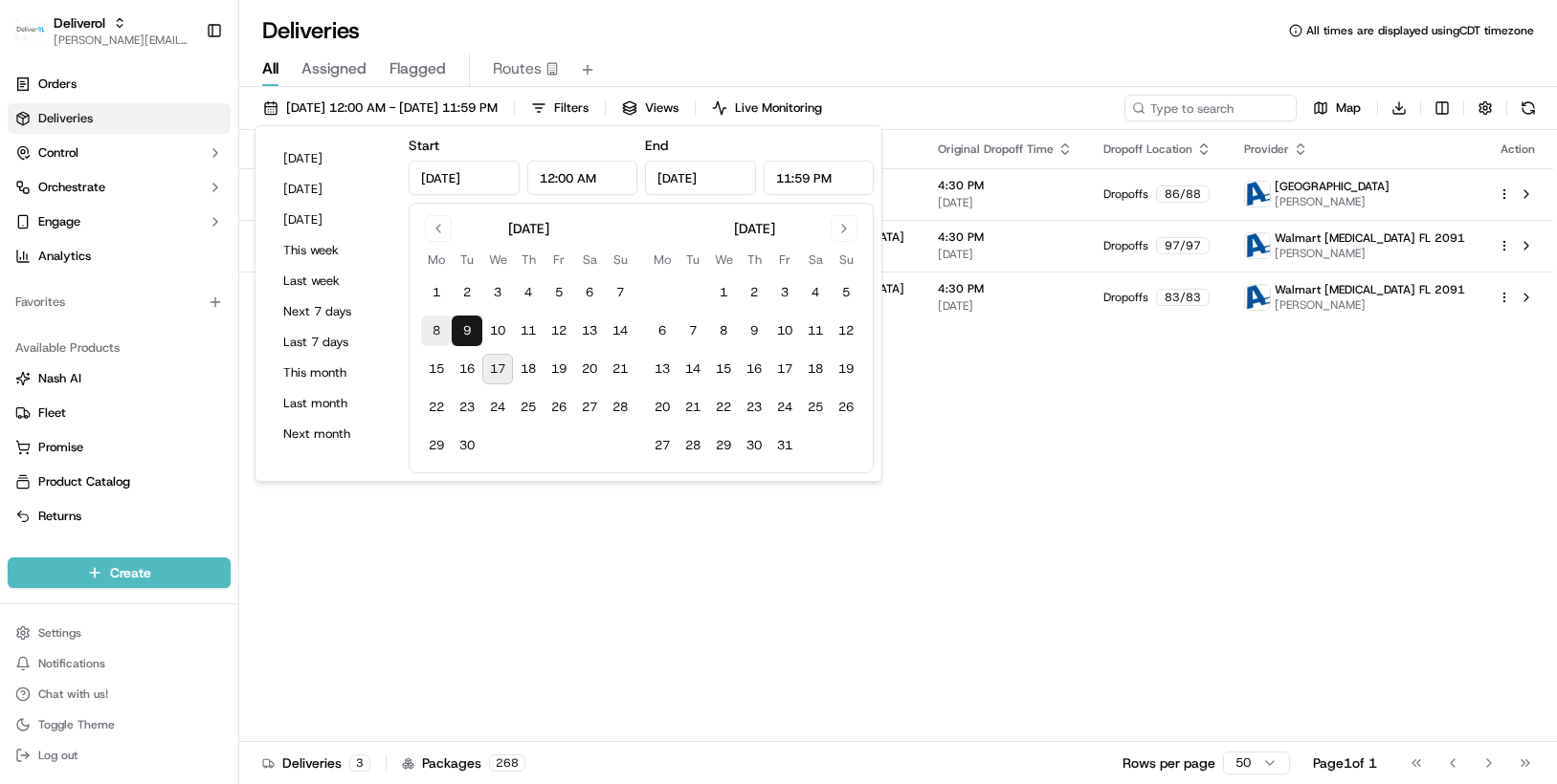
click at [439, 326] on button "8" at bounding box center [436, 330] width 31 height 31
type input "Sep 8, 2025"
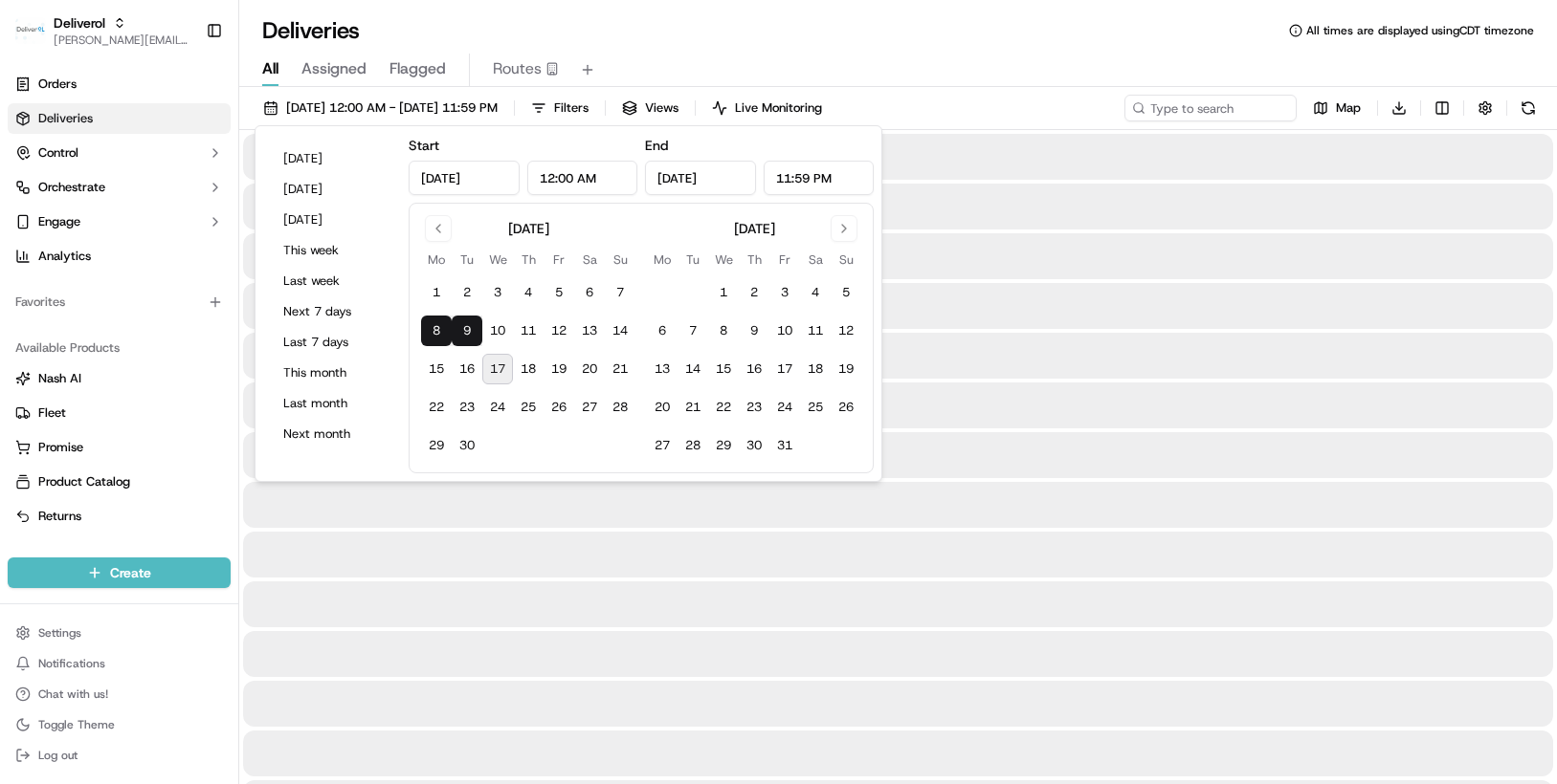
click at [439, 326] on button "8" at bounding box center [436, 330] width 31 height 31
type input "Sep 8, 2025"
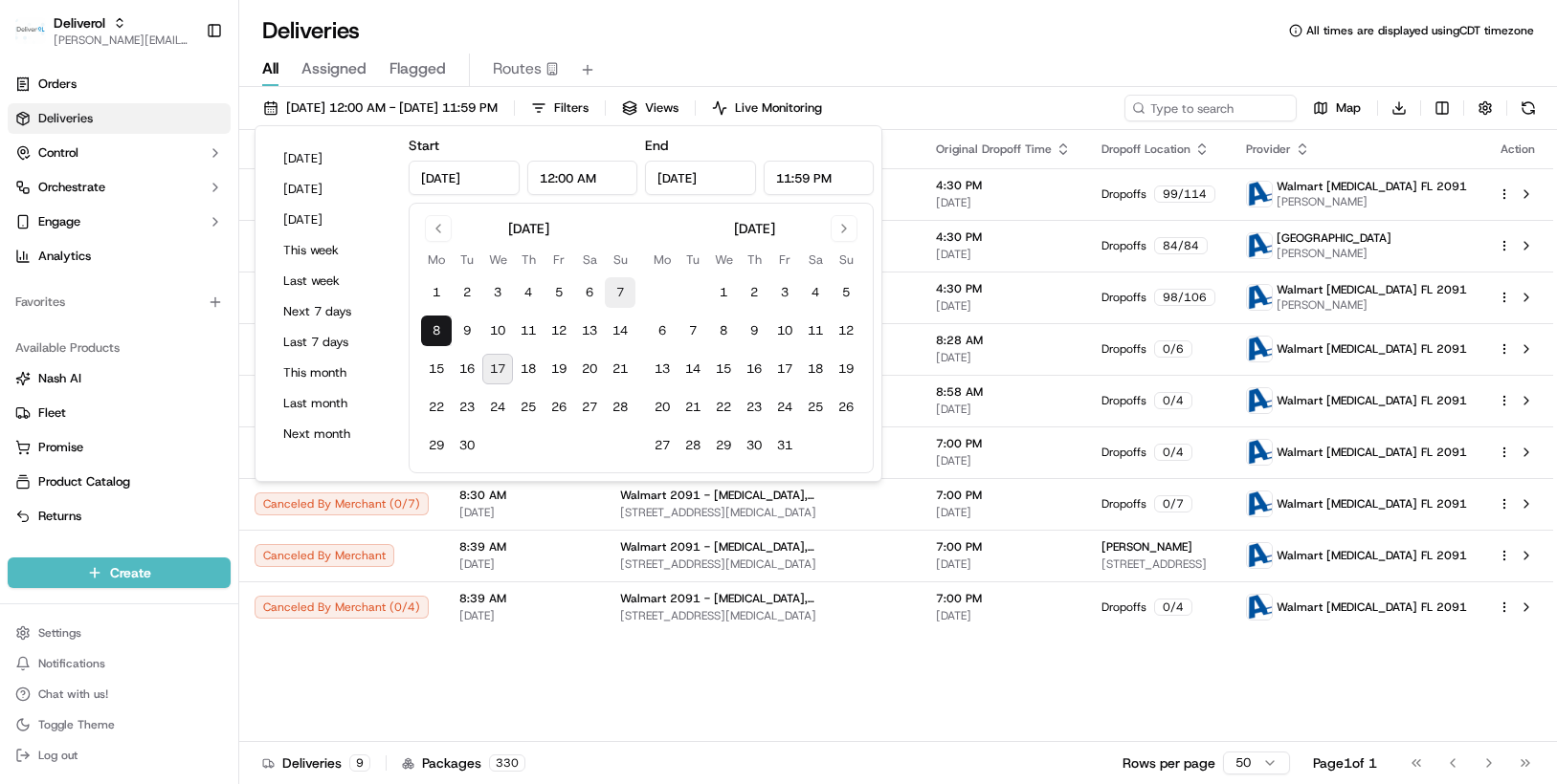
click at [620, 292] on button "7" at bounding box center [619, 293] width 31 height 31
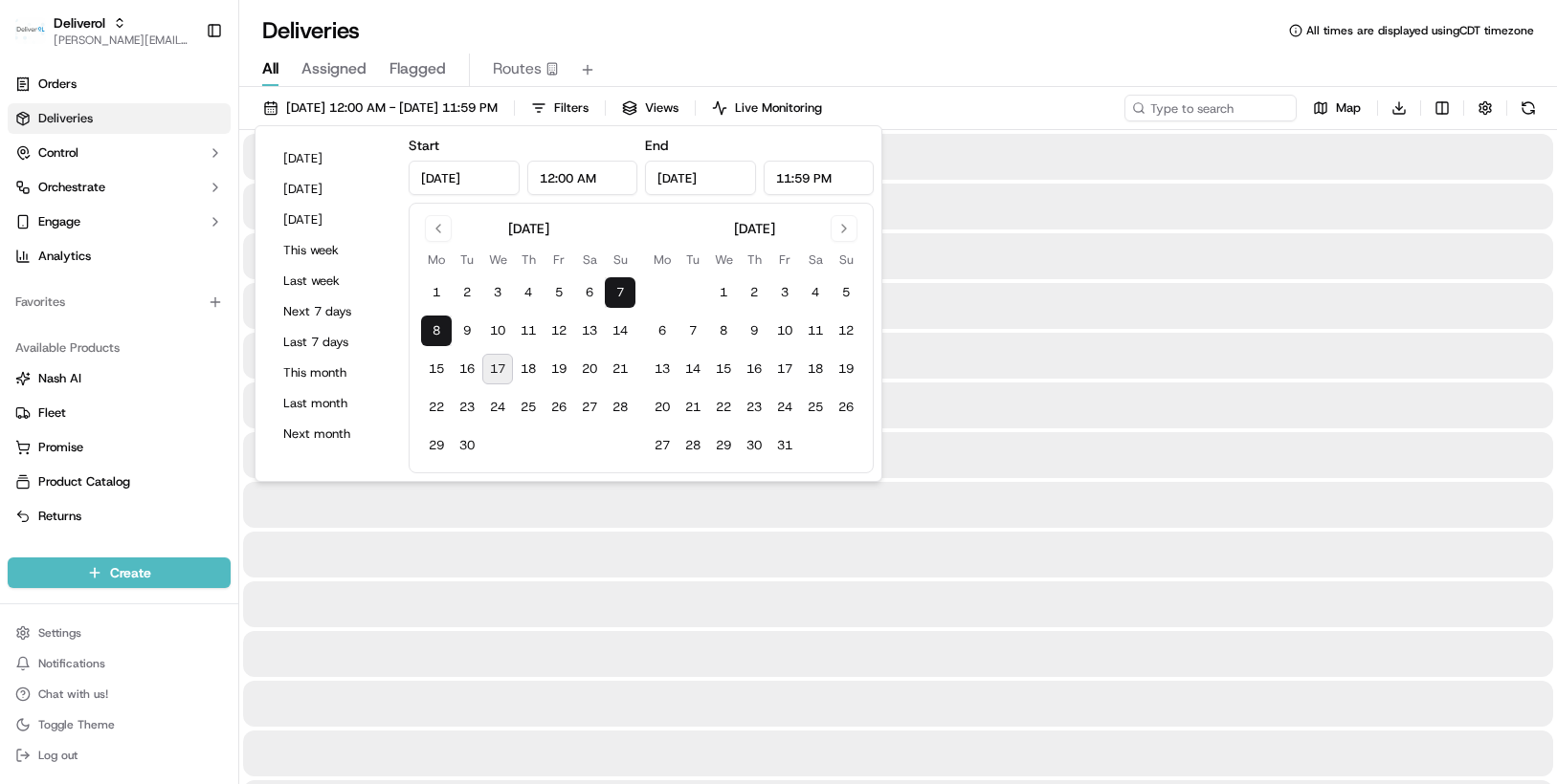
click at [446, 322] on button "8" at bounding box center [436, 330] width 31 height 31
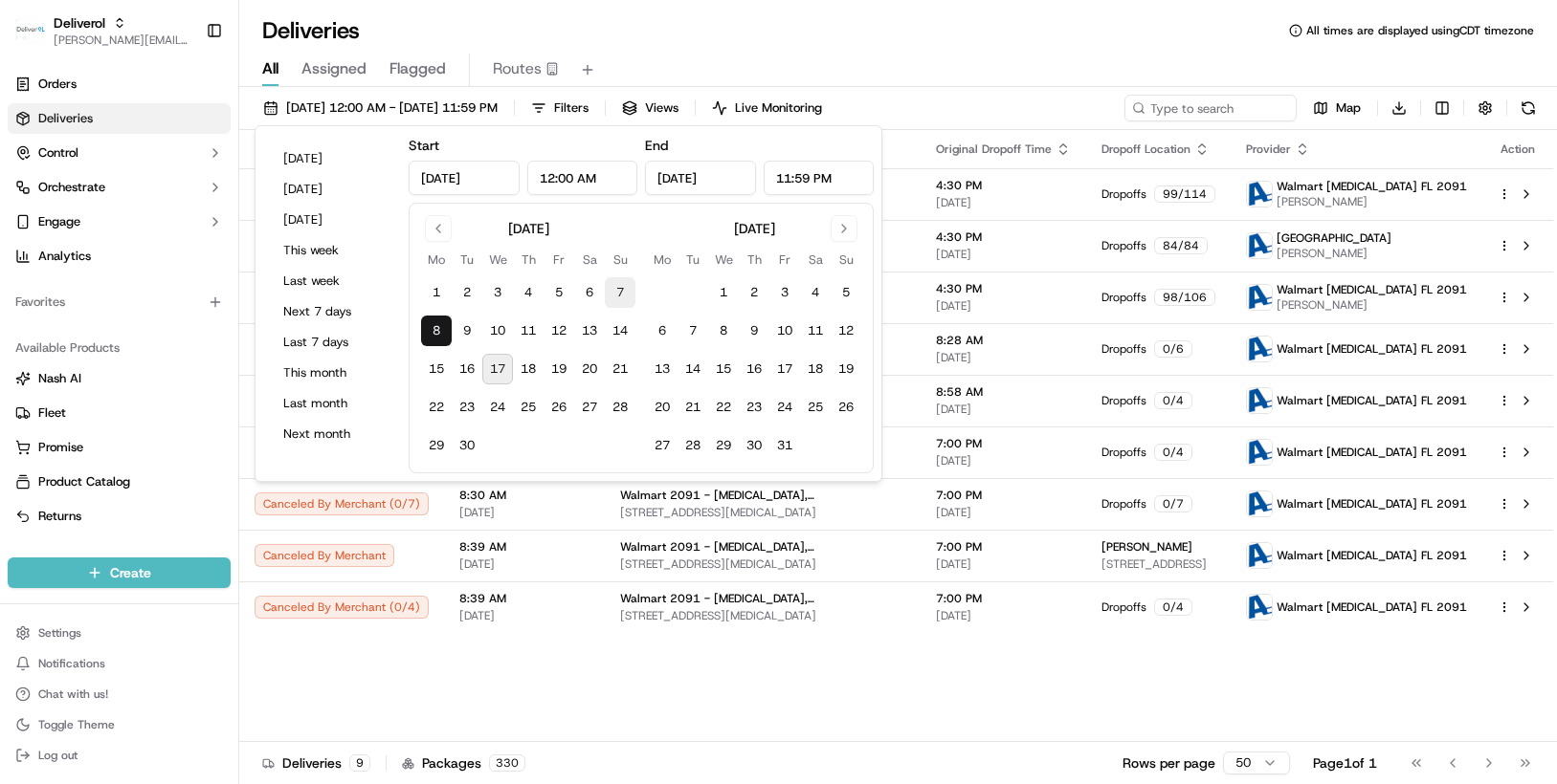
click at [620, 289] on button "7" at bounding box center [619, 293] width 31 height 31
type input "Sep 7, 2025"
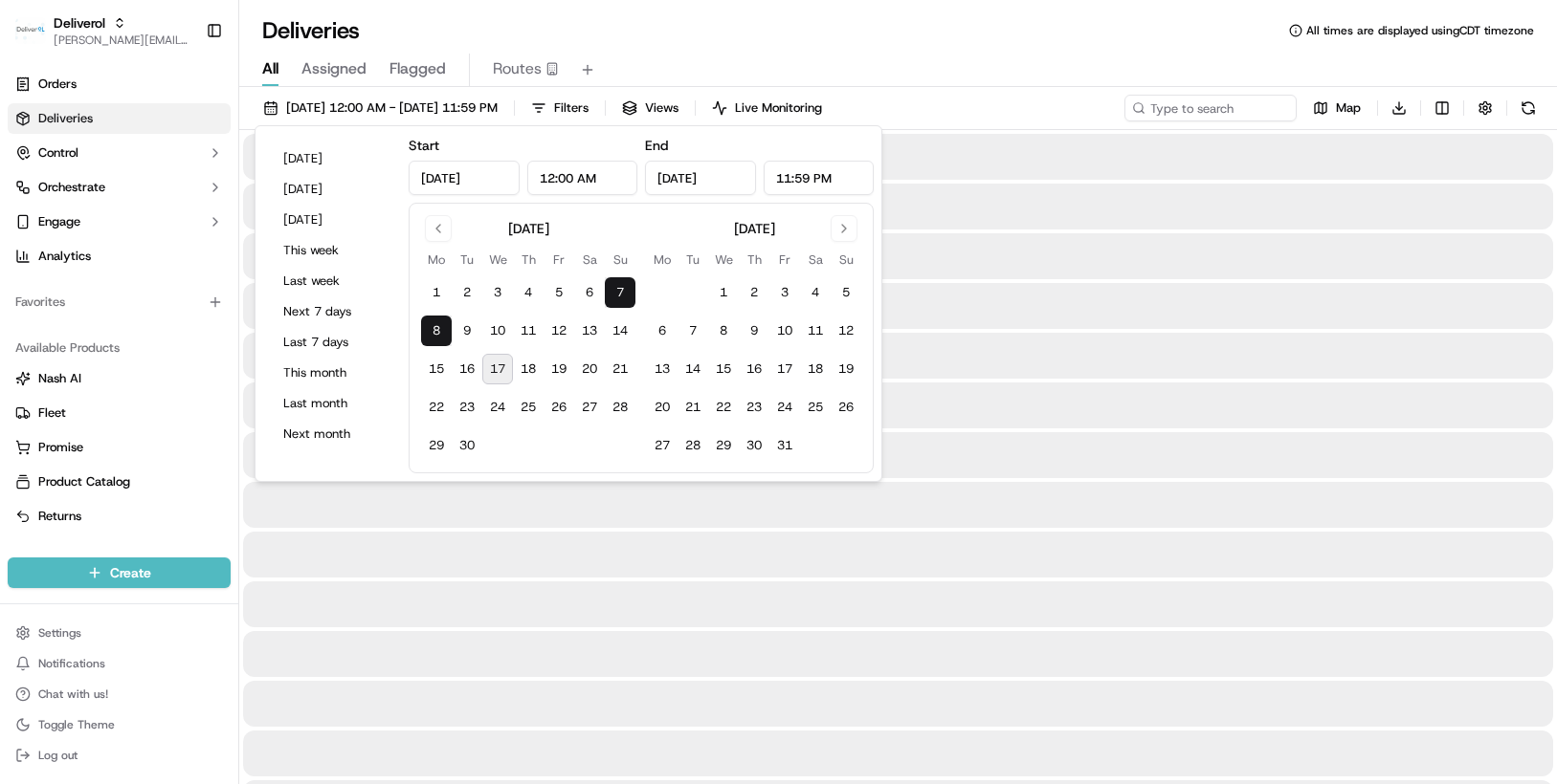
click at [620, 289] on button "7" at bounding box center [619, 293] width 31 height 31
type input "Sep 7, 2025"
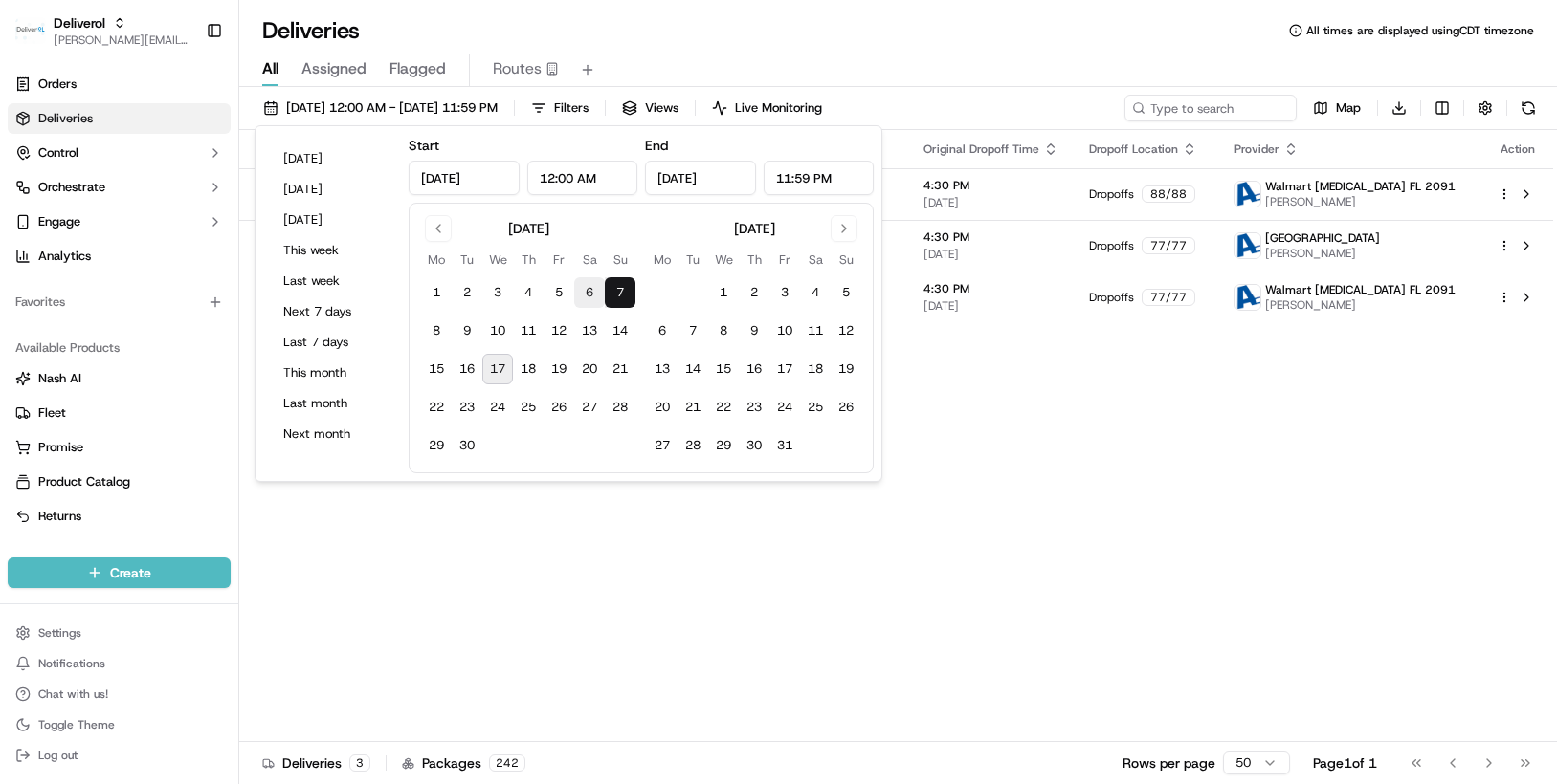
click at [589, 289] on button "6" at bounding box center [589, 293] width 31 height 31
type input "Sep 6, 2025"
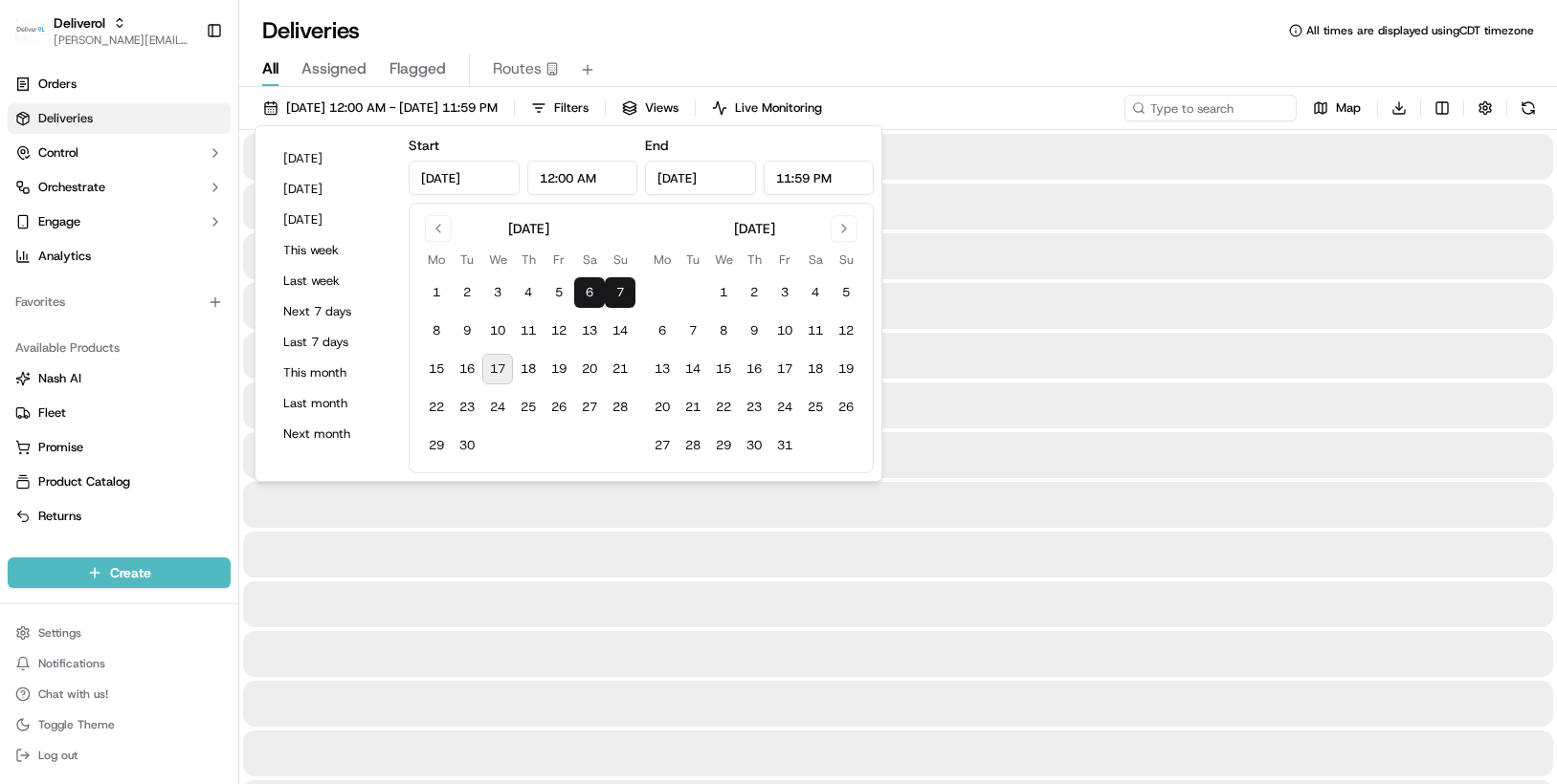
click at [583, 287] on button "6" at bounding box center [589, 293] width 31 height 31
type input "Sep 6, 2025"
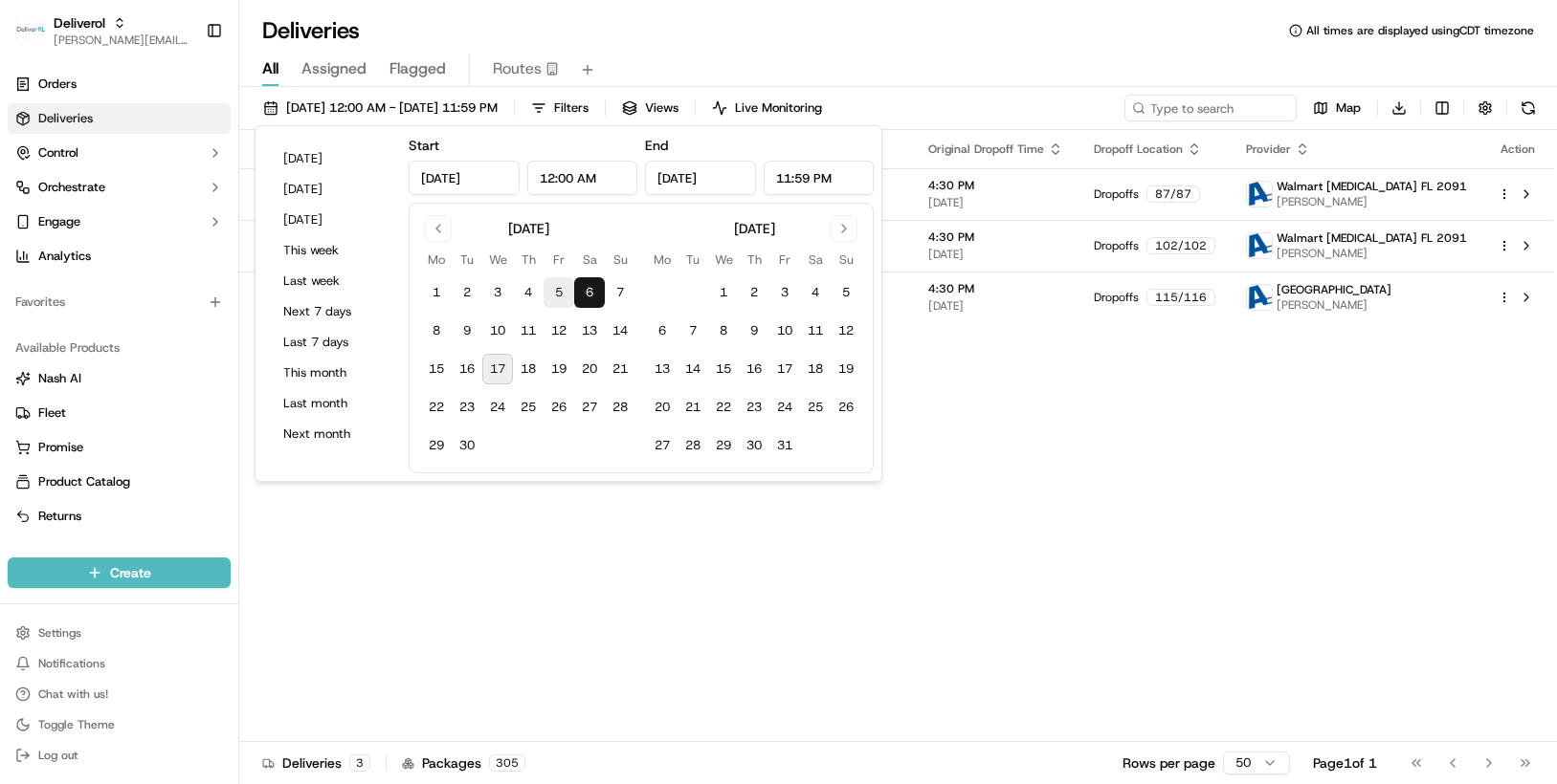
click at [554, 293] on button "5" at bounding box center [558, 293] width 31 height 31
type input "Sep 5, 2025"
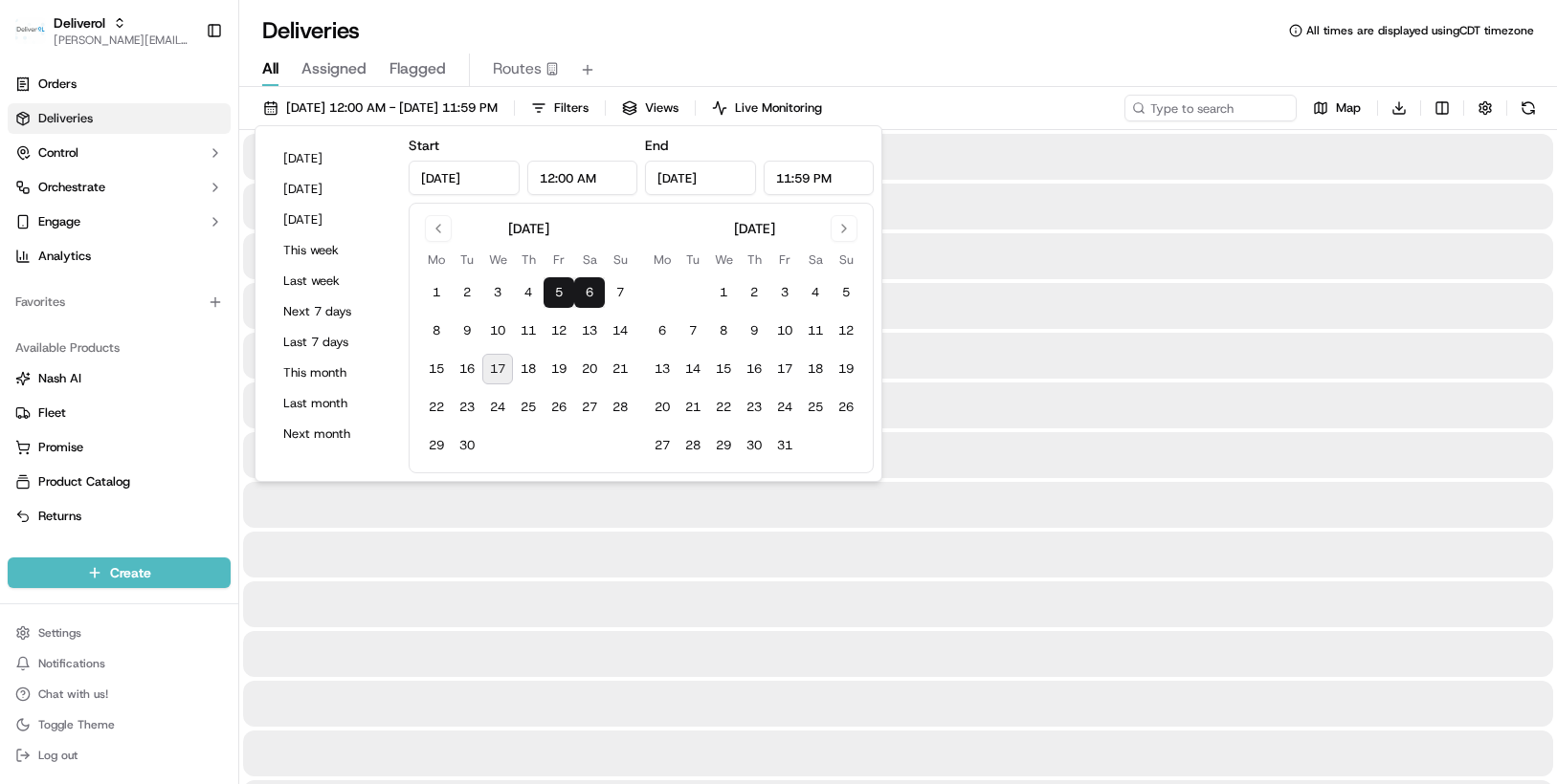
click at [554, 293] on button "5" at bounding box center [558, 293] width 31 height 31
type input "Sep 5, 2025"
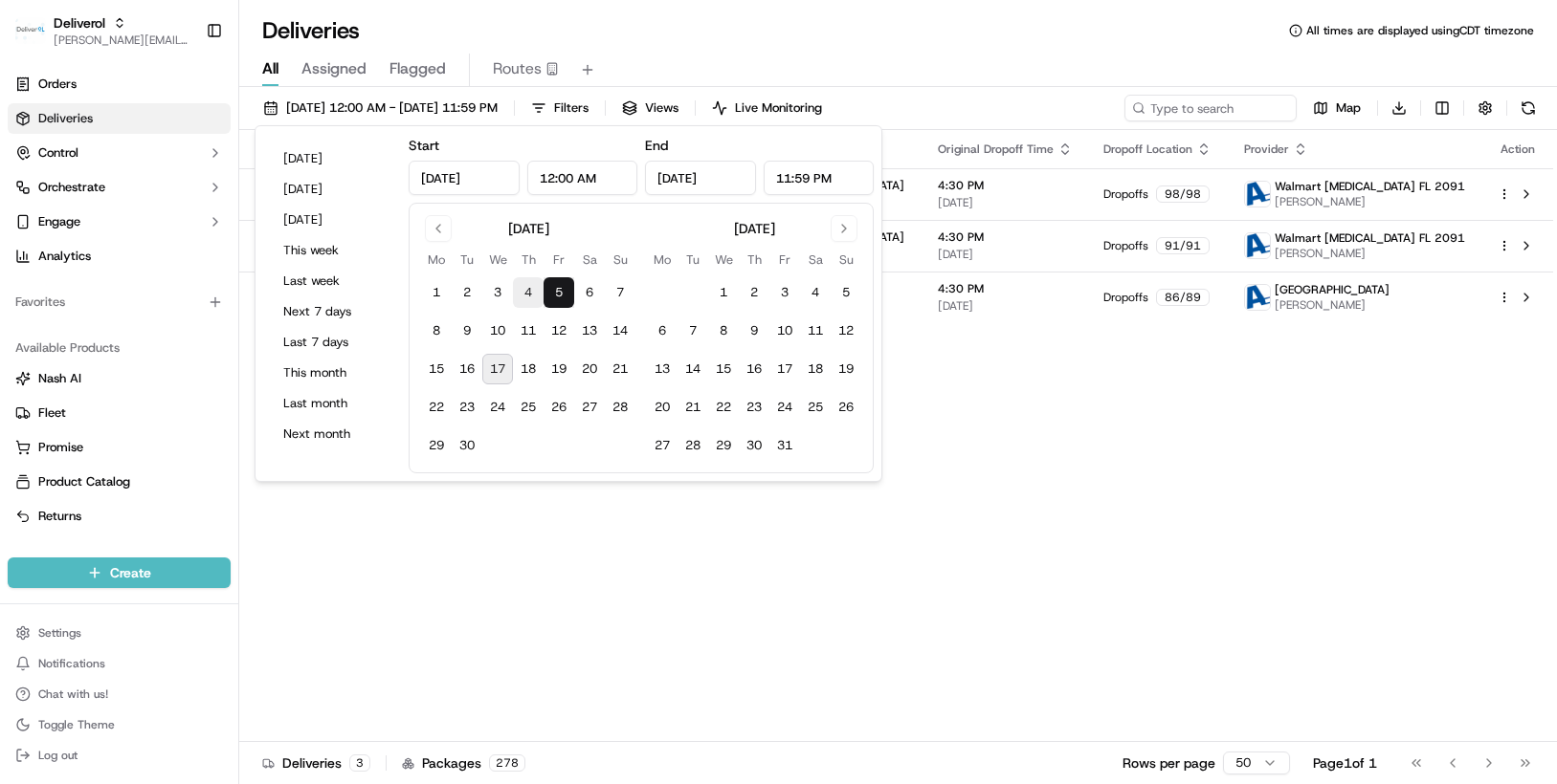
click at [525, 295] on button "4" at bounding box center [528, 293] width 31 height 31
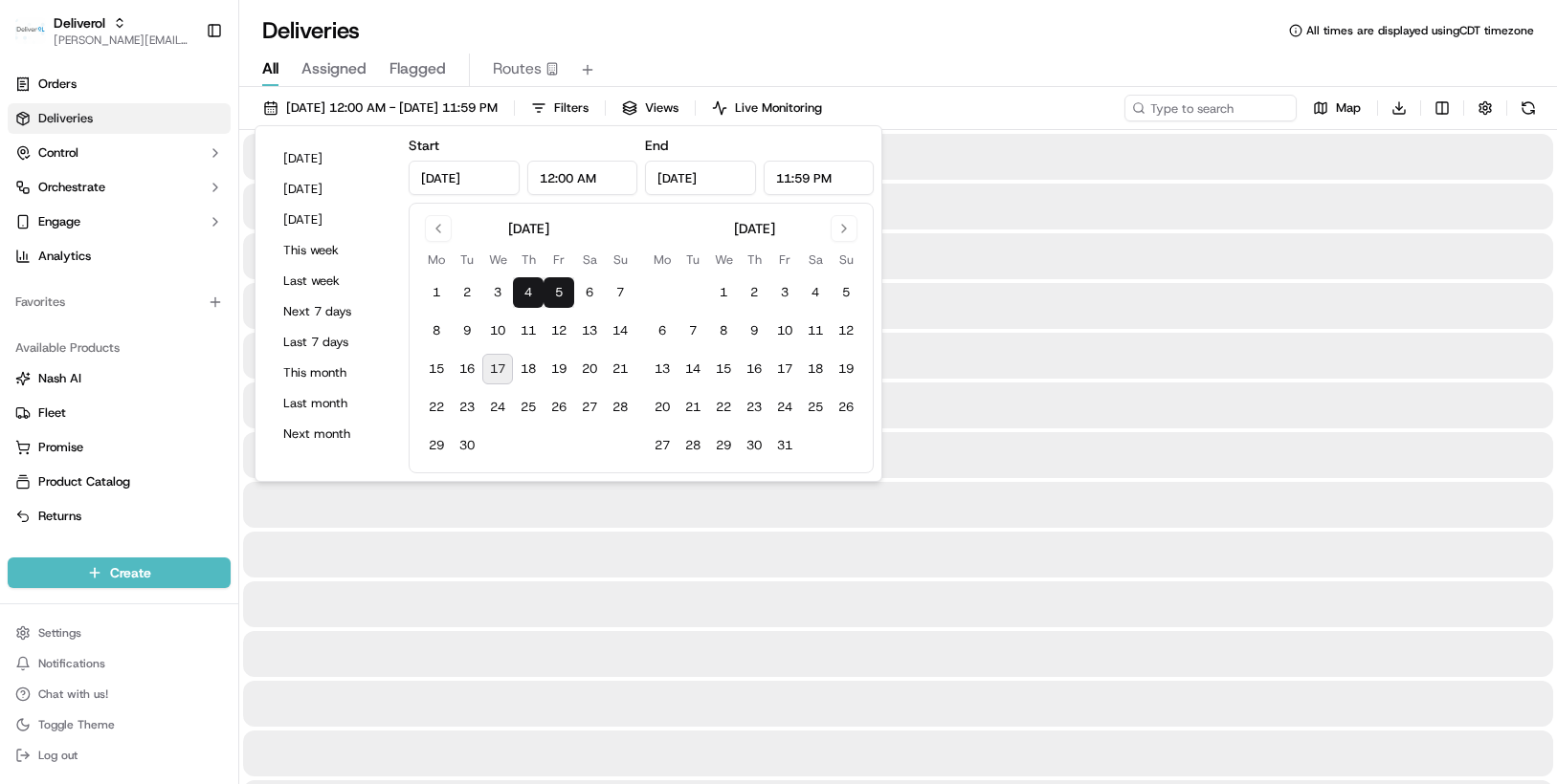
type input "Sep 4, 2025"
click at [525, 295] on button "4" at bounding box center [528, 293] width 31 height 31
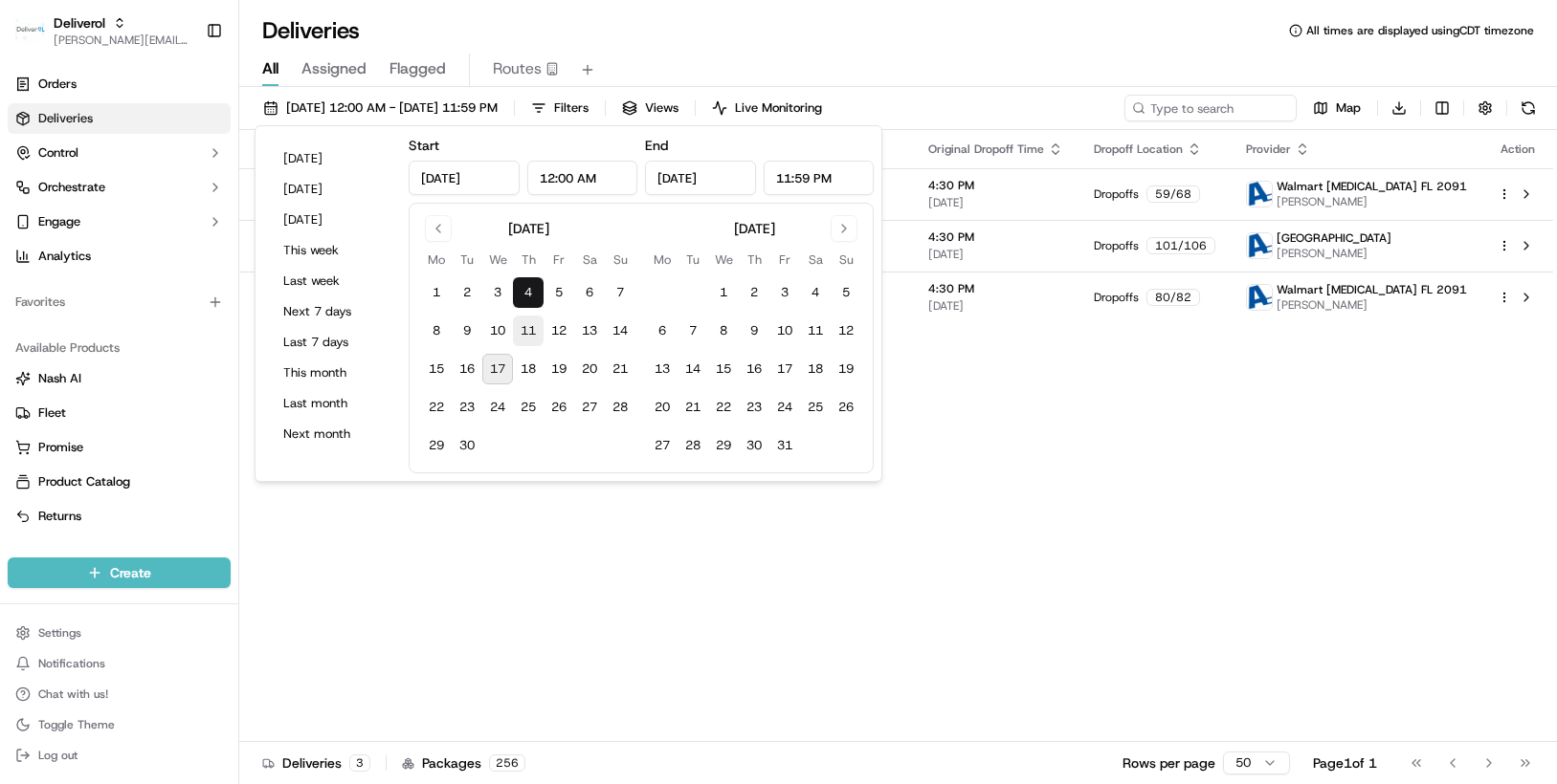
click at [526, 326] on button "11" at bounding box center [528, 330] width 31 height 31
type input "Sep 11, 2025"
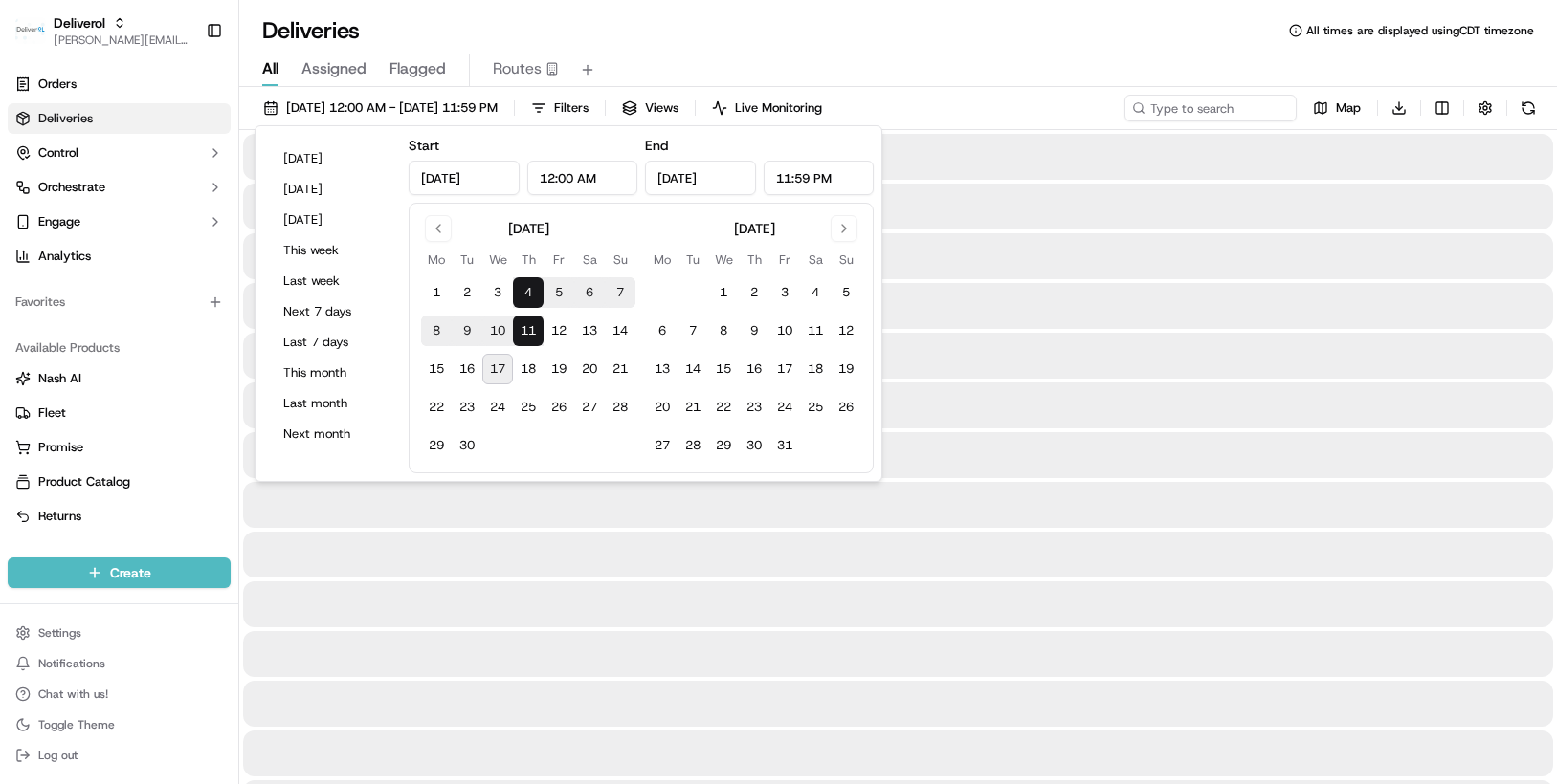
click at [526, 326] on button "11" at bounding box center [528, 330] width 31 height 31
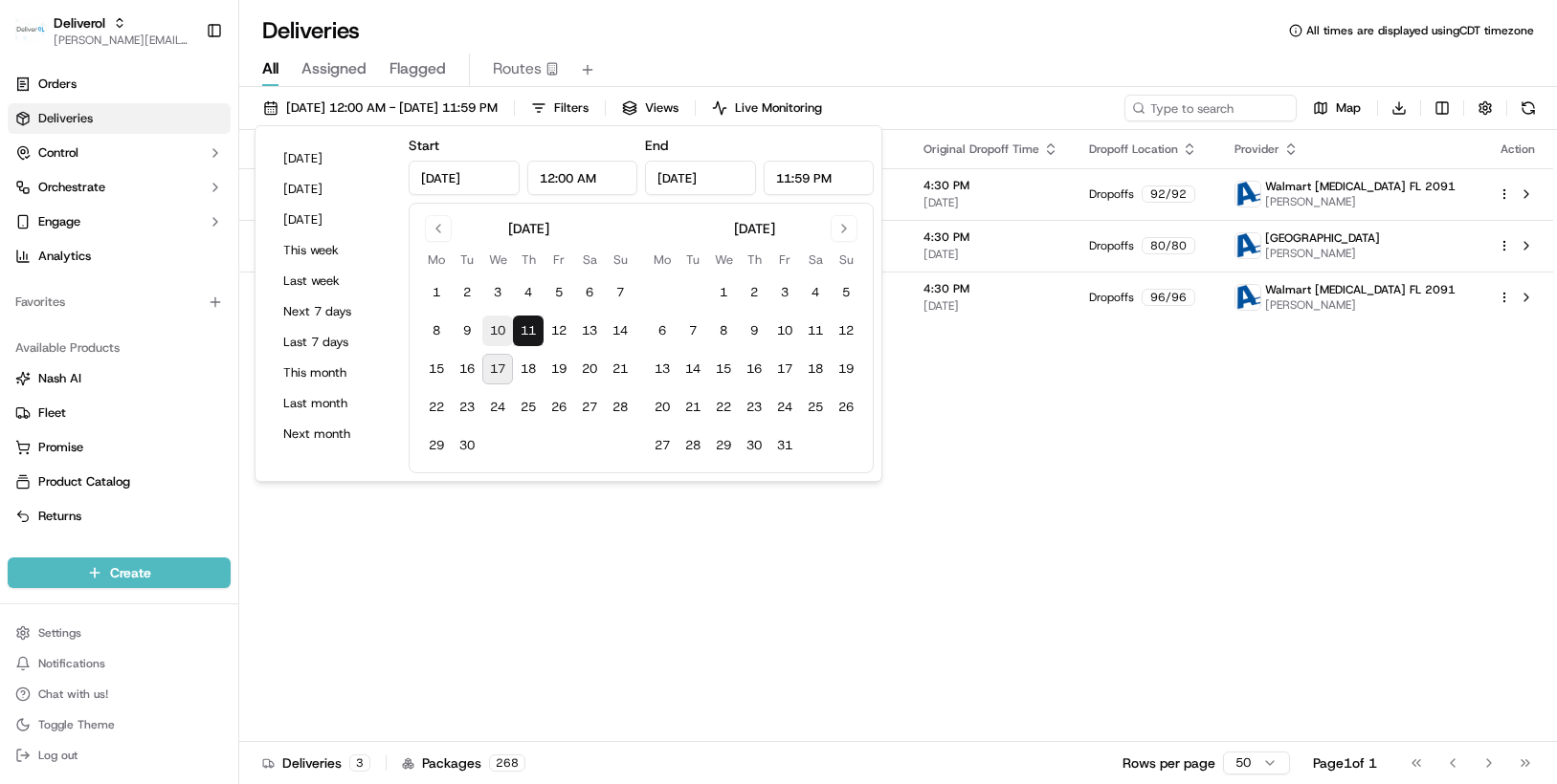
click at [500, 323] on button "10" at bounding box center [497, 330] width 31 height 31
type input "Sep 10, 2025"
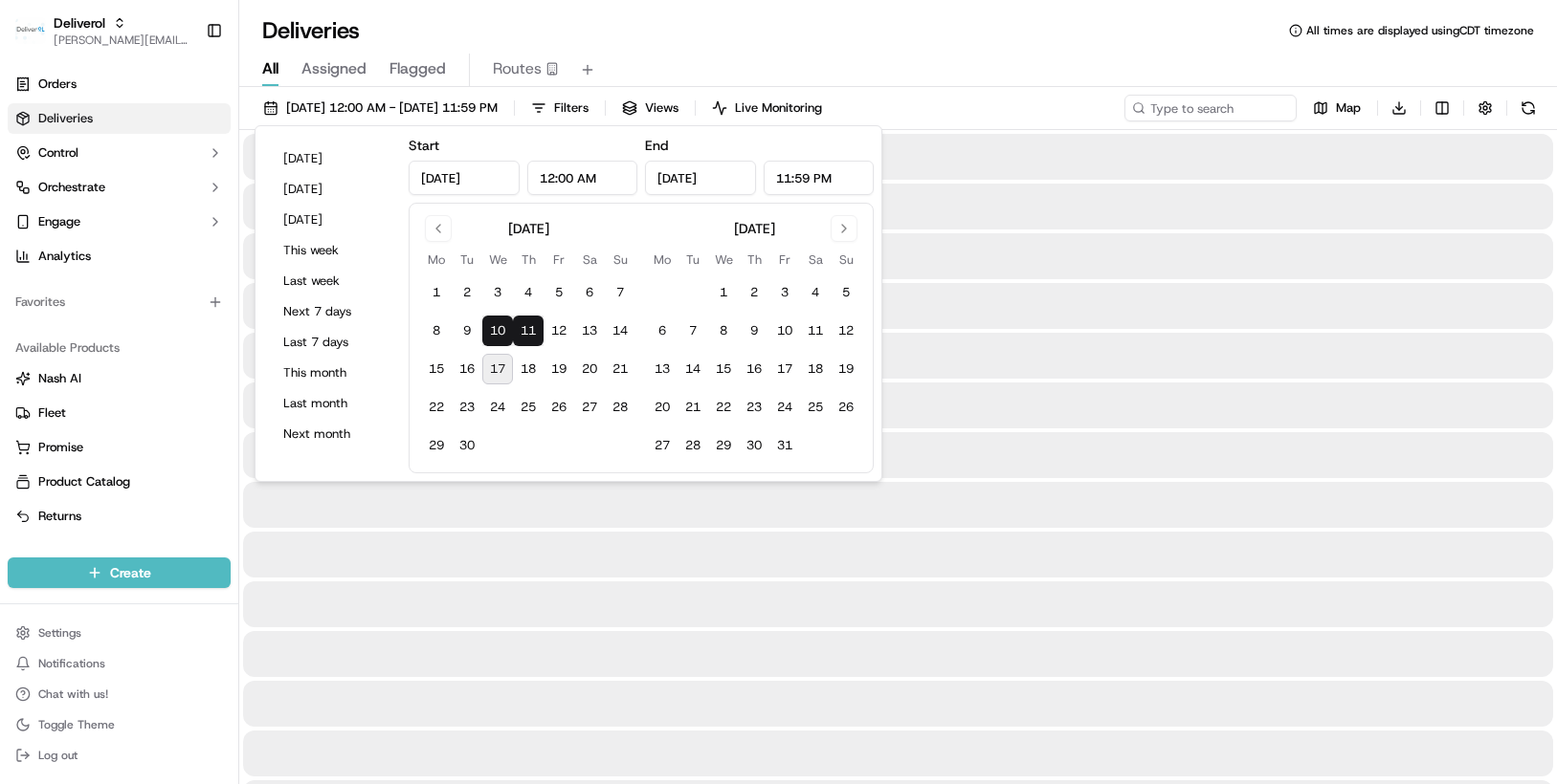
click at [500, 323] on button "10" at bounding box center [497, 330] width 31 height 31
type input "Sep 10, 2025"
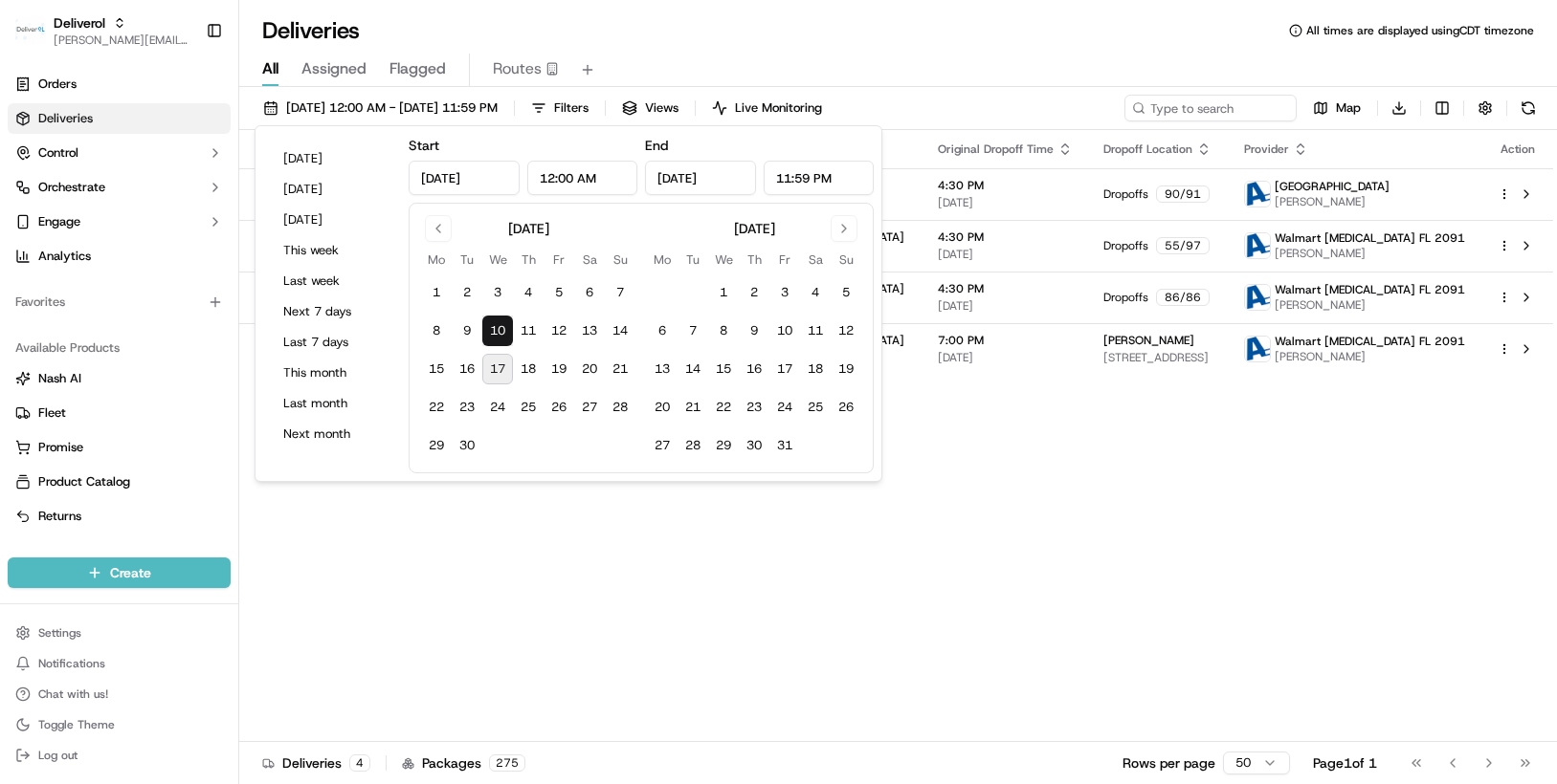
click at [937, 448] on div "Status Original Pickup Time Pickup Location Original Dropoff Time Dropoff Locat…" at bounding box center [895, 436] width 1313 height 612
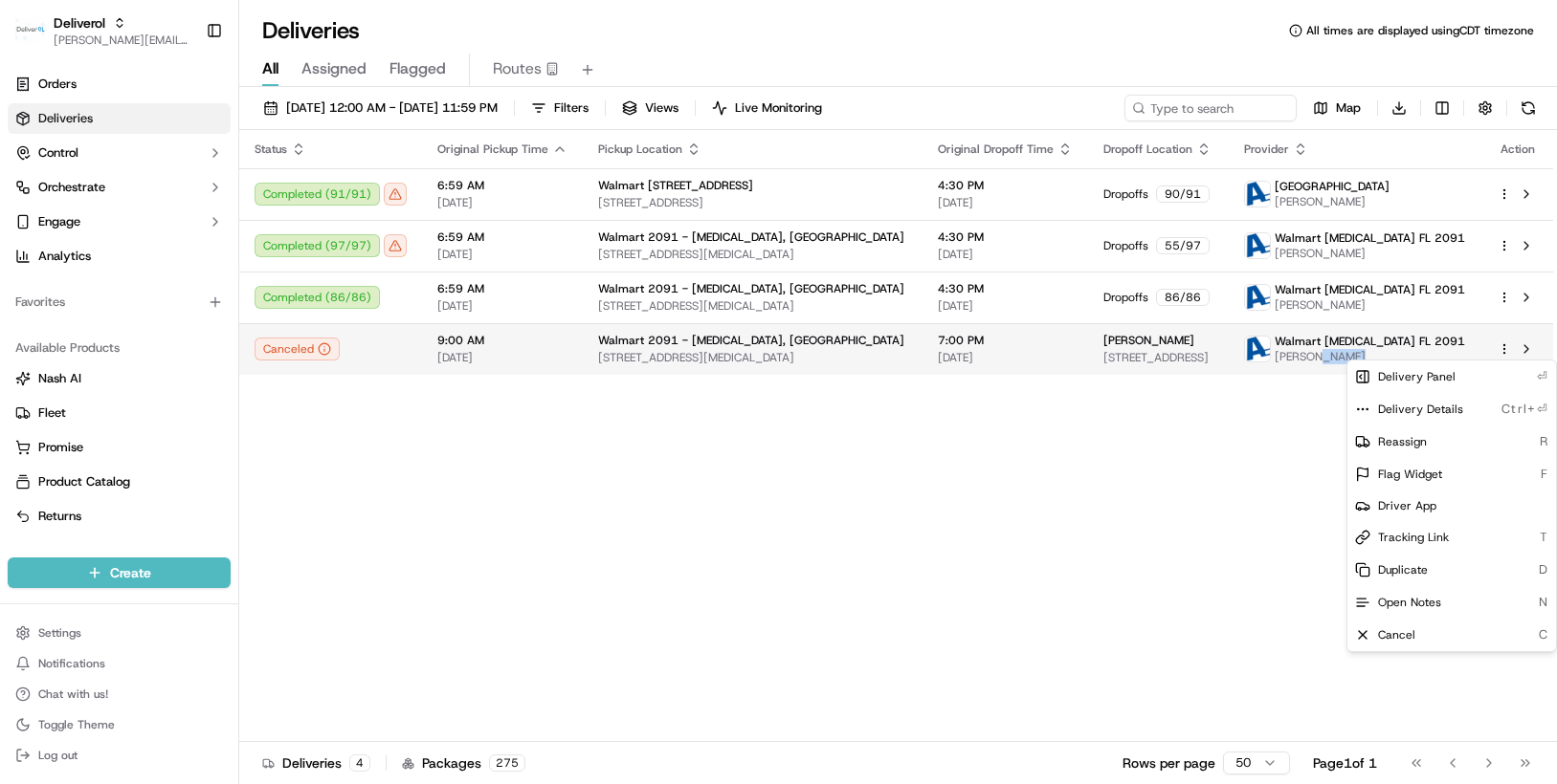
click at [1500, 343] on html "Deliverol chris.sexton@deliverol.com Toggle Sidebar Orders Deliveries Control O…" at bounding box center [778, 392] width 1557 height 784
click at [1445, 405] on span "Delivery Details" at bounding box center [1421, 409] width 86 height 15
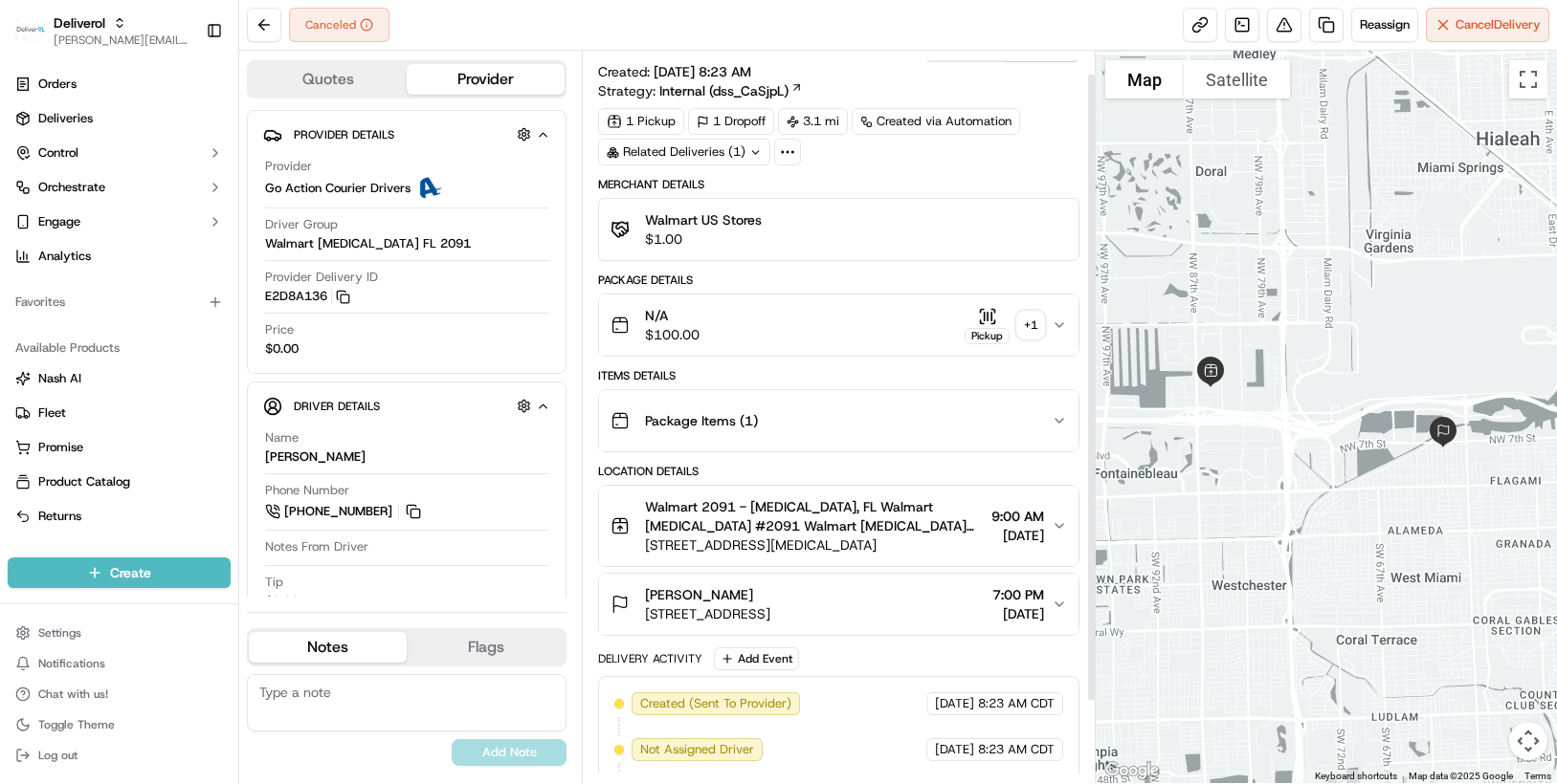
scroll to position [120, 0]
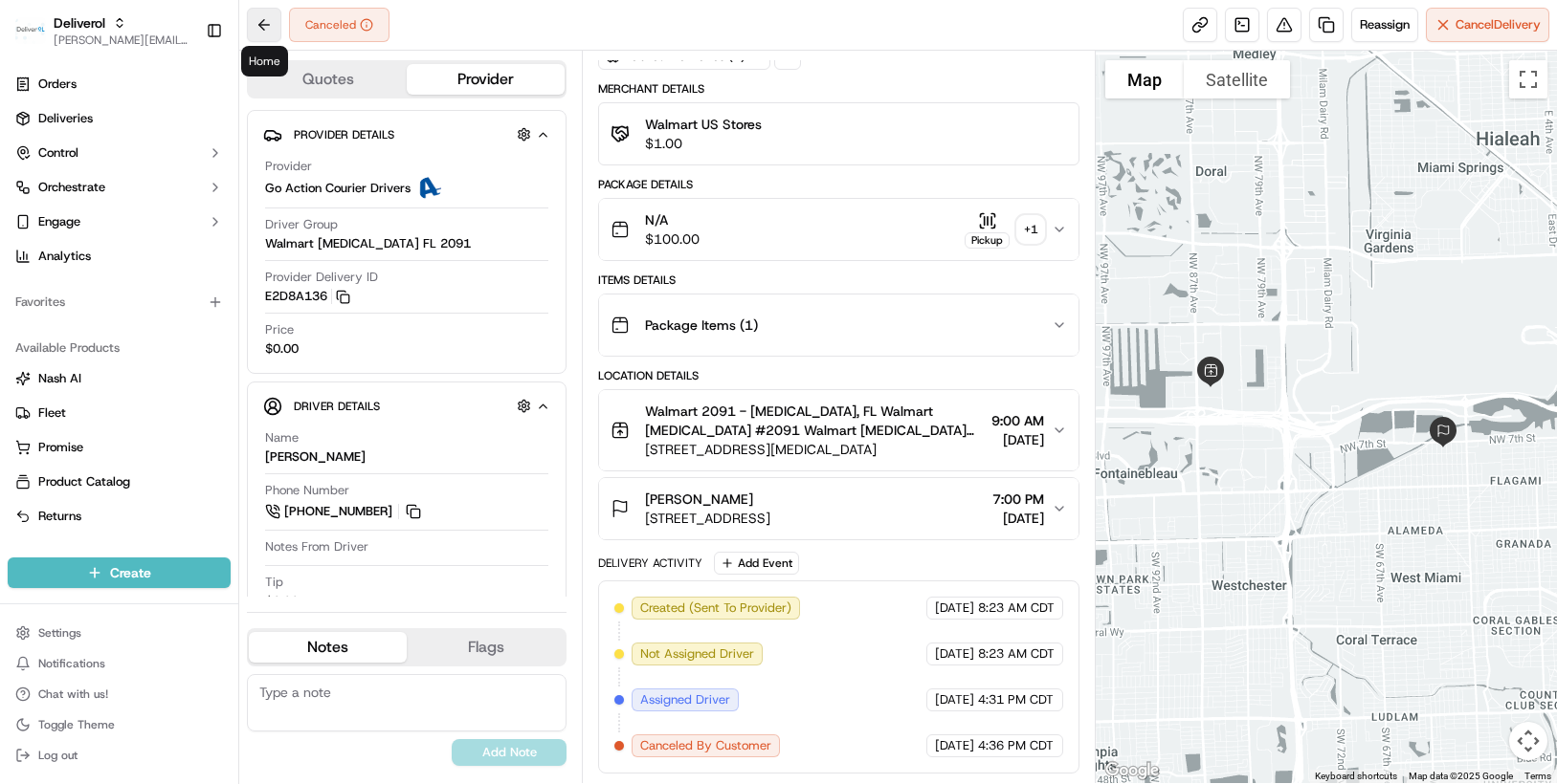
click at [263, 22] on button at bounding box center [264, 25] width 35 height 35
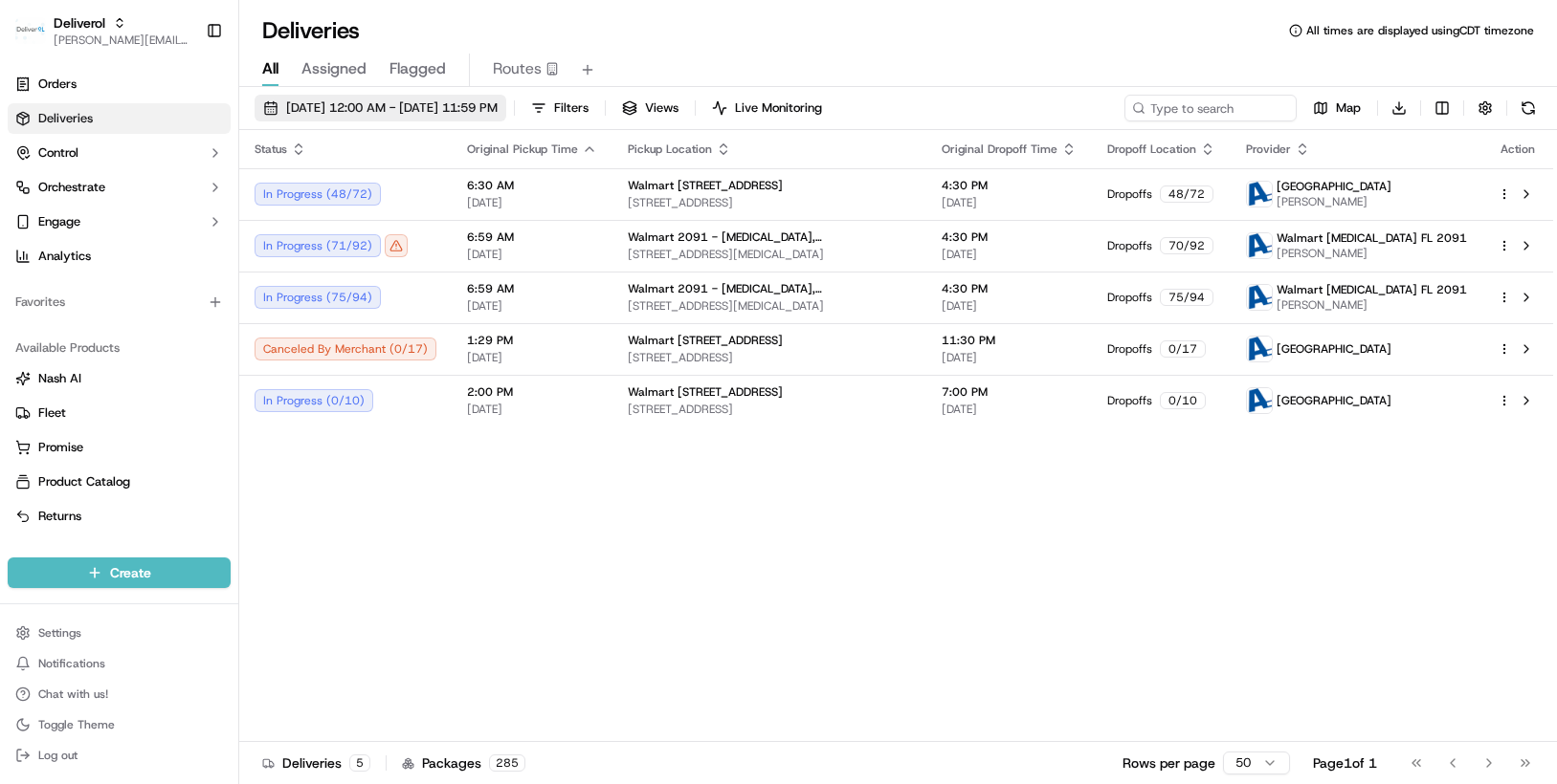
click at [498, 109] on span "[DATE] 12:00 AM - [DATE] 11:59 PM" at bounding box center [391, 107] width 211 height 17
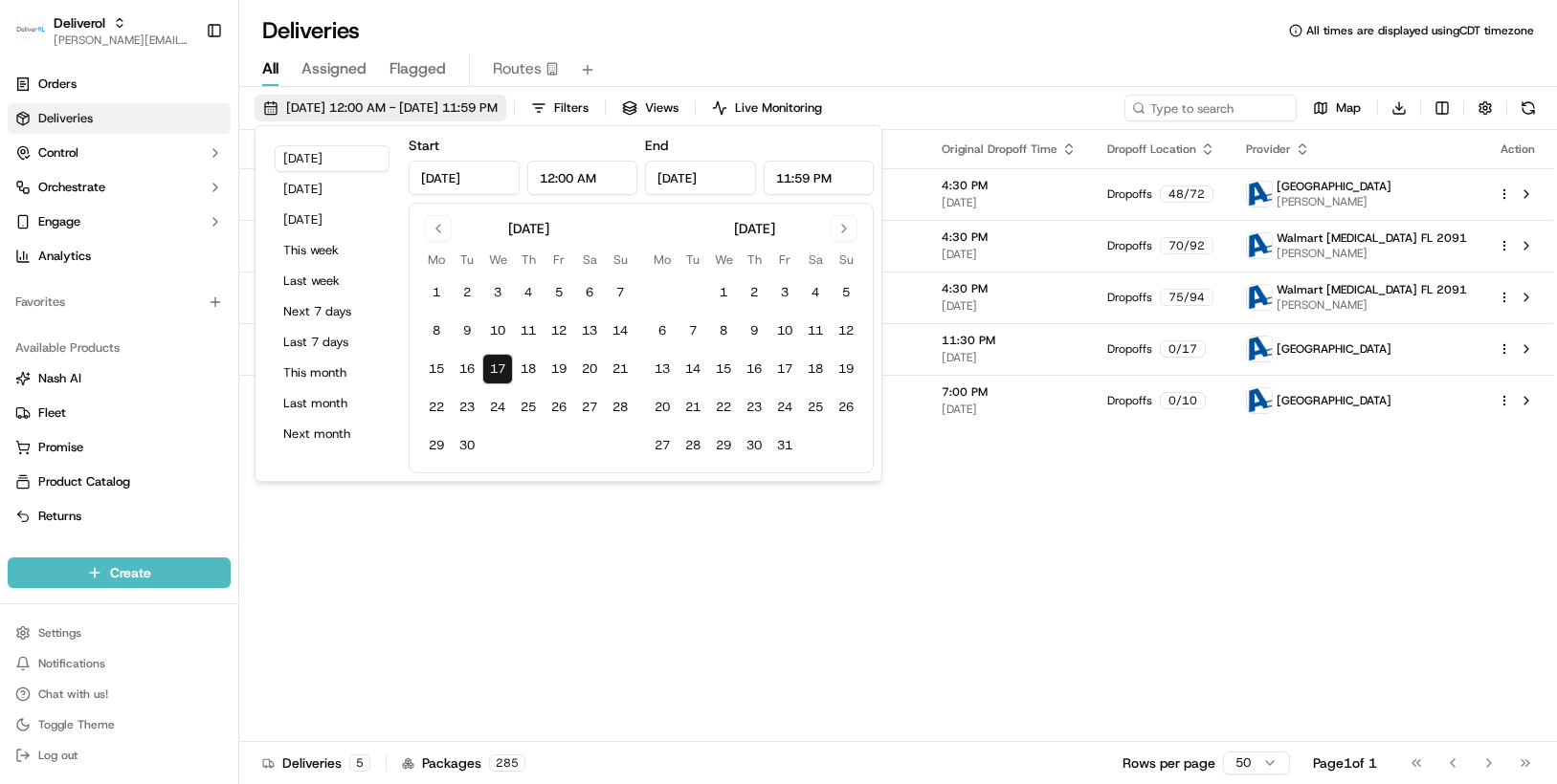
type input "[DATE]"
type input "12:00 AM"
type input "[DATE]"
type input "11:59 PM"
click at [500, 324] on button "10" at bounding box center [497, 330] width 31 height 31
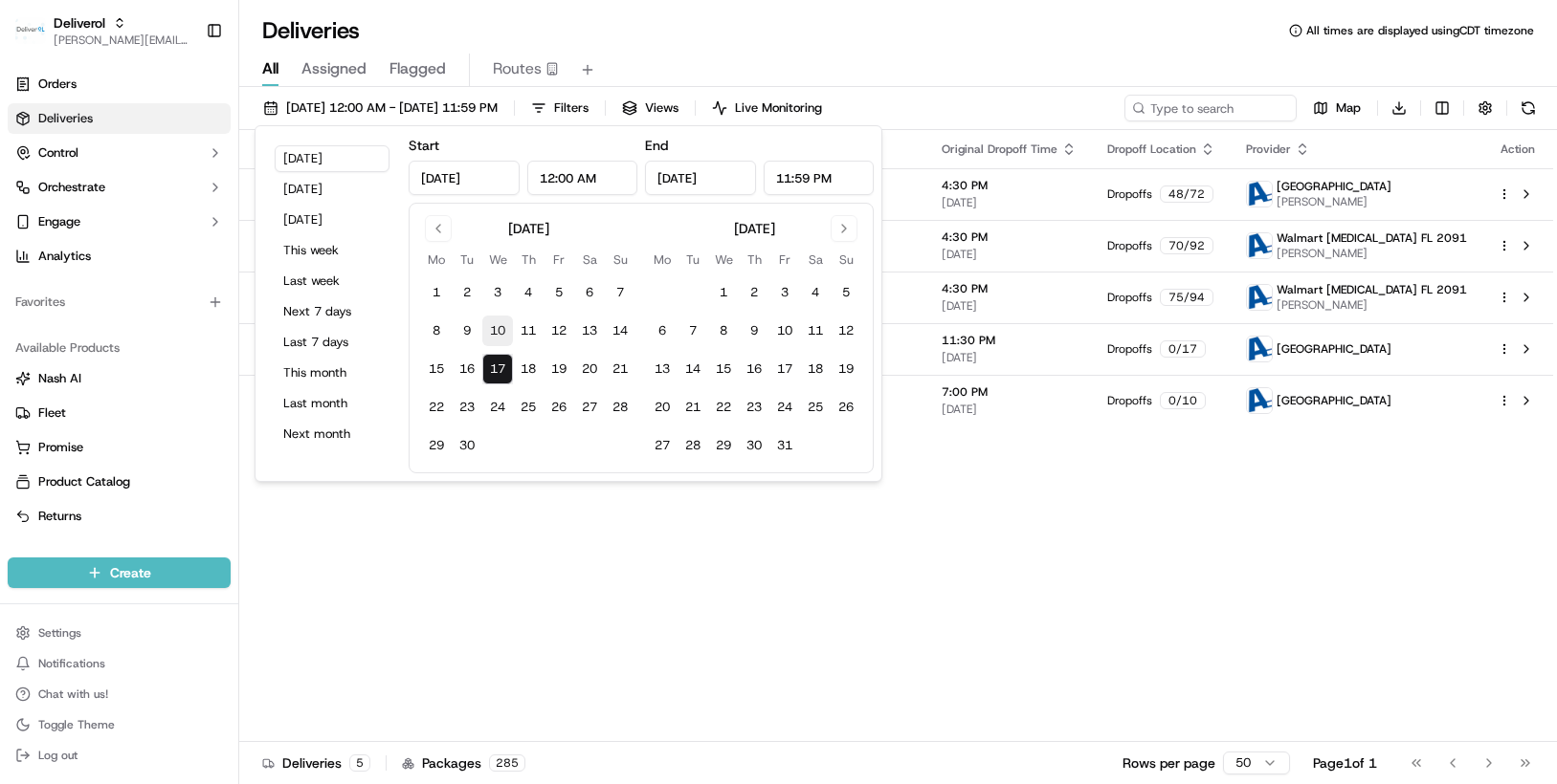
type input "[DATE]"
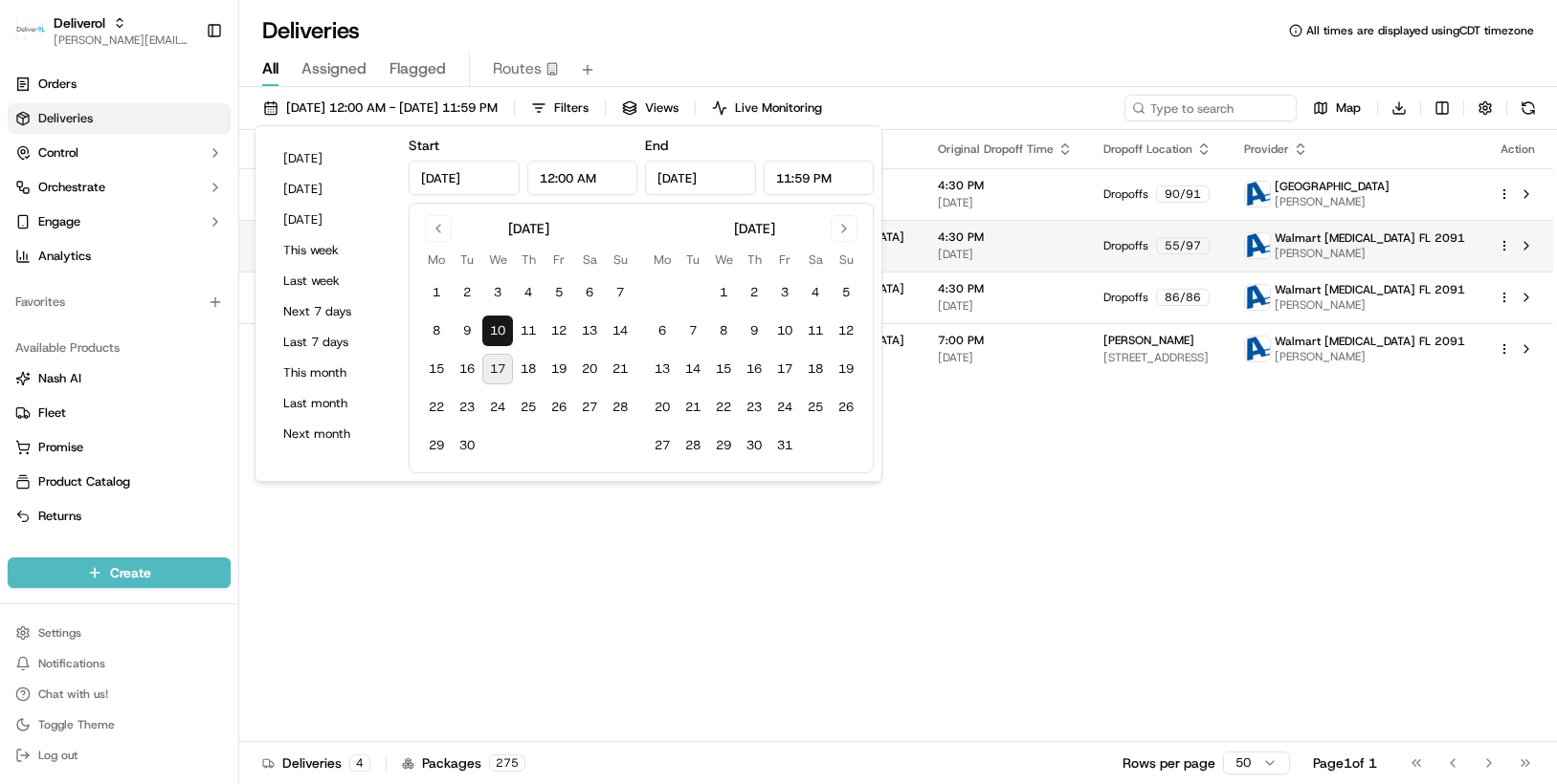
click at [1506, 246] on html "Deliverol [PERSON_NAME][EMAIL_ADDRESS][PERSON_NAME][DOMAIN_NAME] Toggle Sidebar…" at bounding box center [778, 392] width 1557 height 784
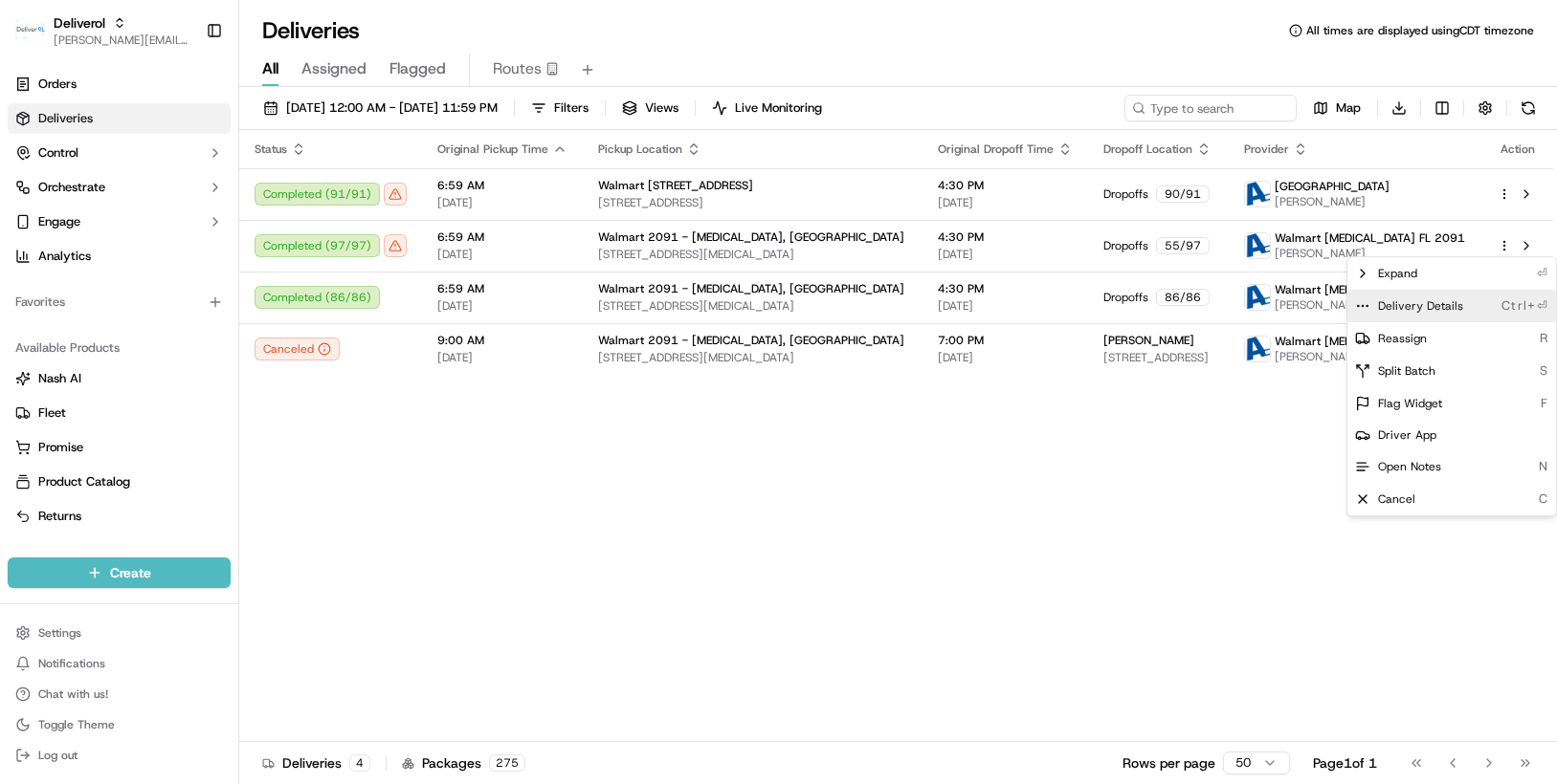
click at [1423, 302] on span "Delivery Details" at bounding box center [1421, 305] width 86 height 15
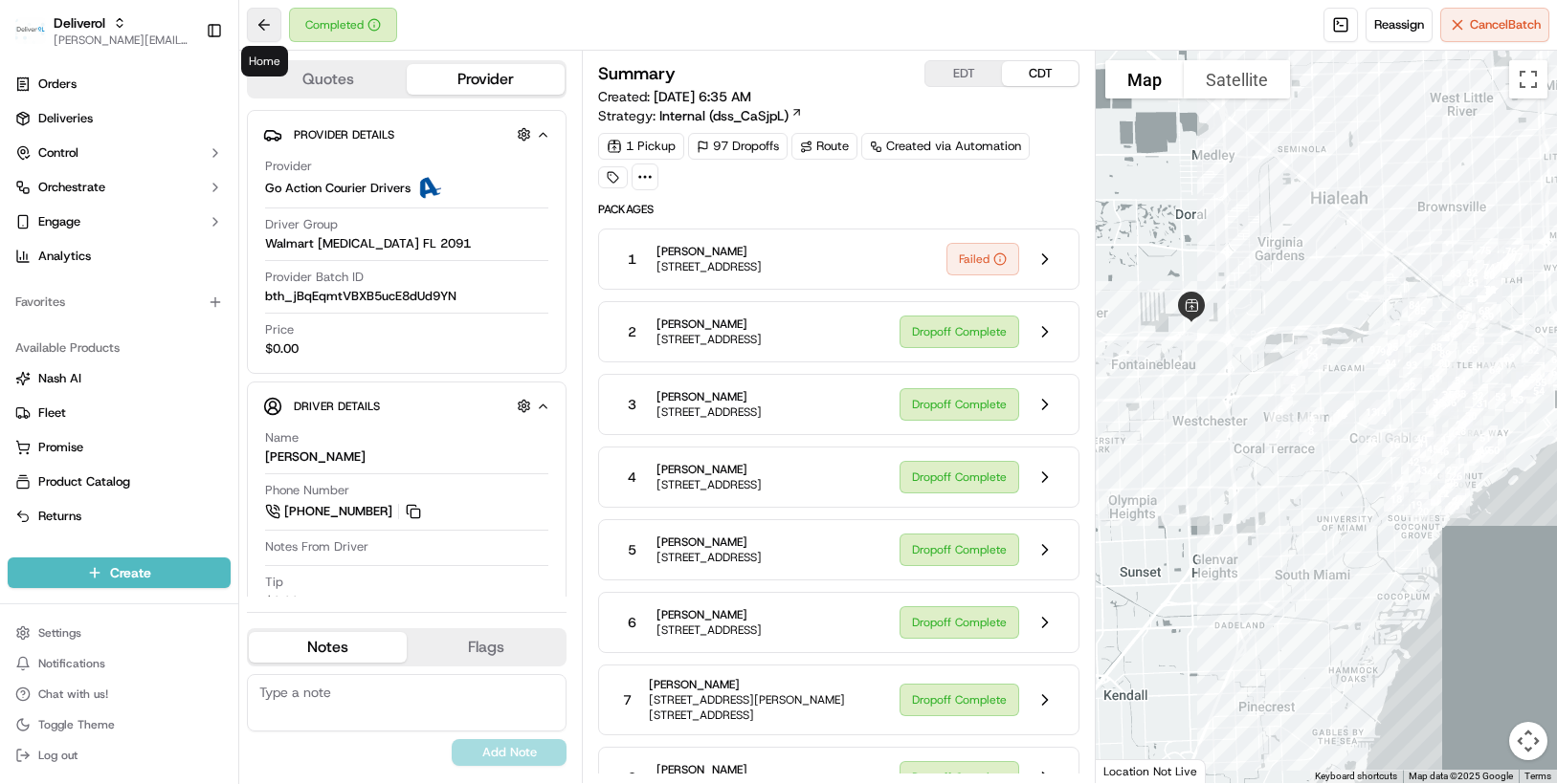
click at [266, 36] on button at bounding box center [264, 25] width 35 height 35
